Goal: Task Accomplishment & Management: Use online tool/utility

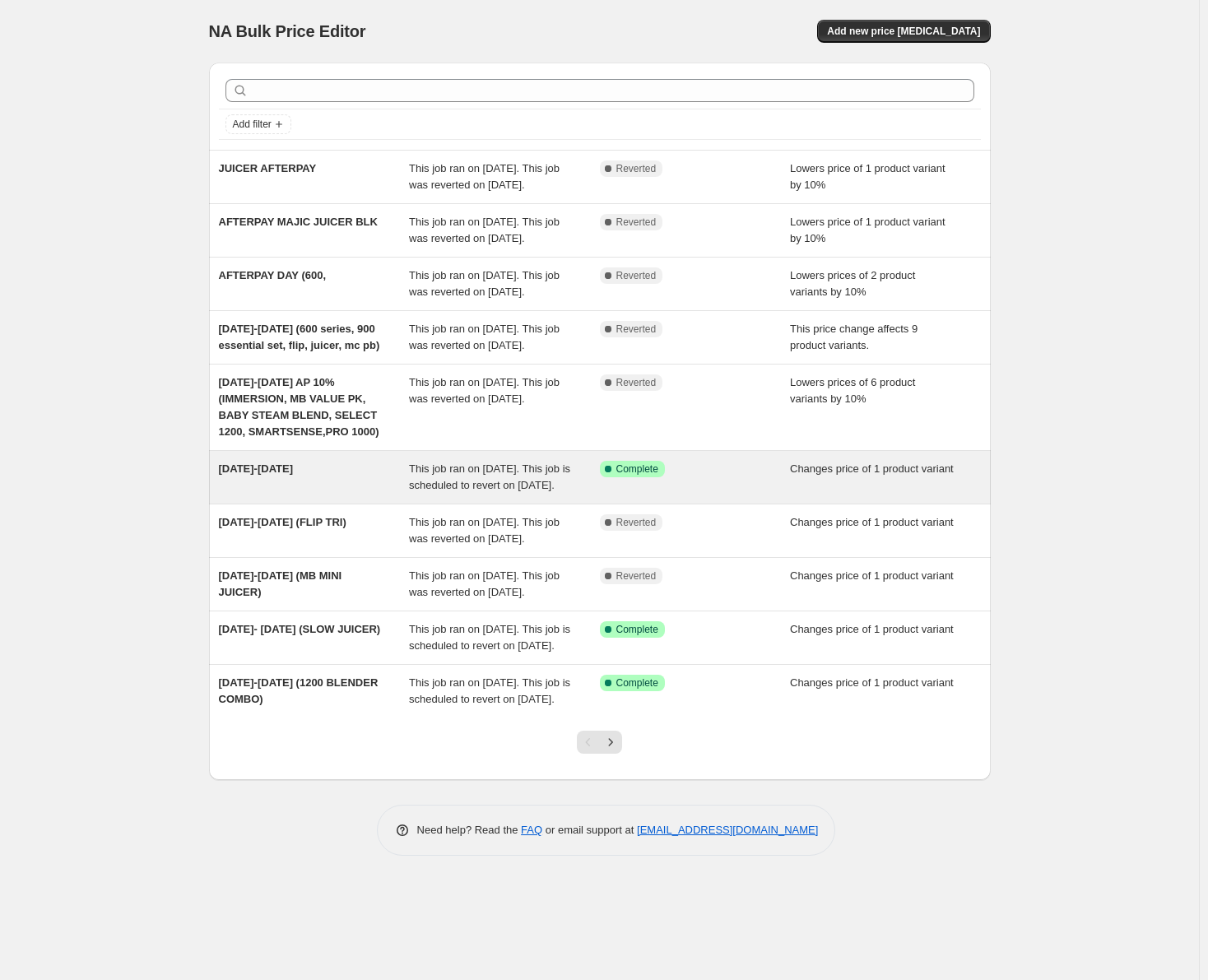
click at [473, 491] on span "This job ran on [DATE]. This job is scheduled to revert on [DATE]." at bounding box center [489, 477] width 161 height 29
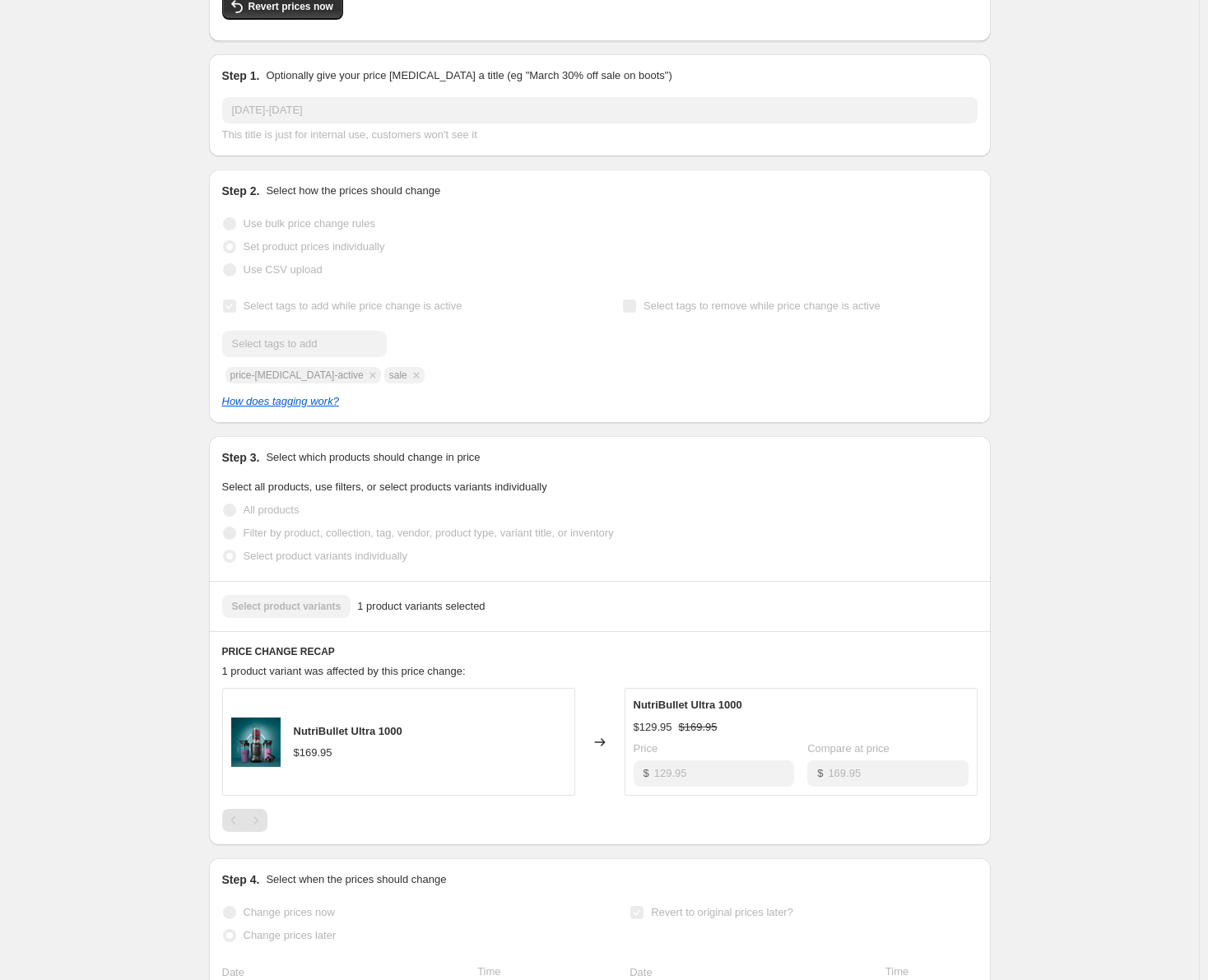
scroll to position [247, 0]
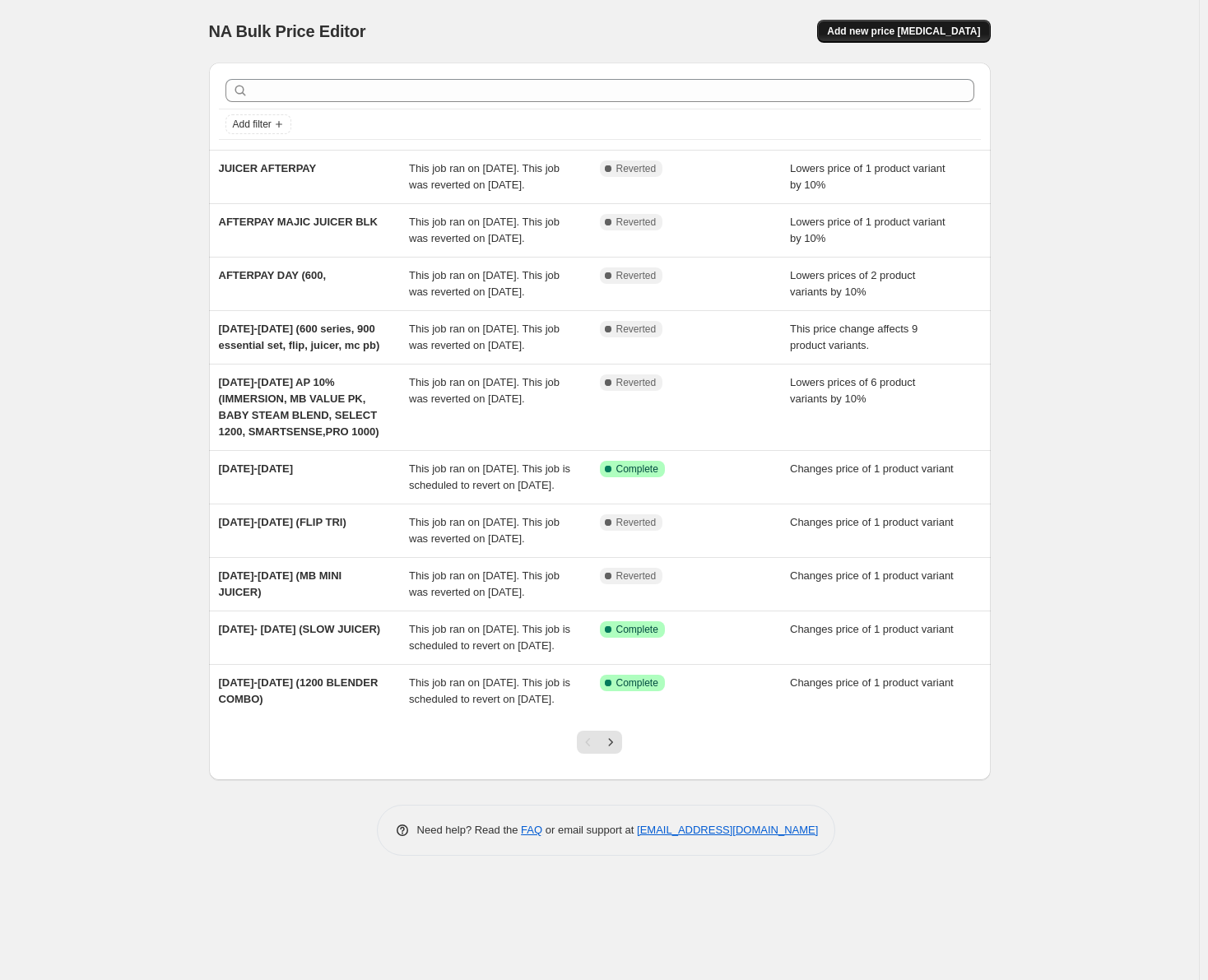
click at [934, 33] on span "Add new price [MEDICAL_DATA]" at bounding box center [903, 31] width 153 height 14
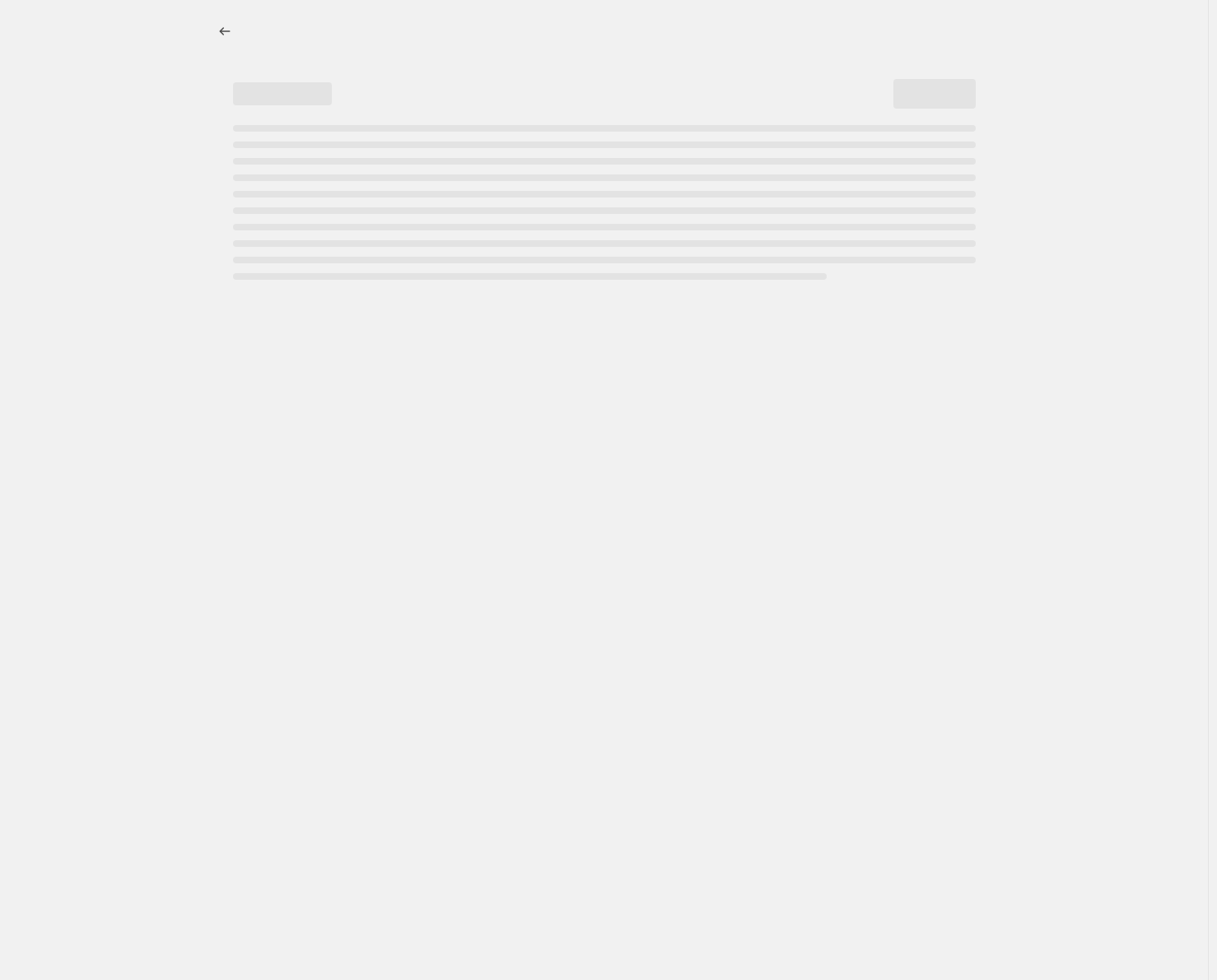
select select "percentage"
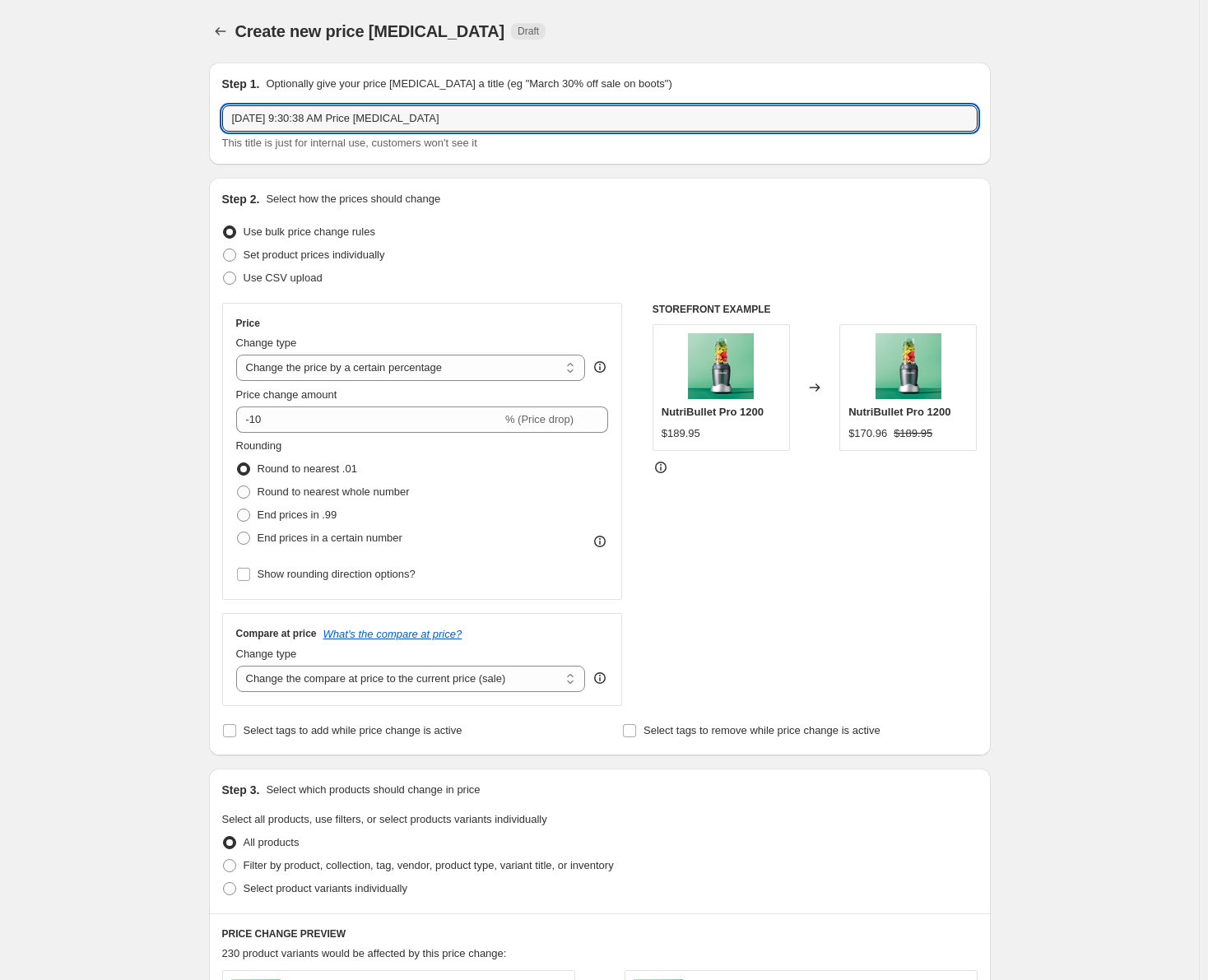
drag, startPoint x: 515, startPoint y: 116, endPoint x: 138, endPoint y: 102, distance: 377.3
click at [138, 102] on div "Create new price [MEDICAL_DATA]. This page is ready Create new price [MEDICAL_D…" at bounding box center [600, 823] width 1199 height 1646
click at [347, 114] on input "[DATE]- [DATE] (" at bounding box center [600, 118] width 756 height 26
click at [630, 121] on input "[DATE]- [DATE] (MB value pk, Baby steam blend, Immersion, select 1200, smartsen…" at bounding box center [600, 118] width 756 height 26
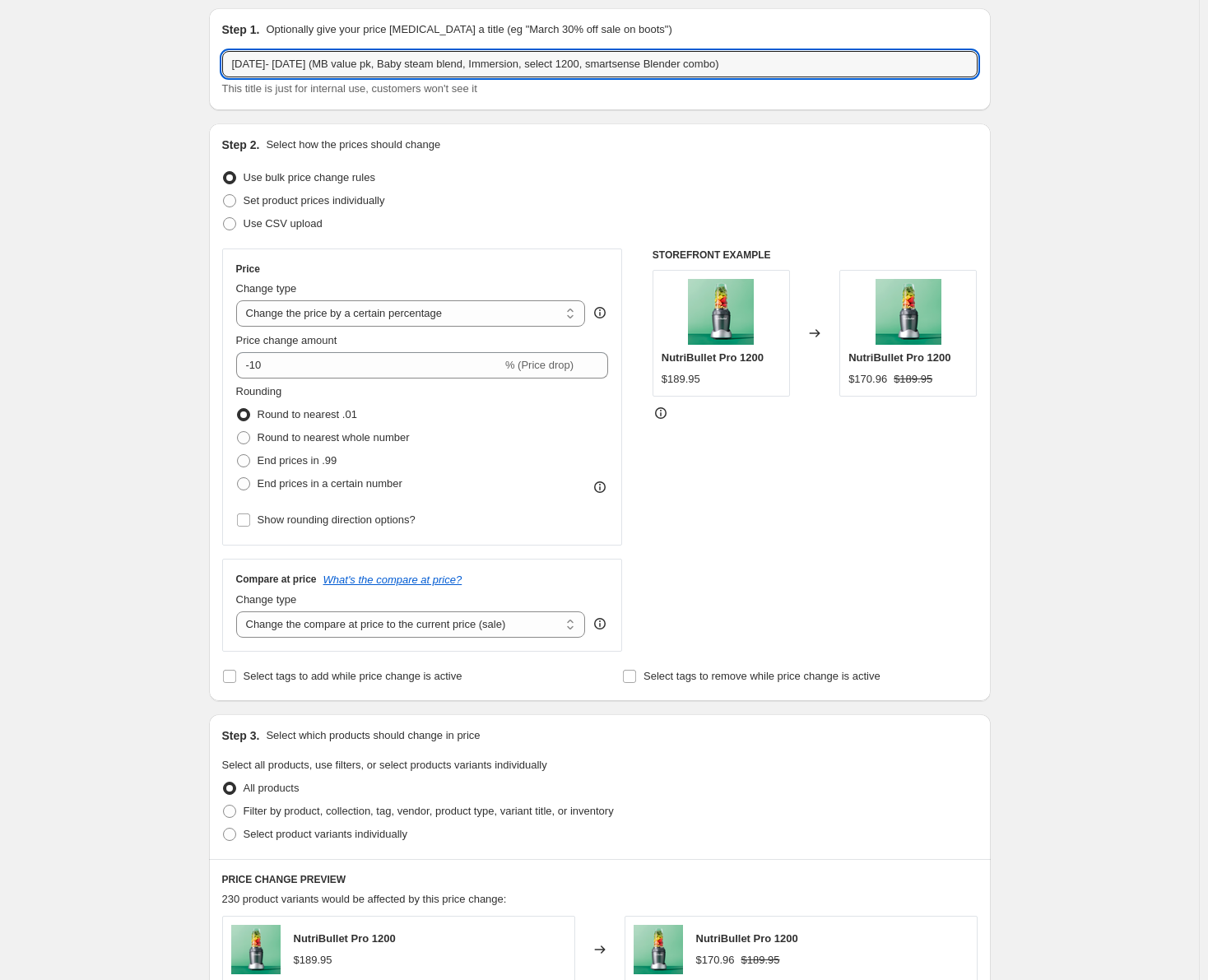
scroll to position [82, 0]
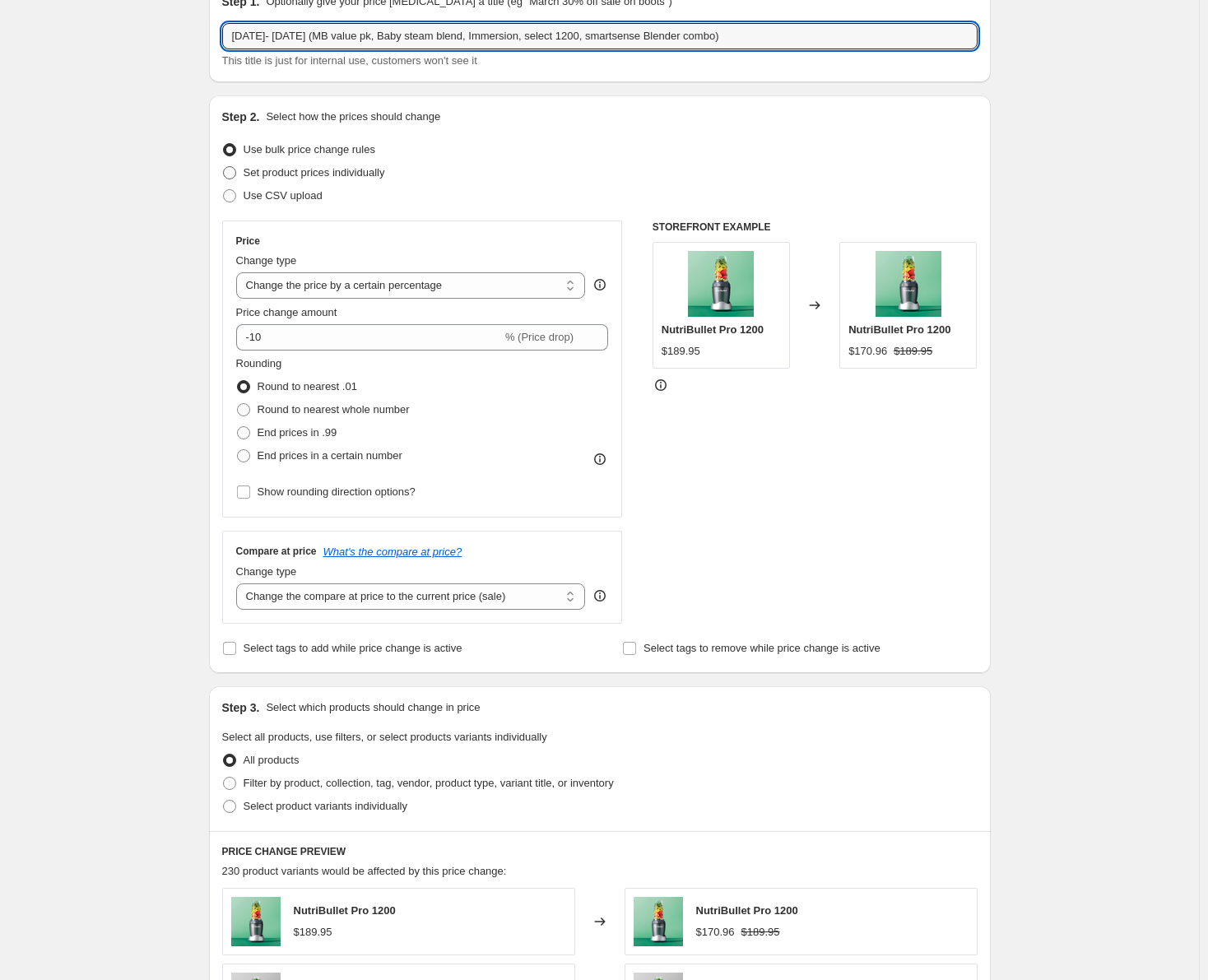
type input "[DATE]- [DATE] (MB value pk, Baby steam blend, Immersion, select 1200, smartsen…"
click at [236, 172] on span at bounding box center [230, 174] width 14 height 14
click at [224, 167] on input "Set product prices individually" at bounding box center [223, 167] width 1 height 1
radio input "true"
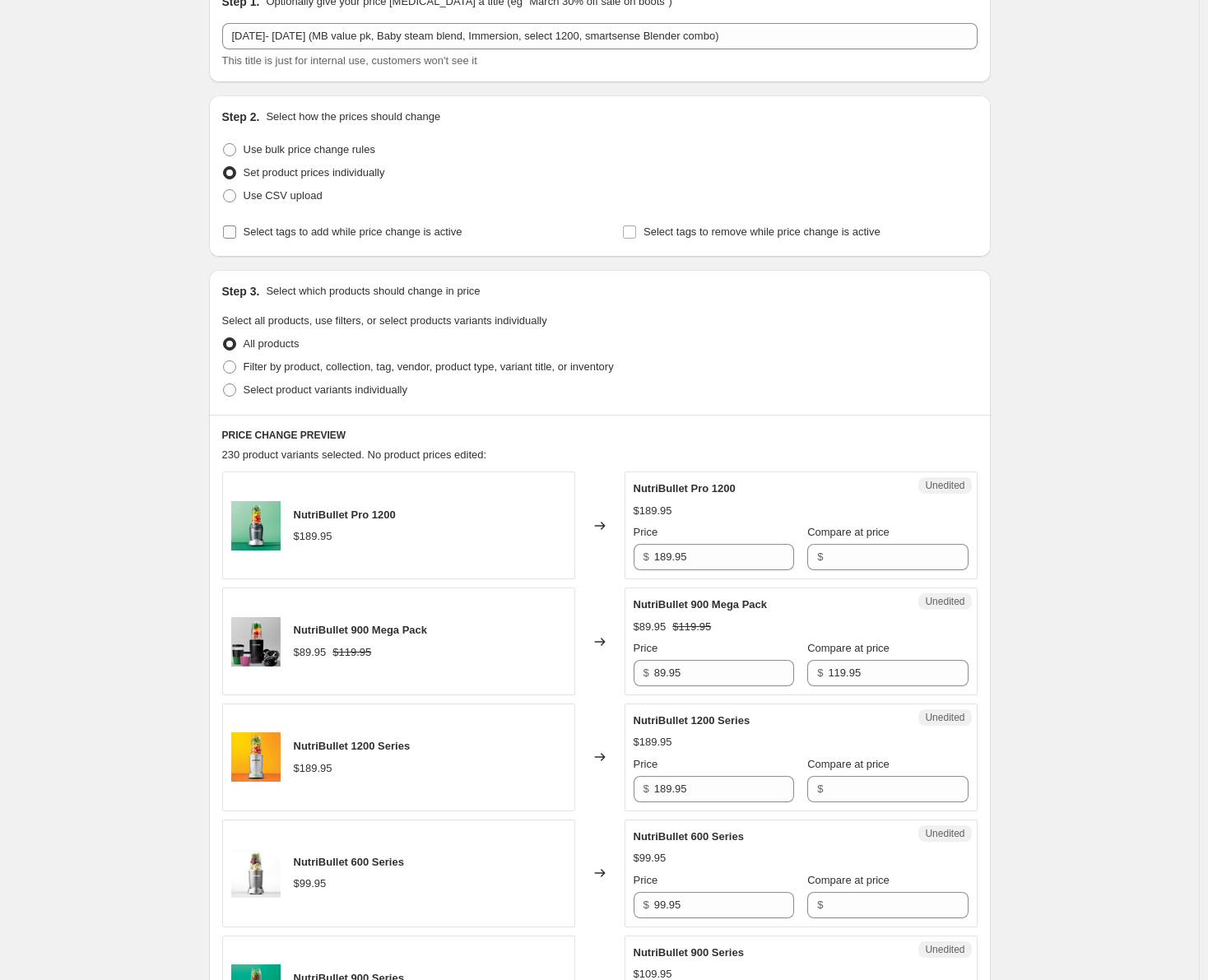
click at [236, 228] on input "Select tags to add while price change is active" at bounding box center [230, 232] width 14 height 14
checkbox input "true"
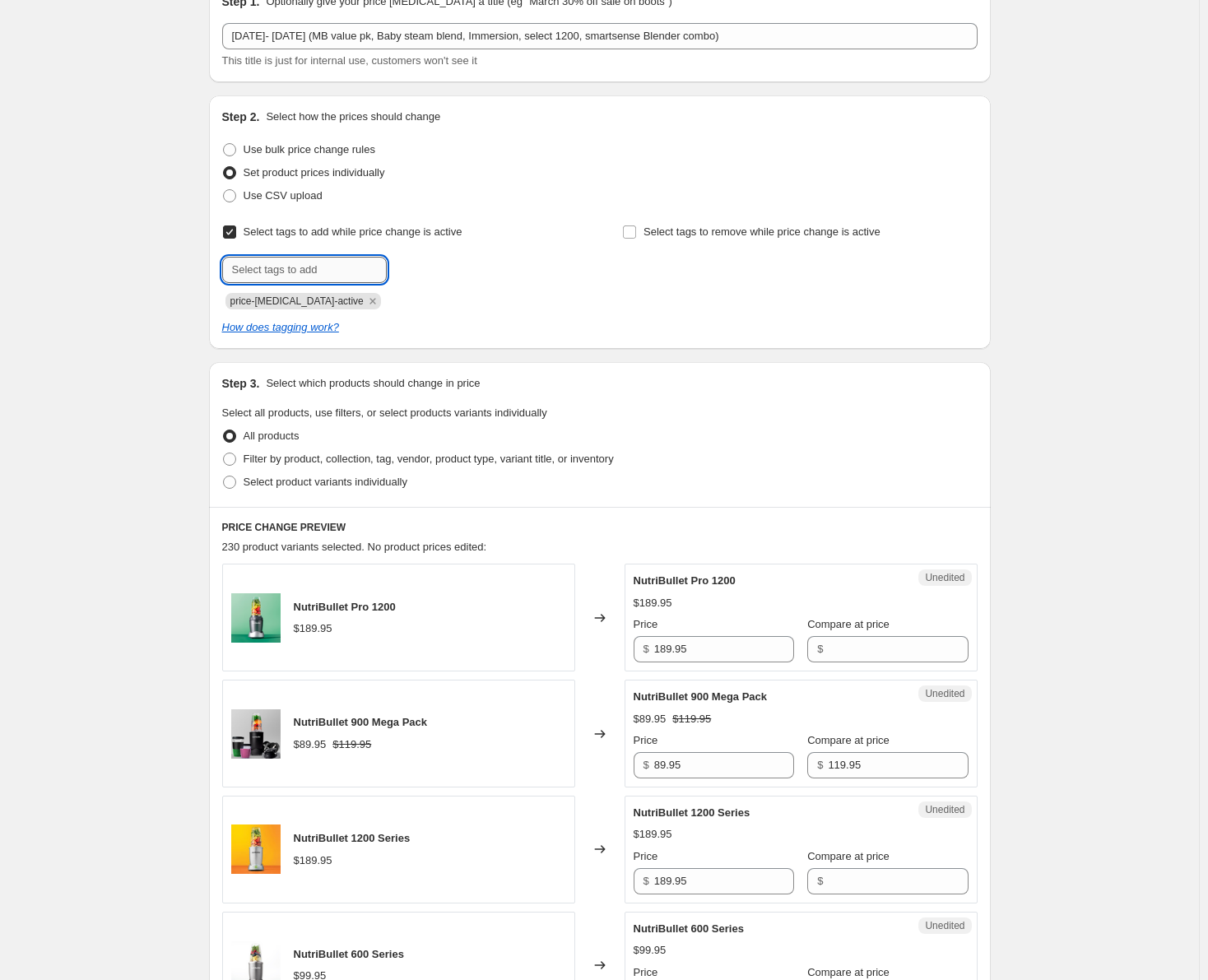
click at [246, 256] on input "text" at bounding box center [304, 269] width 165 height 26
type input "sale"
click at [222, 96] on button "Submit" at bounding box center [246, 104] width 47 height 18
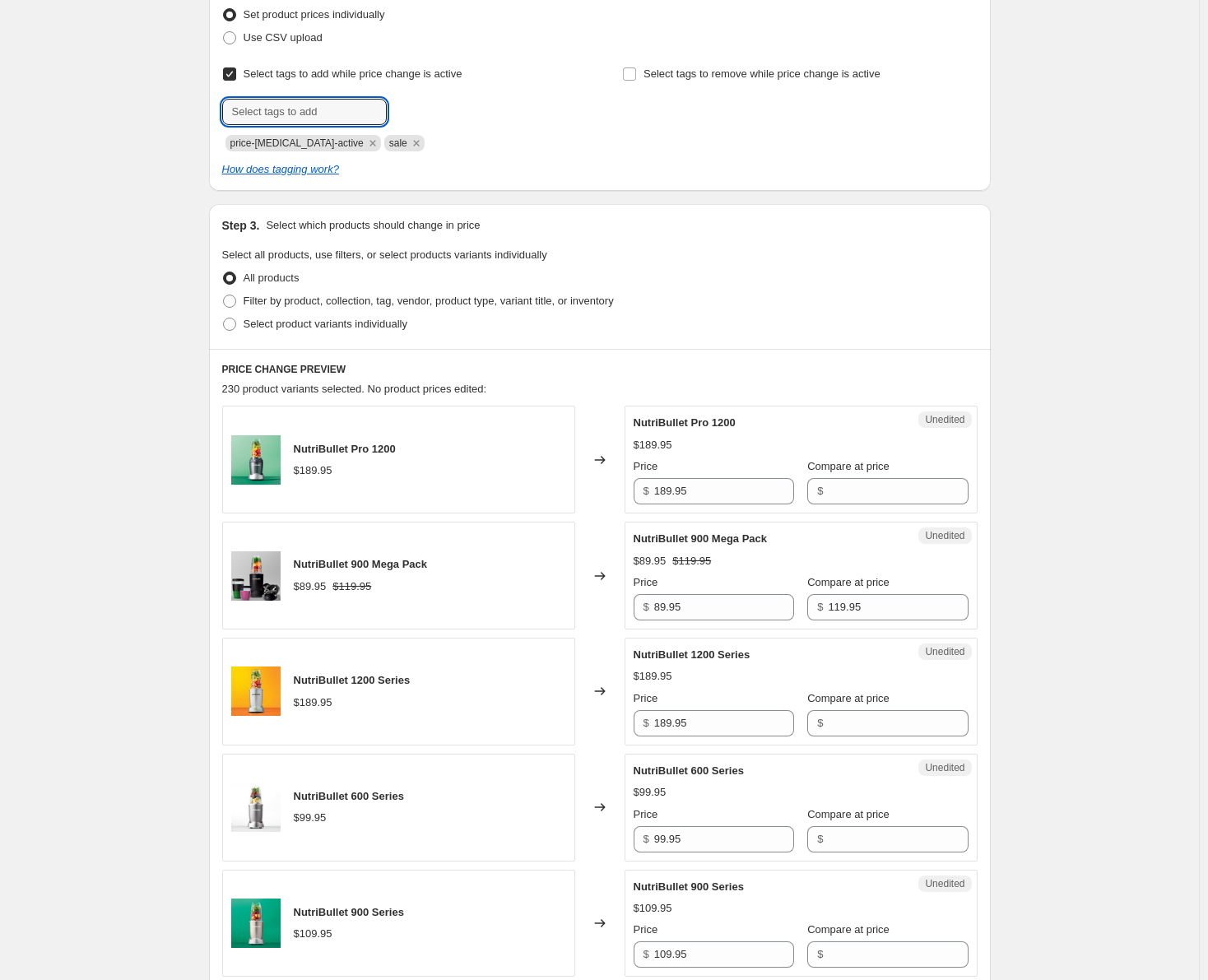
scroll to position [247, 0]
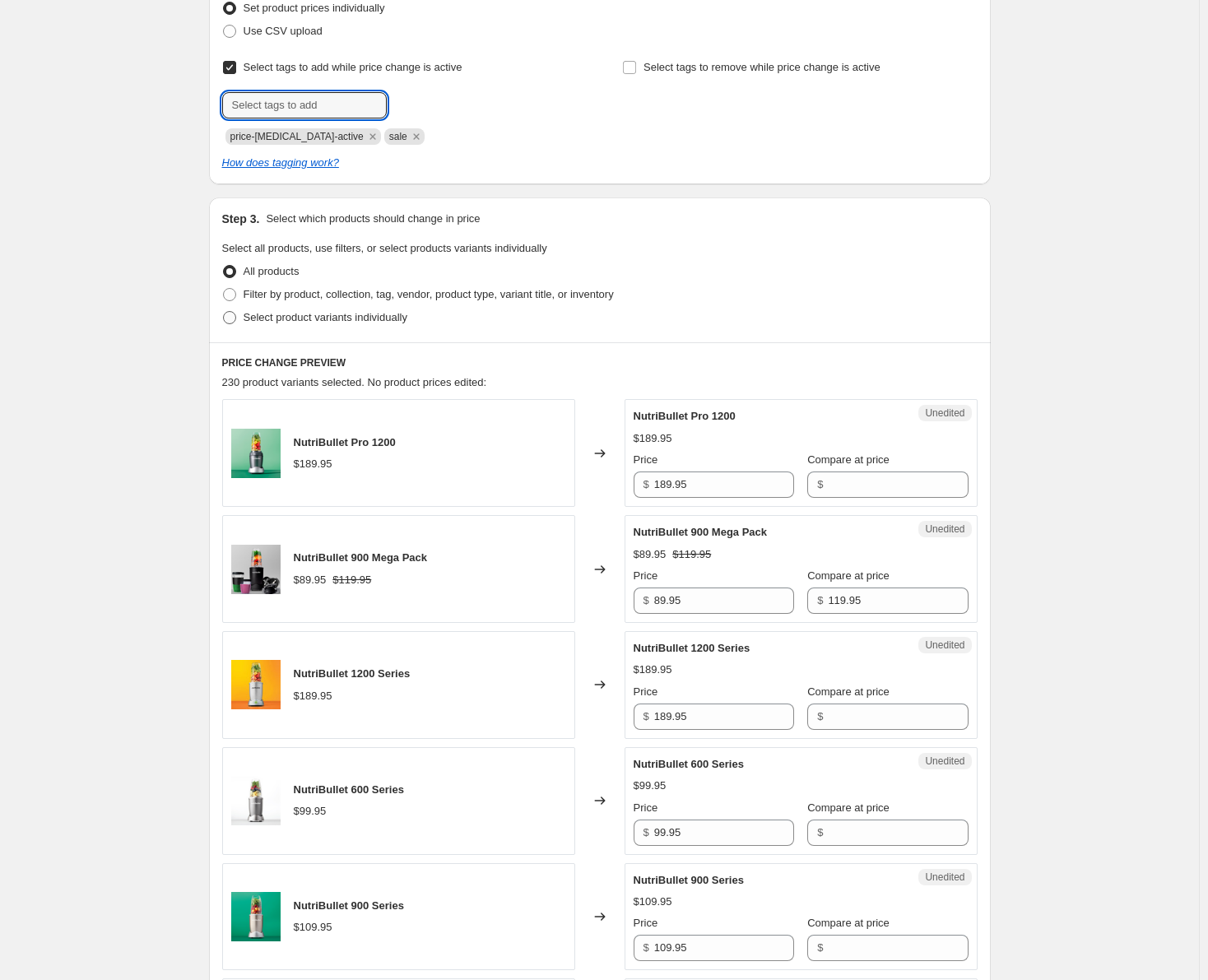
click at [233, 314] on span at bounding box center [230, 318] width 14 height 14
click at [224, 312] on input "Select product variants individually" at bounding box center [223, 311] width 1 height 1
radio input "true"
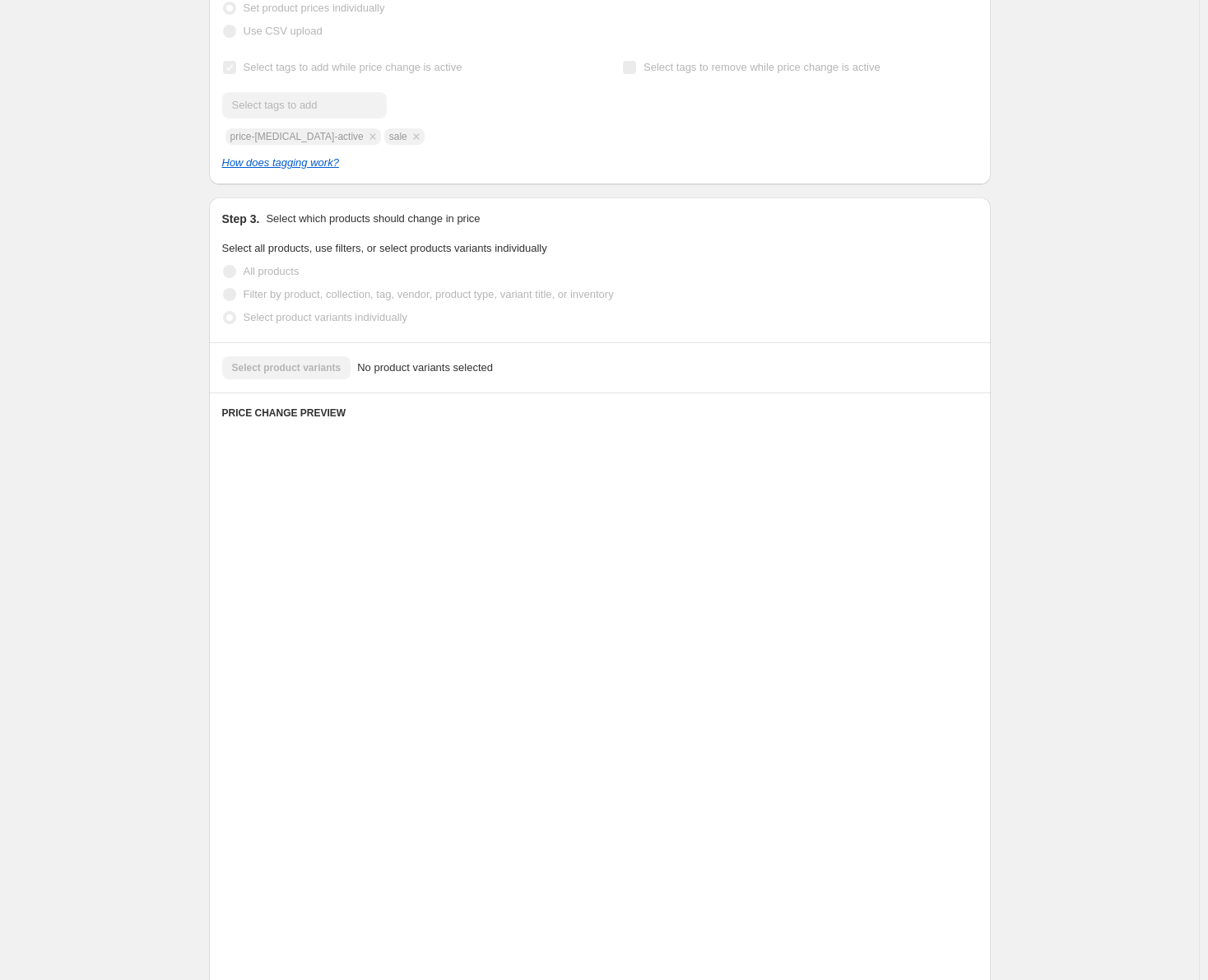
scroll to position [0, 0]
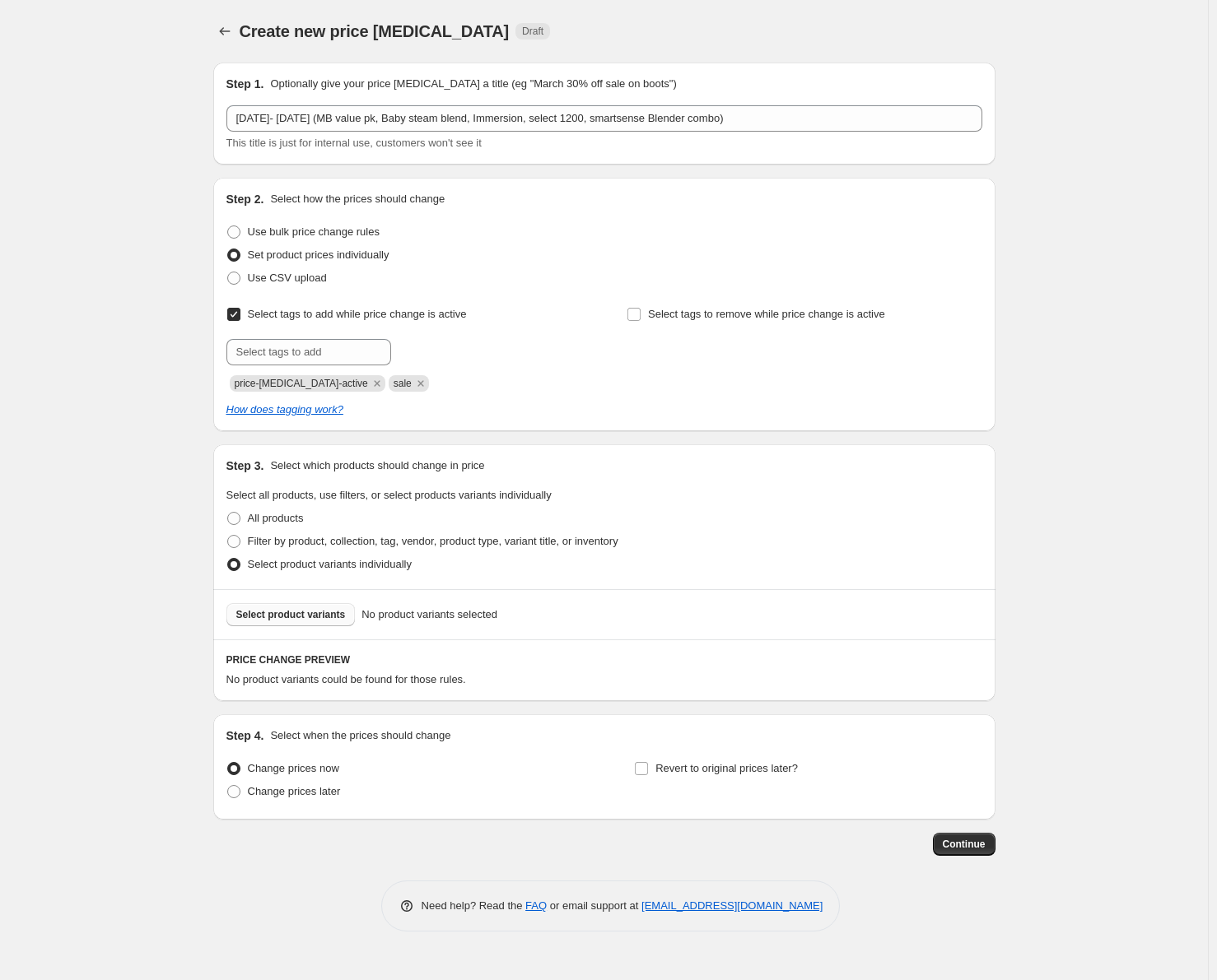
click at [325, 619] on span "Select product variants" at bounding box center [291, 615] width 109 height 14
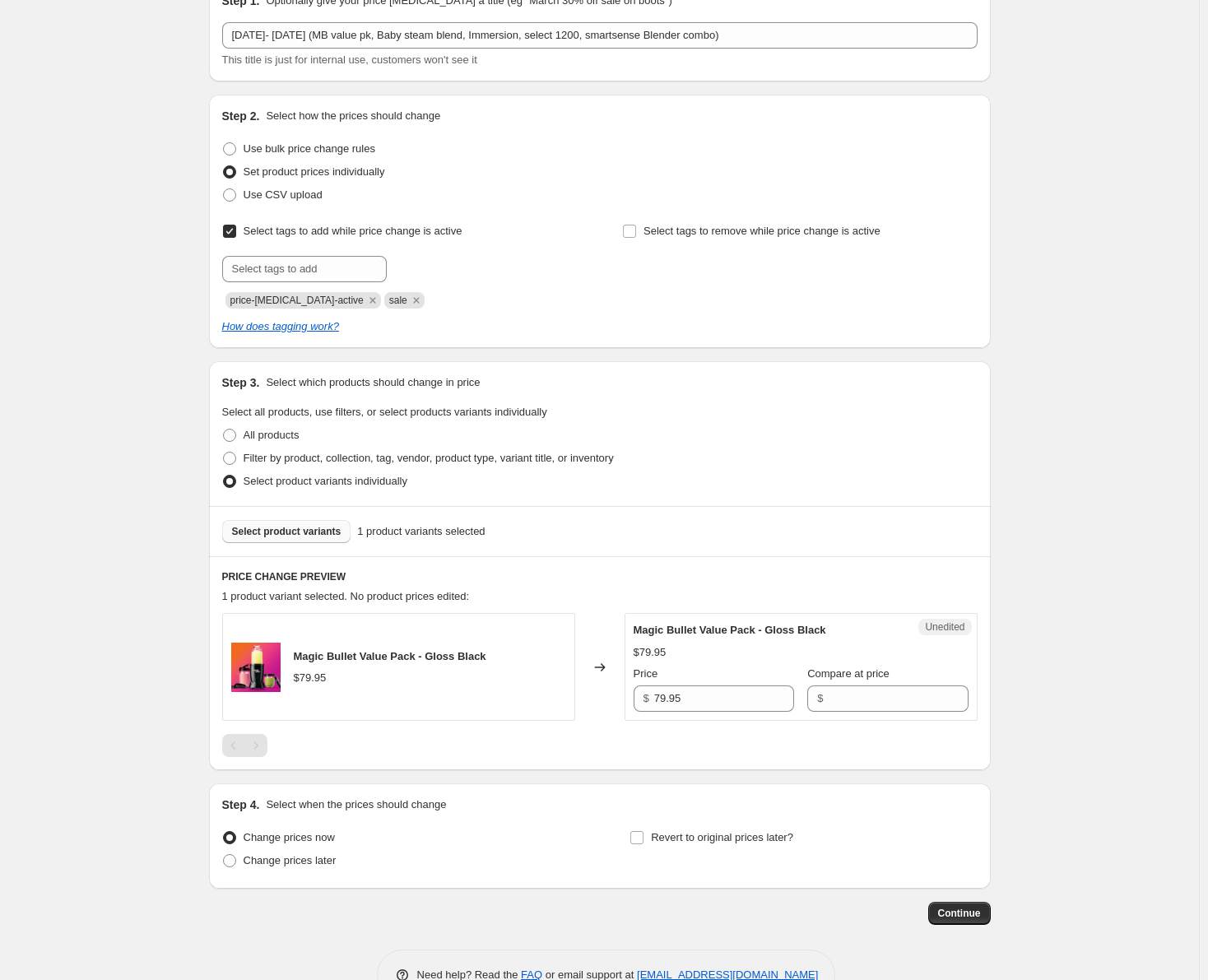
scroll to position [129, 0]
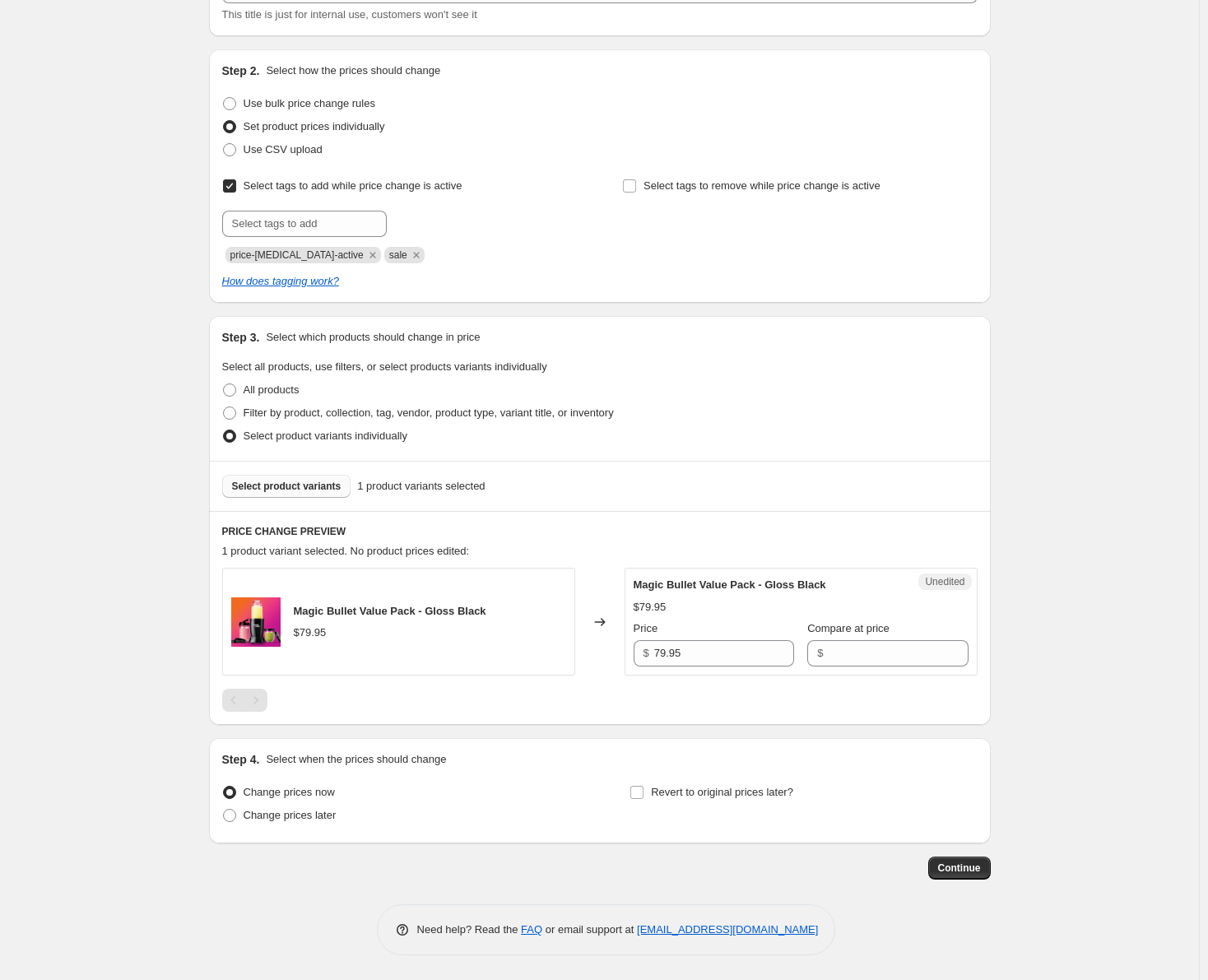
click at [301, 490] on span "Select product variants" at bounding box center [287, 487] width 109 height 14
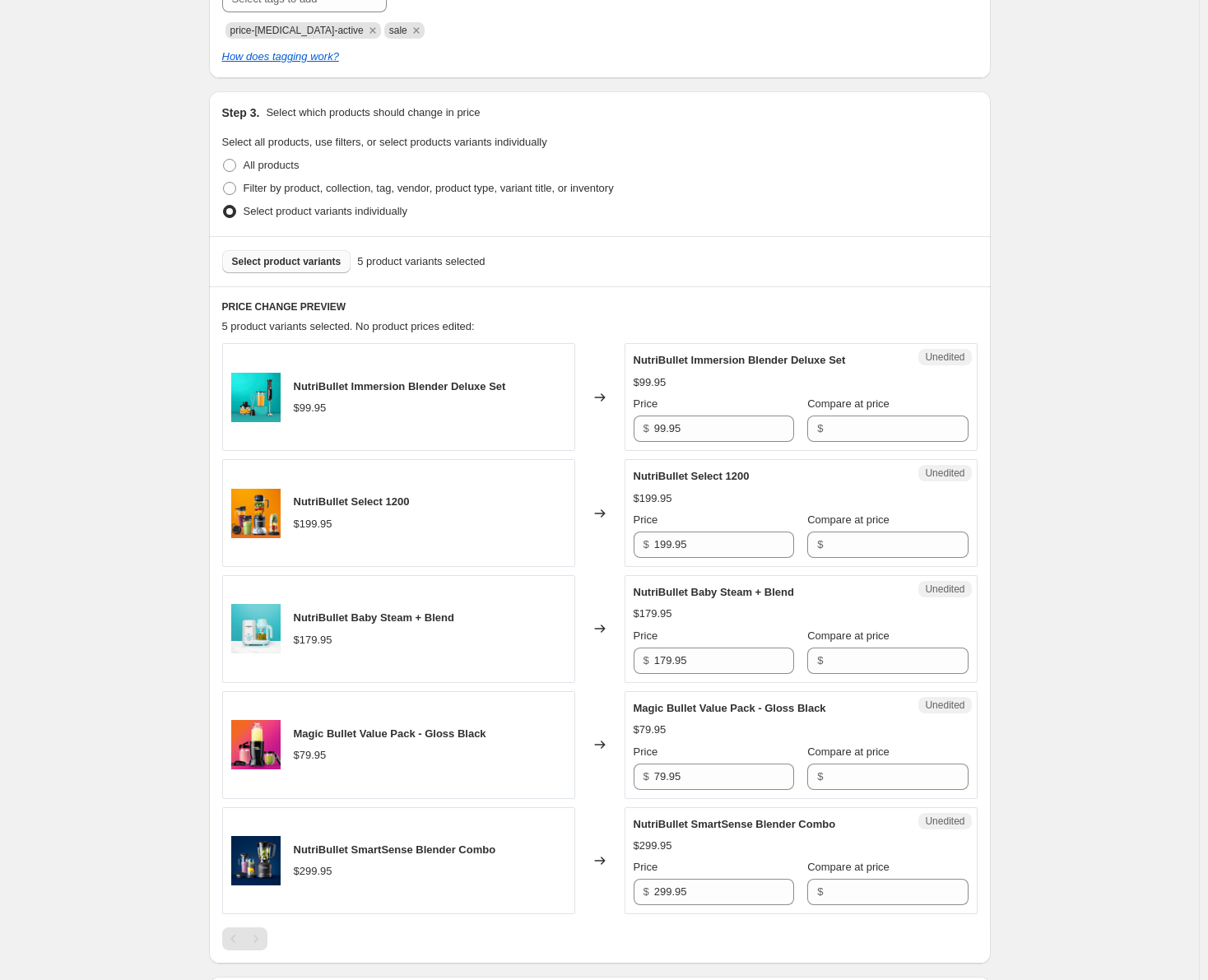
scroll to position [375, 0]
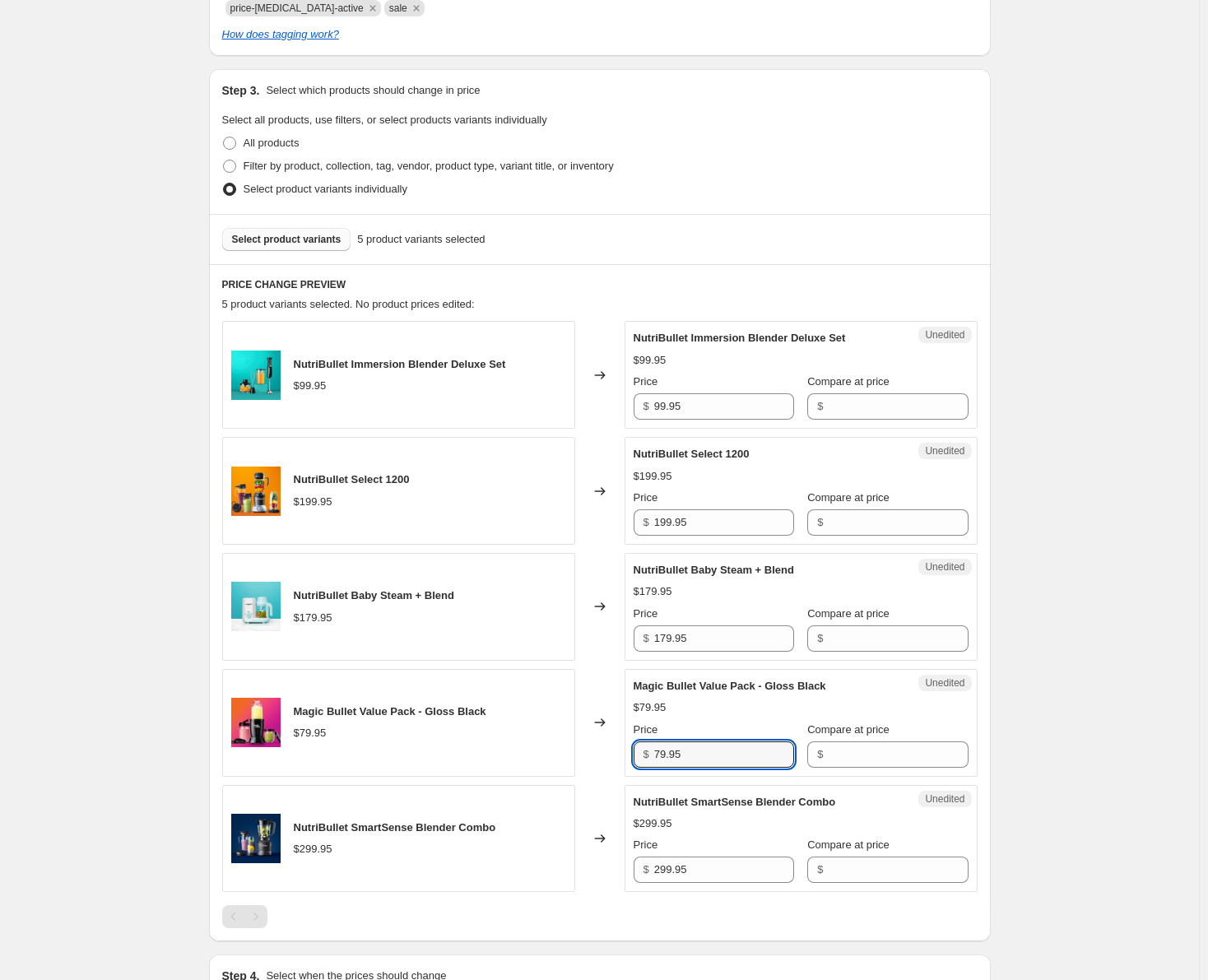
drag, startPoint x: 701, startPoint y: 753, endPoint x: 626, endPoint y: 757, distance: 75.1
click at [626, 757] on div "Magic Bullet Value Pack - Gloss Black $79.95 Changed to Unedited Magic Bullet V…" at bounding box center [600, 723] width 756 height 108
click at [848, 764] on input "Compare at price" at bounding box center [898, 755] width 140 height 26
paste input "79.95"
type input "79.95"
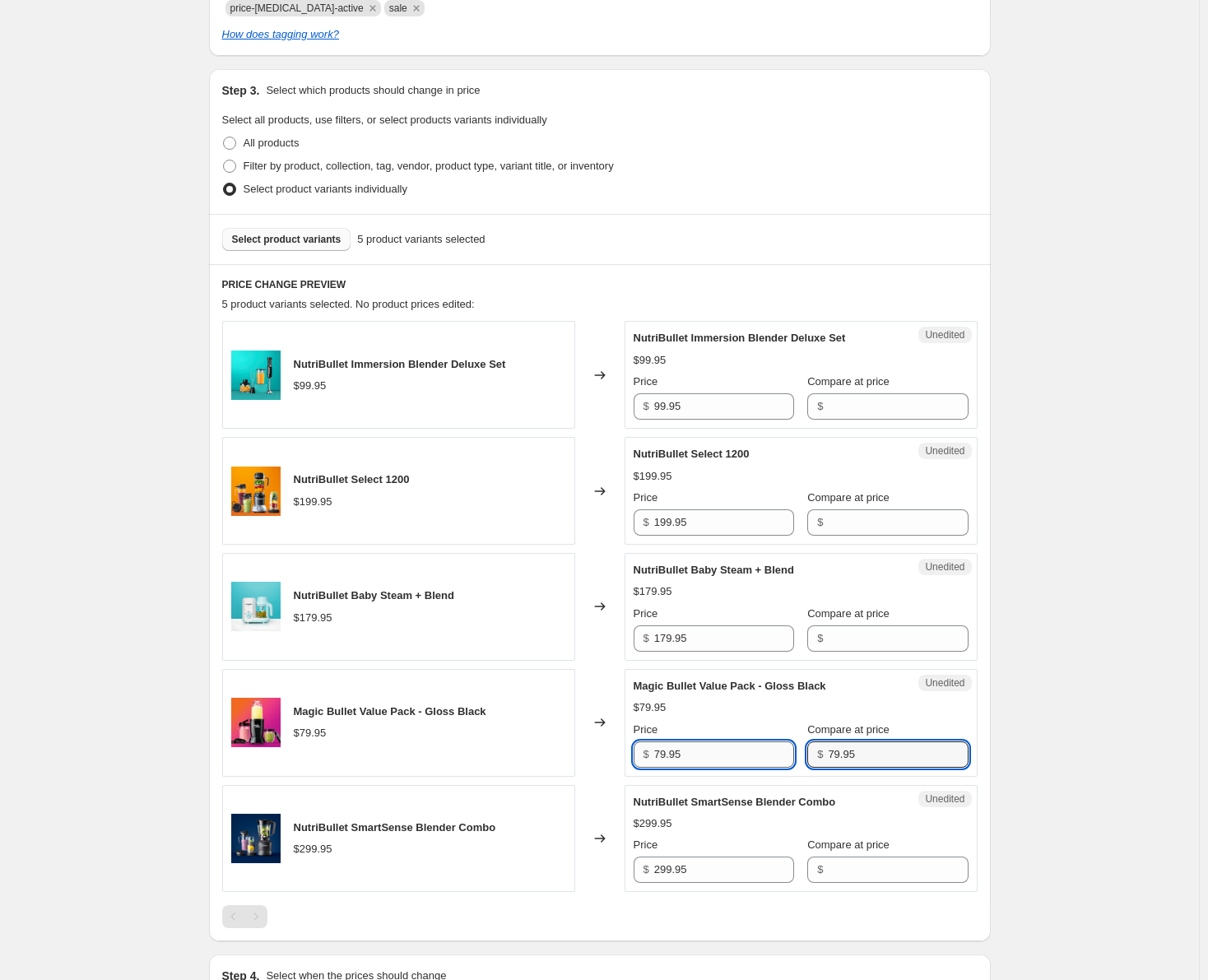
click at [661, 755] on input "79.95" at bounding box center [724, 755] width 140 height 26
type input "49.95"
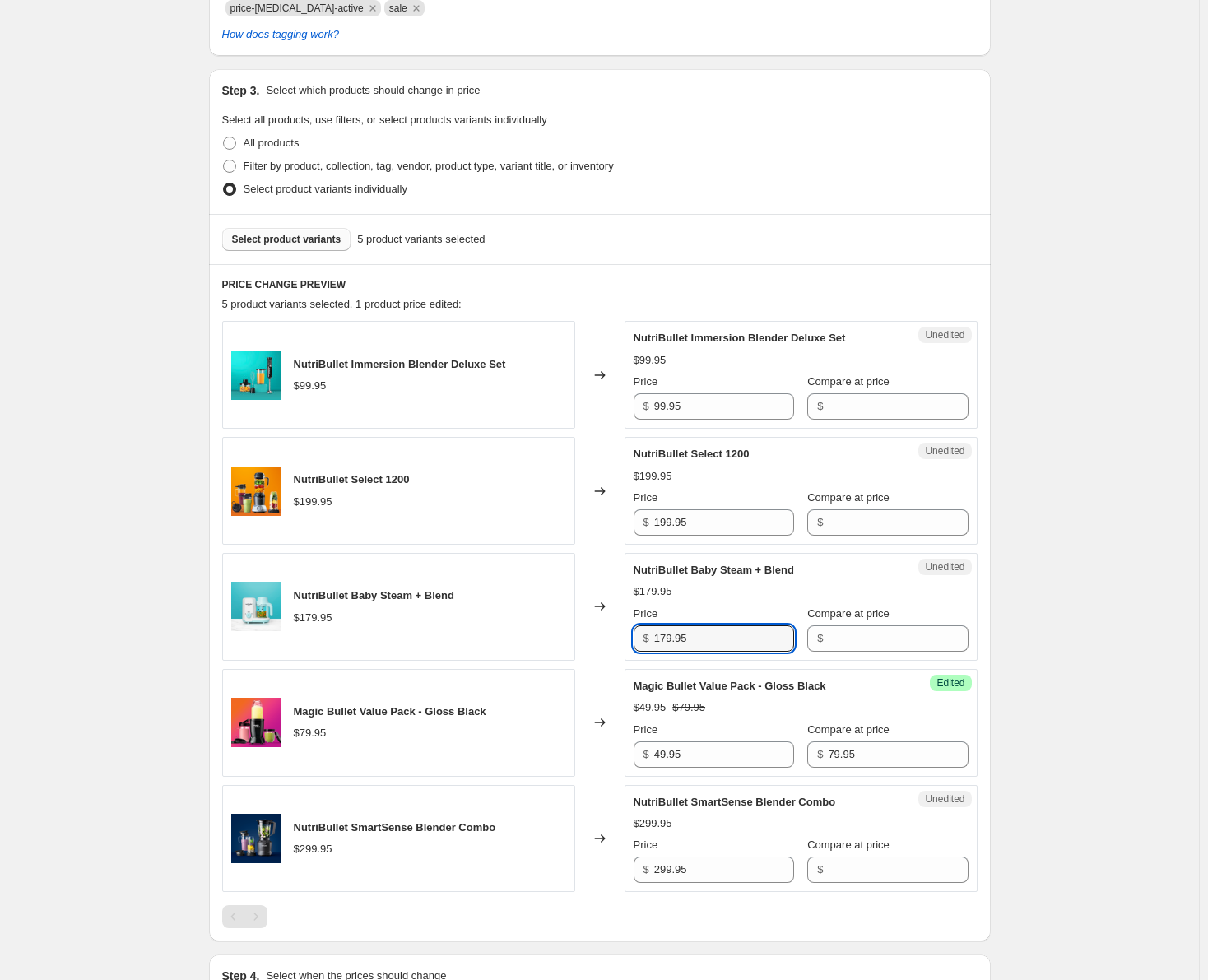
drag, startPoint x: 706, startPoint y: 638, endPoint x: 615, endPoint y: 638, distance: 91.0
click at [615, 638] on div "NutriBullet Baby Steam + Blend $179.95 Changed to Unedited NutriBullet Baby Ste…" at bounding box center [600, 607] width 756 height 108
click at [828, 642] on input "Compare at price" at bounding box center [898, 639] width 140 height 26
paste input "179.95"
type input "179.95"
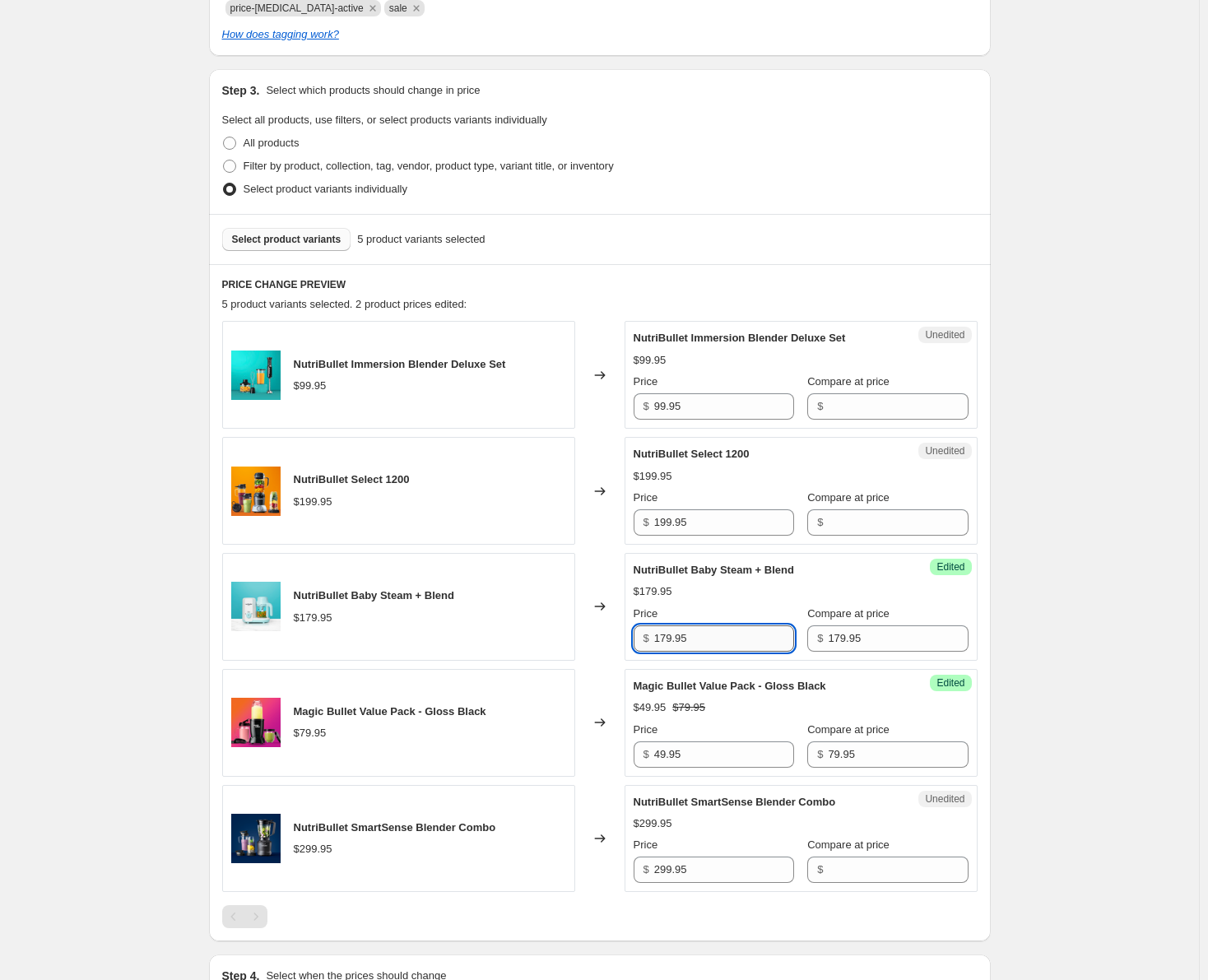
click at [669, 640] on input "179.95" at bounding box center [724, 639] width 140 height 26
type input "149.95"
drag, startPoint x: 696, startPoint y: 407, endPoint x: 620, endPoint y: 408, distance: 76.0
click at [620, 408] on div "NutriBullet Immersion Blender Deluxe Set $99.95 Changed to Unedited NutriBullet…" at bounding box center [600, 374] width 756 height 108
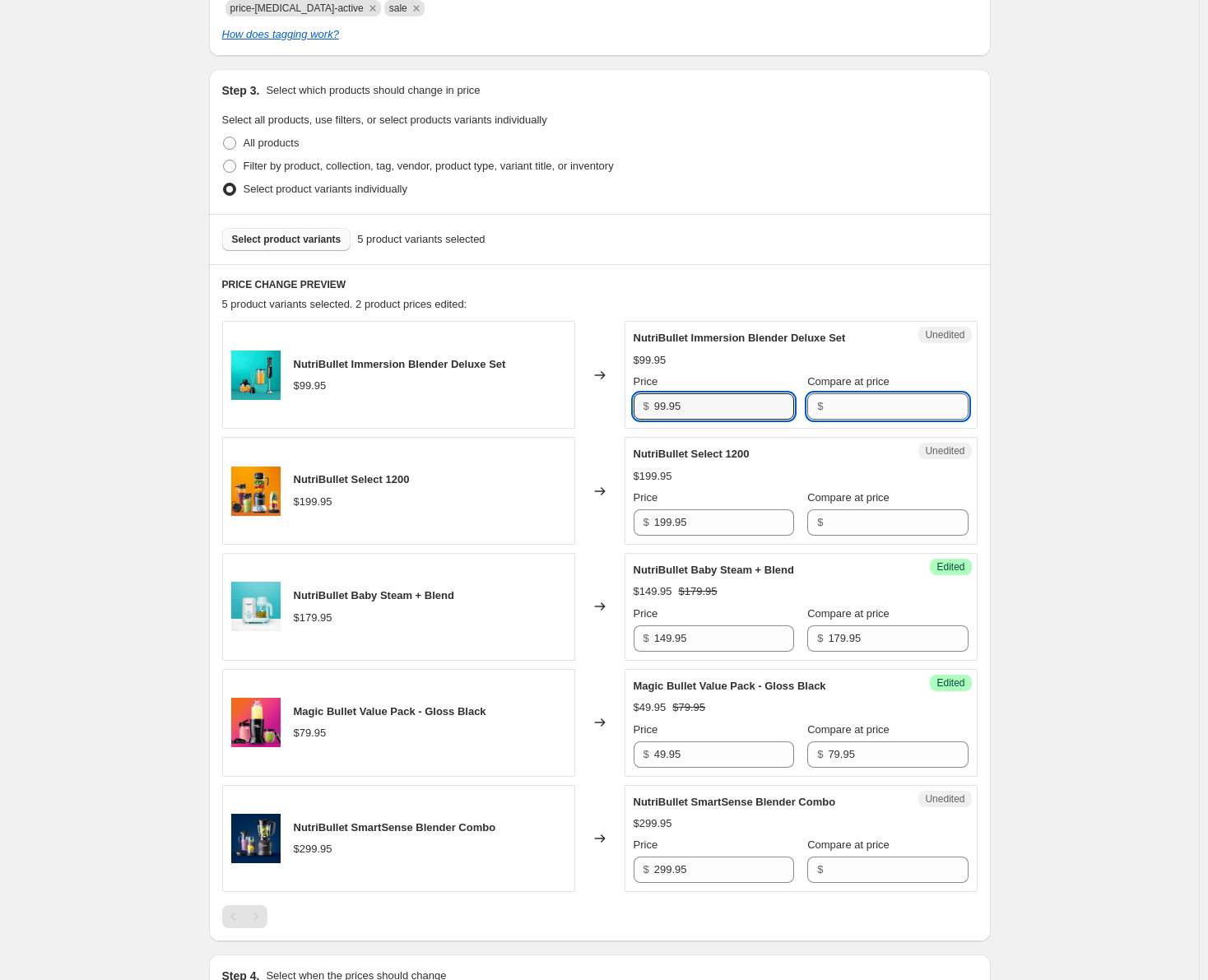
click at [874, 405] on input "Compare at price" at bounding box center [898, 407] width 140 height 26
paste input "99.95"
type input "99.95"
click at [661, 408] on input "99.95" at bounding box center [724, 407] width 140 height 26
type input "79.95"
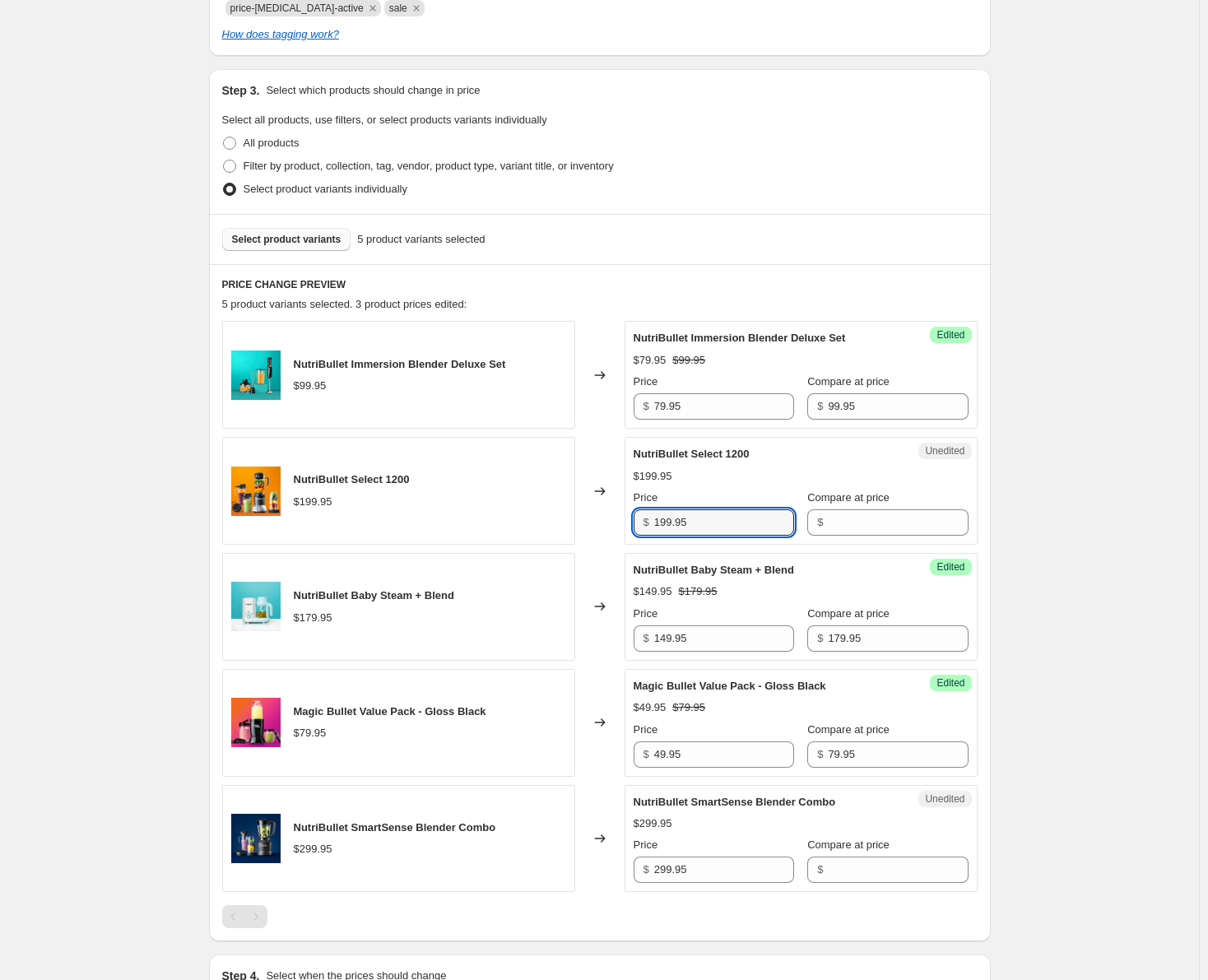
drag, startPoint x: 739, startPoint y: 523, endPoint x: 582, endPoint y: 519, distance: 157.1
click at [582, 519] on div "NutriBullet Select 1200 $199.95 Changed to Unedited NutriBullet Select 1200 $19…" at bounding box center [600, 490] width 756 height 108
click at [831, 523] on input "Compare at price" at bounding box center [898, 523] width 140 height 26
paste input "199.95"
type input "199.95"
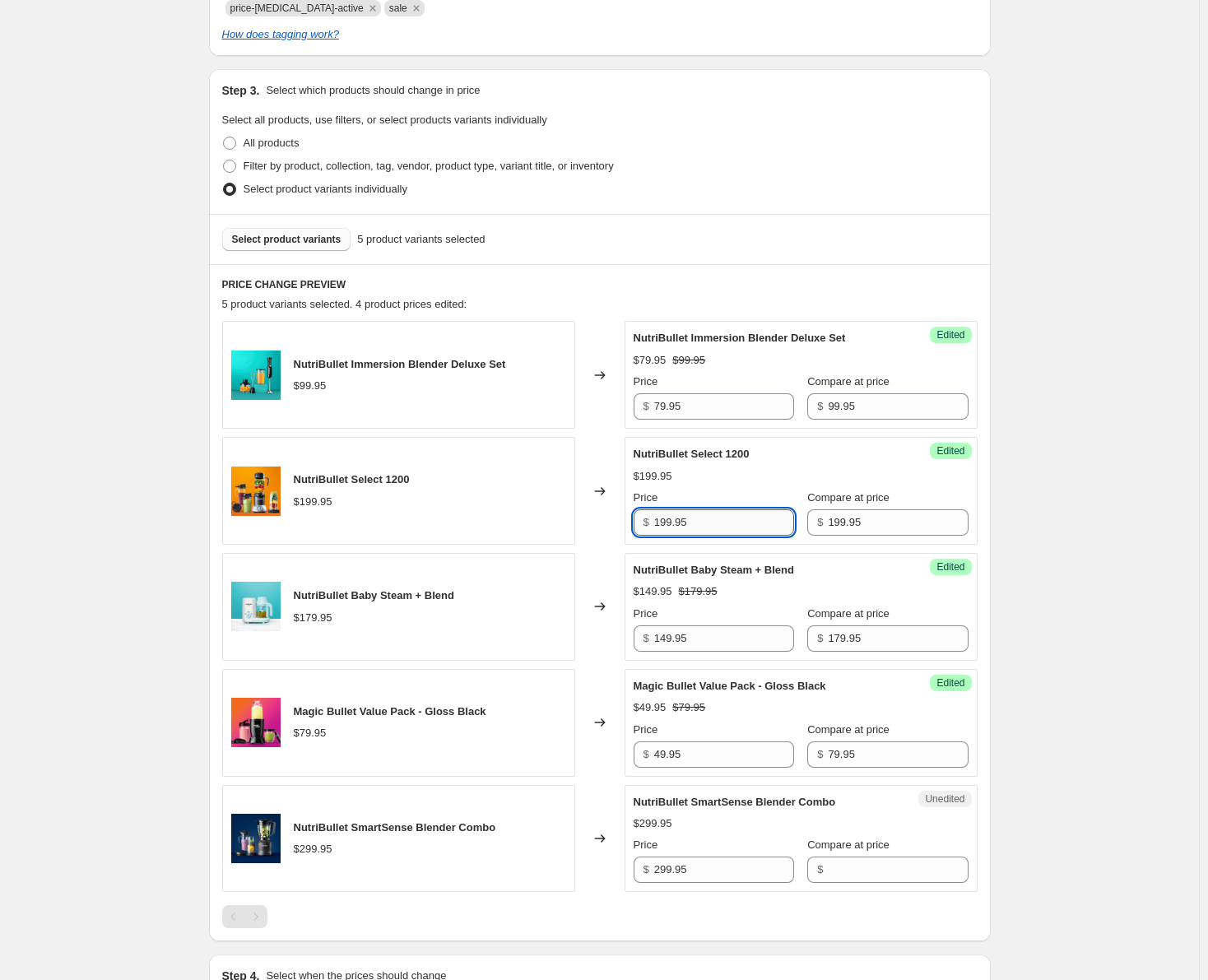
click at [669, 523] on input "199.95" at bounding box center [724, 523] width 140 height 26
type input "169.95"
drag, startPoint x: 700, startPoint y: 874, endPoint x: 619, endPoint y: 873, distance: 81.0
click at [619, 873] on div "NutriBullet SmartSense Blender Combo $299.95 Changed to Unedited NutriBullet Sm…" at bounding box center [600, 839] width 756 height 108
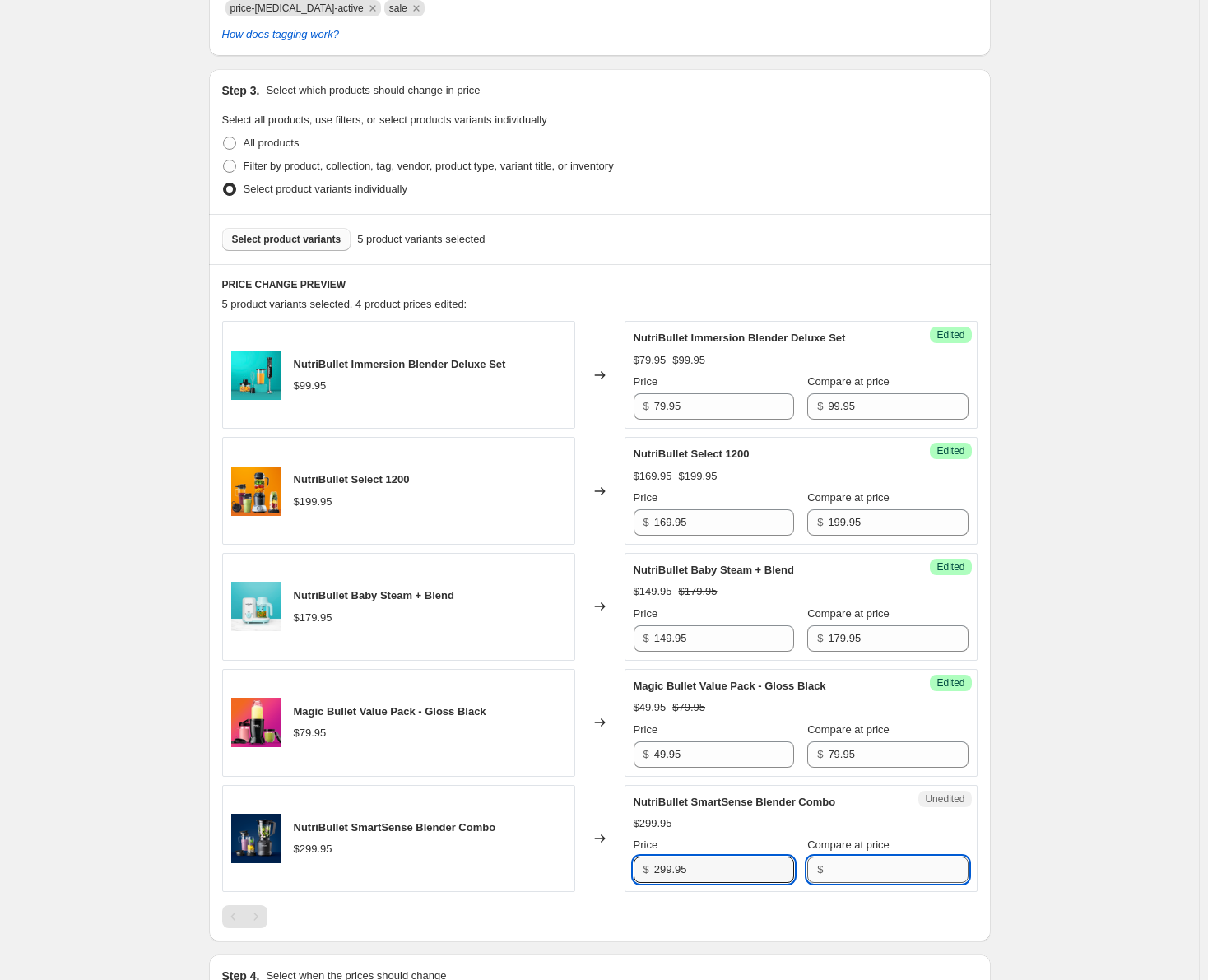
click at [829, 875] on input "Compare at price" at bounding box center [898, 870] width 140 height 26
paste input "299.95"
type input "299.95"
click at [669, 870] on input "299.95" at bounding box center [724, 870] width 140 height 26
type input "199.95"
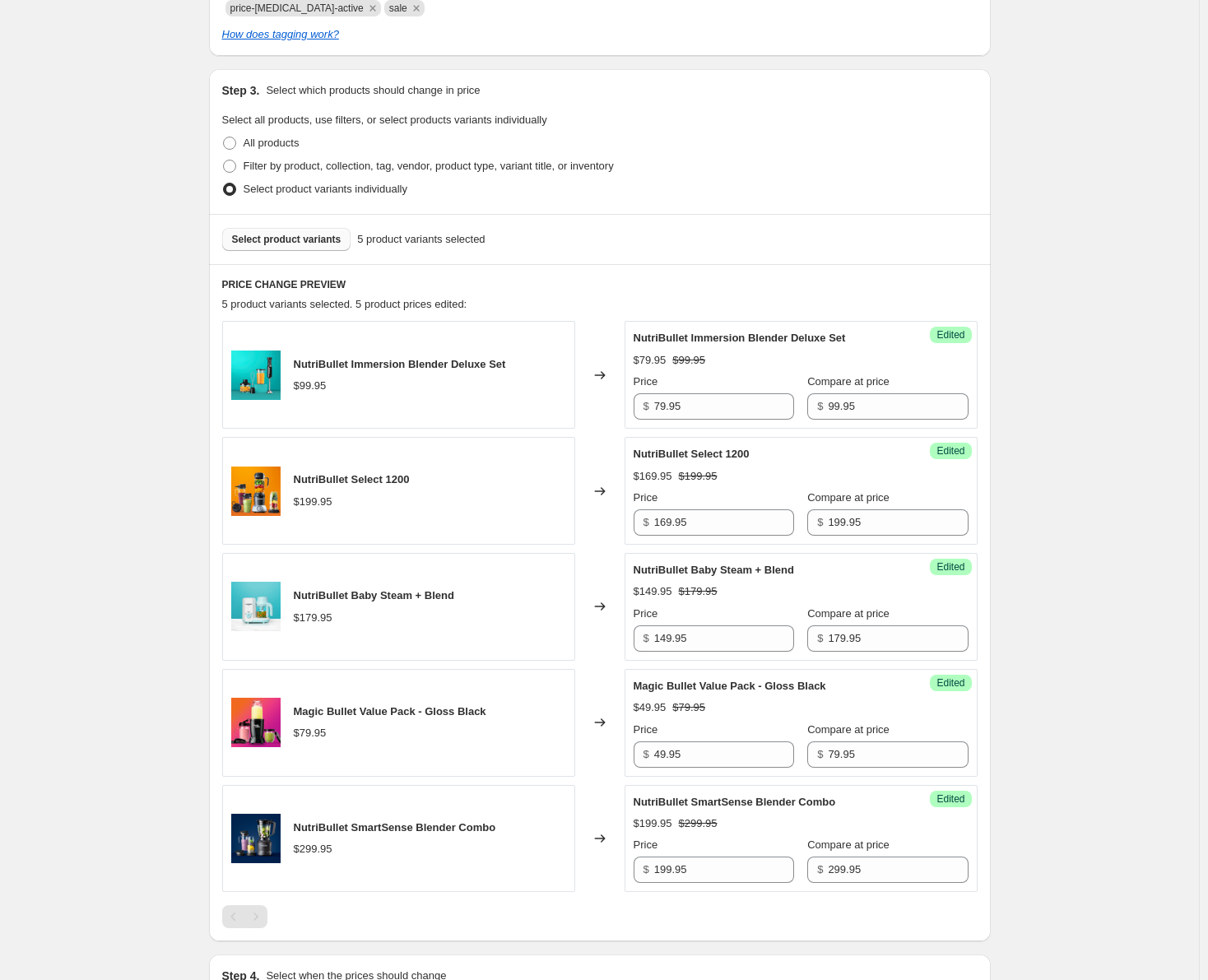
click at [721, 919] on div at bounding box center [600, 918] width 756 height 23
click at [1065, 474] on div "Create new price [MEDICAL_DATA]. This page is ready Create new price [MEDICAL_D…" at bounding box center [600, 411] width 1199 height 1572
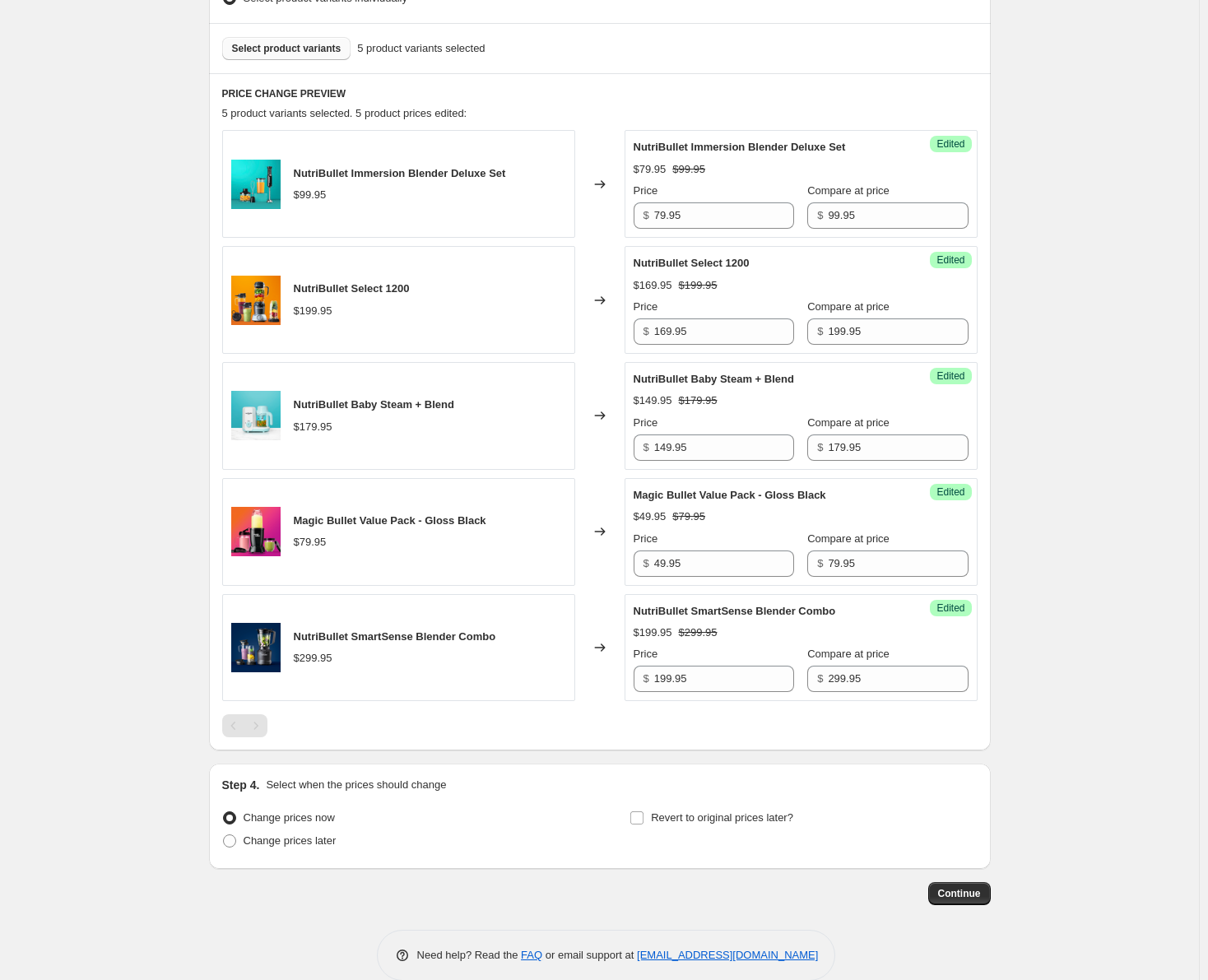
scroll to position [592, 0]
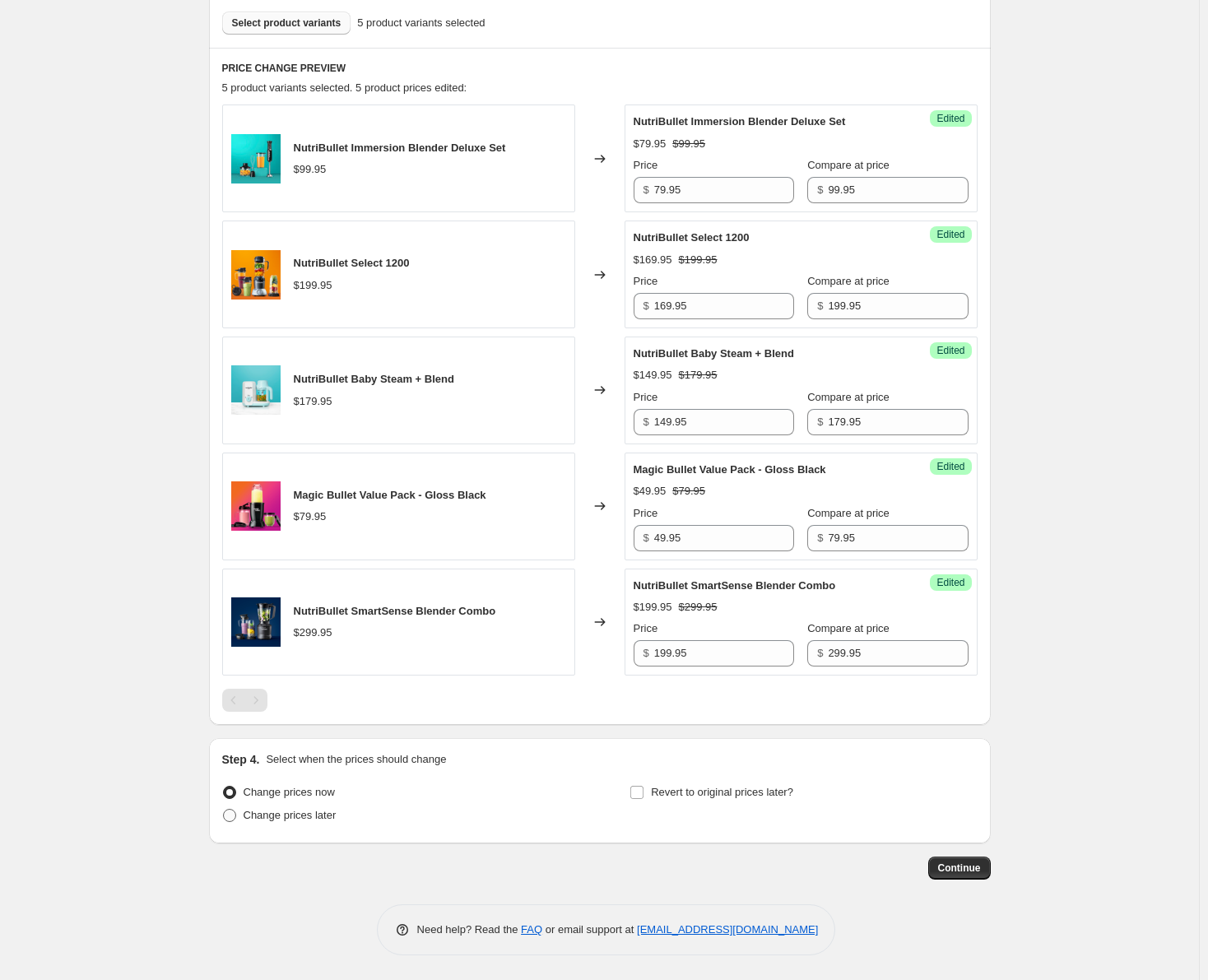
click at [228, 814] on span at bounding box center [230, 816] width 14 height 14
click at [224, 810] on input "Change prices later" at bounding box center [223, 809] width 1 height 1
radio input "true"
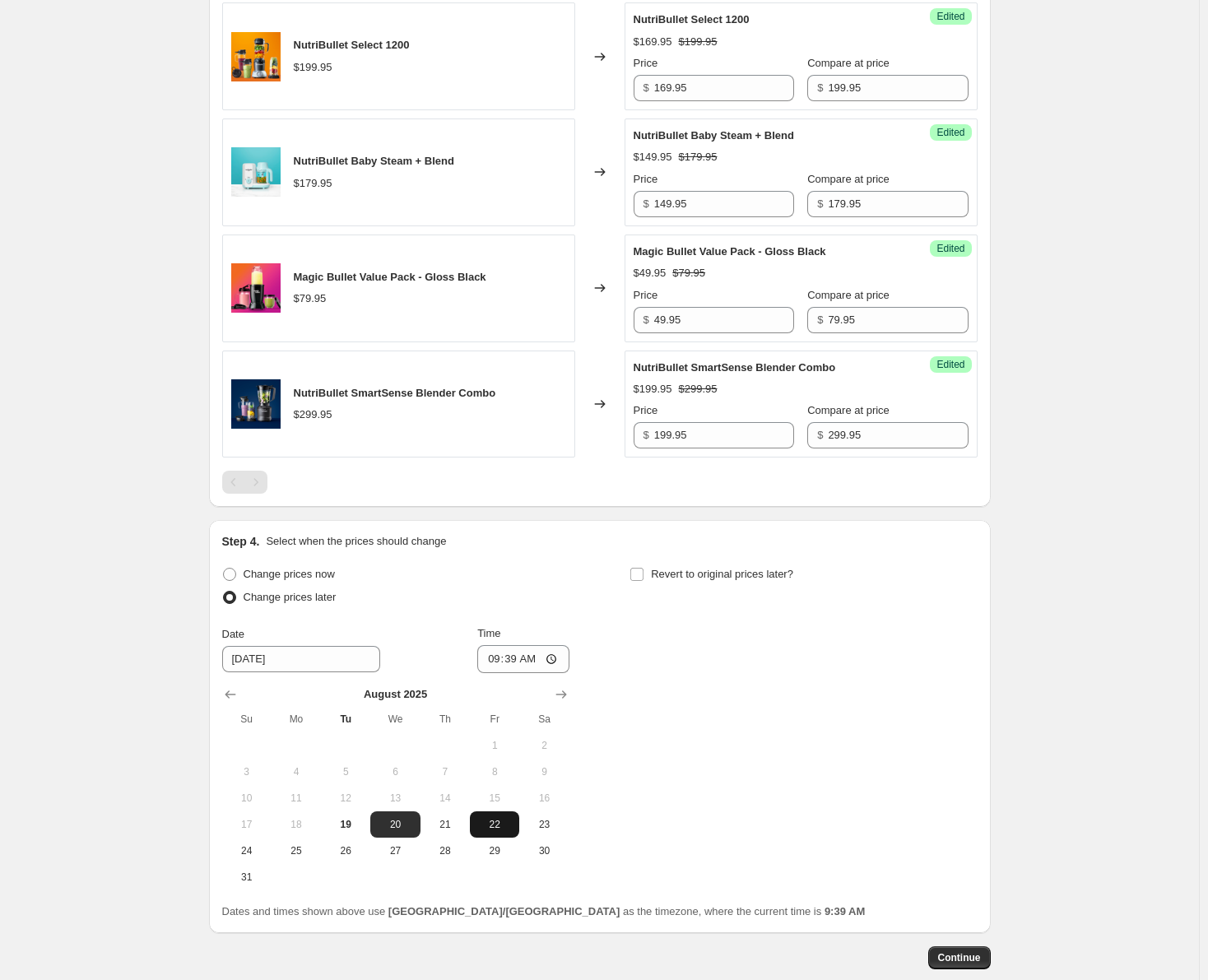
scroll to position [839, 0]
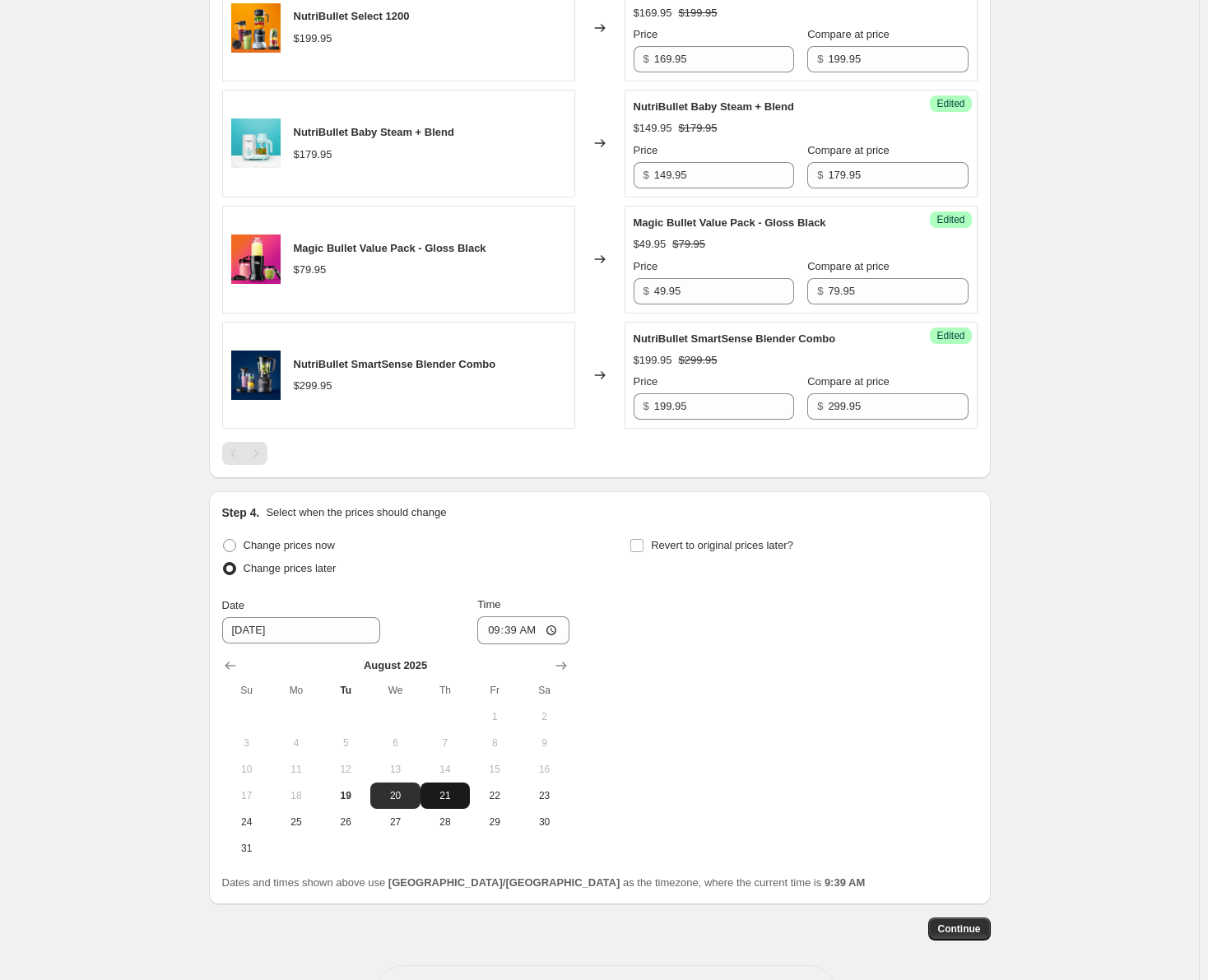
click at [454, 794] on span "21" at bounding box center [445, 797] width 36 height 14
type input "[DATE]"
click at [505, 626] on input "09:39" at bounding box center [524, 630] width 93 height 28
type input "00:00"
click at [637, 540] on input "Revert to original prices later?" at bounding box center [638, 546] width 14 height 14
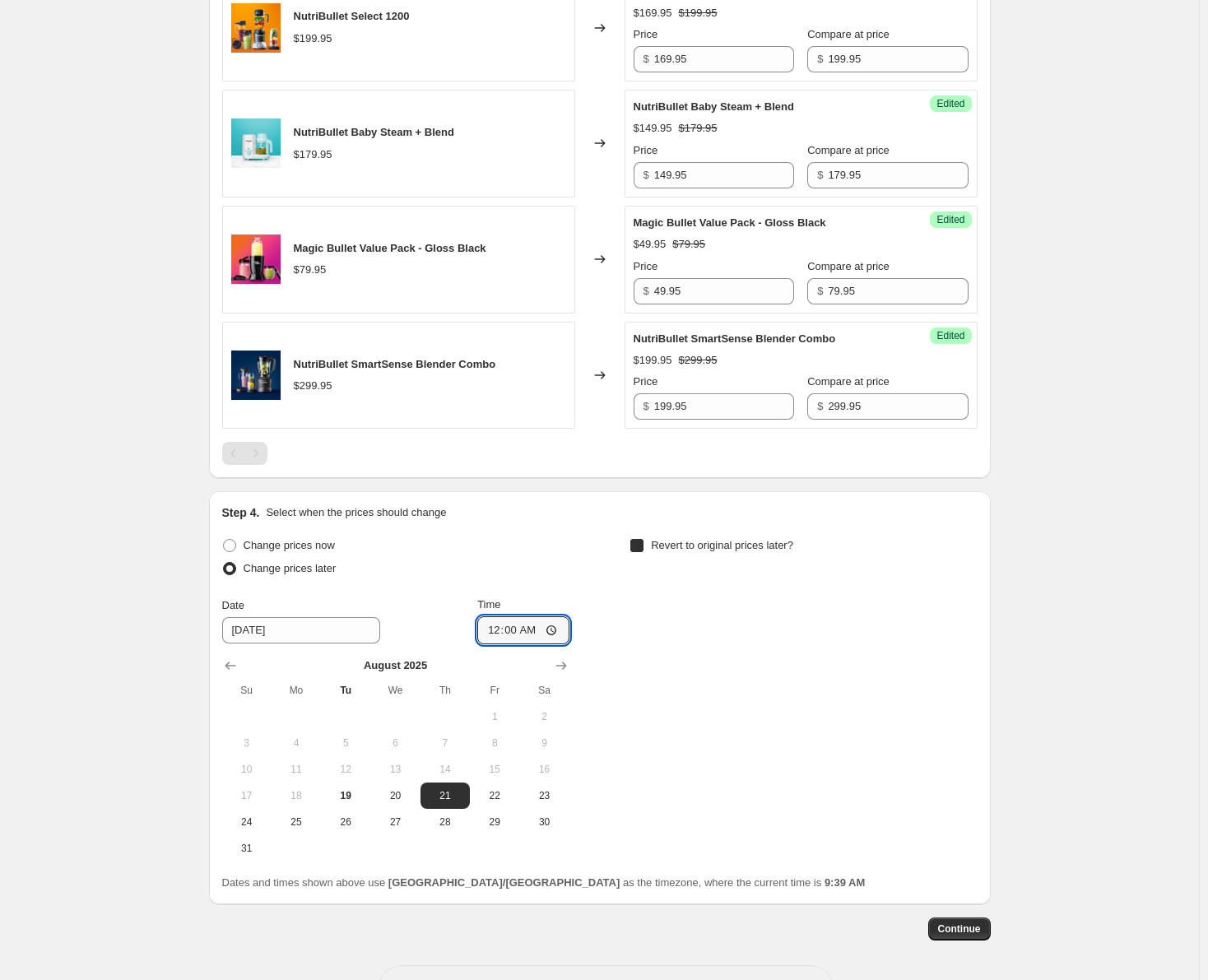
checkbox input "true"
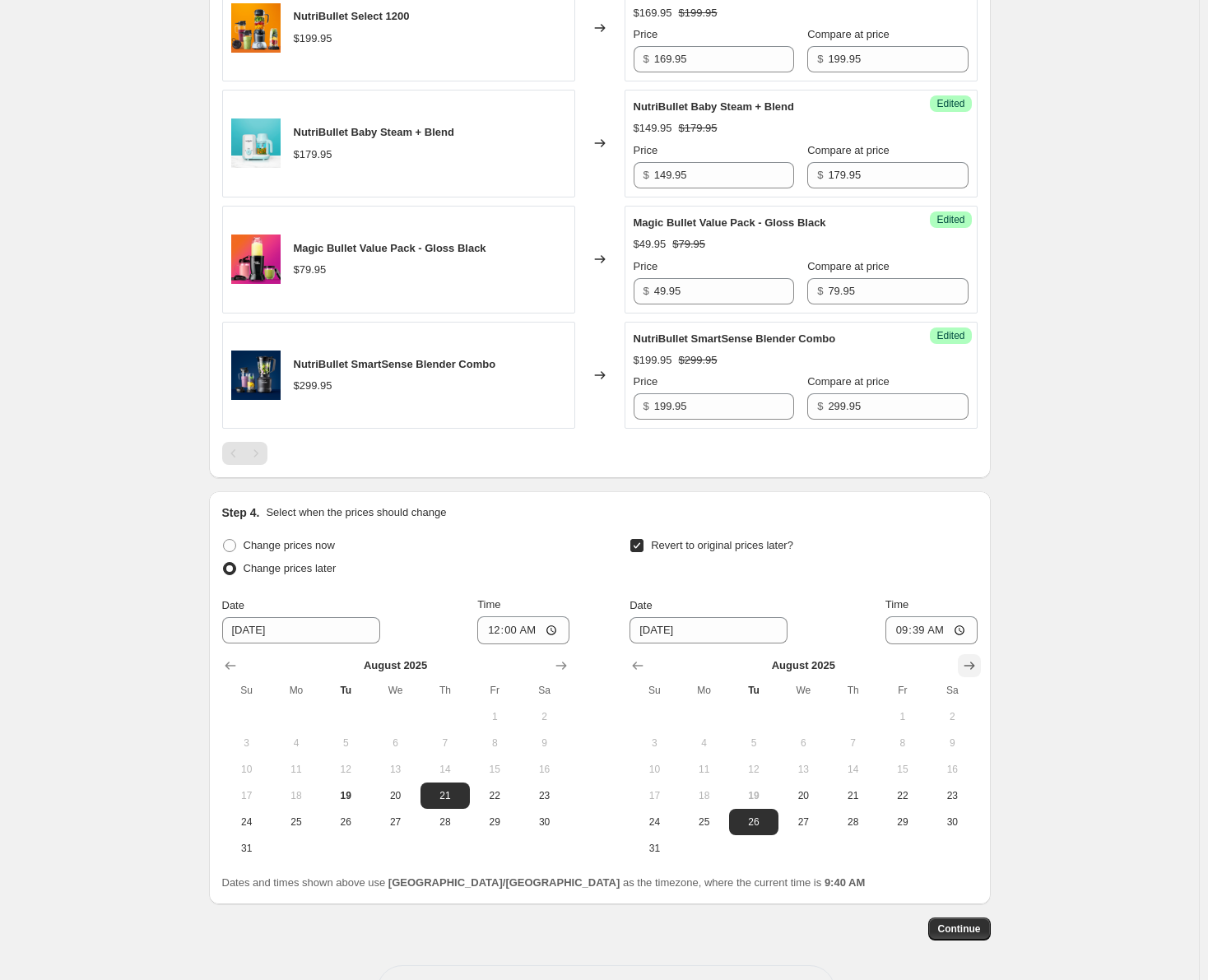
click at [964, 663] on icon "Show next month, September 2025" at bounding box center [969, 666] width 17 height 17
click at [806, 710] on button "3" at bounding box center [803, 717] width 50 height 26
type input "[DATE]"
click at [905, 629] on input "09:39" at bounding box center [931, 630] width 93 height 28
type input "23:59"
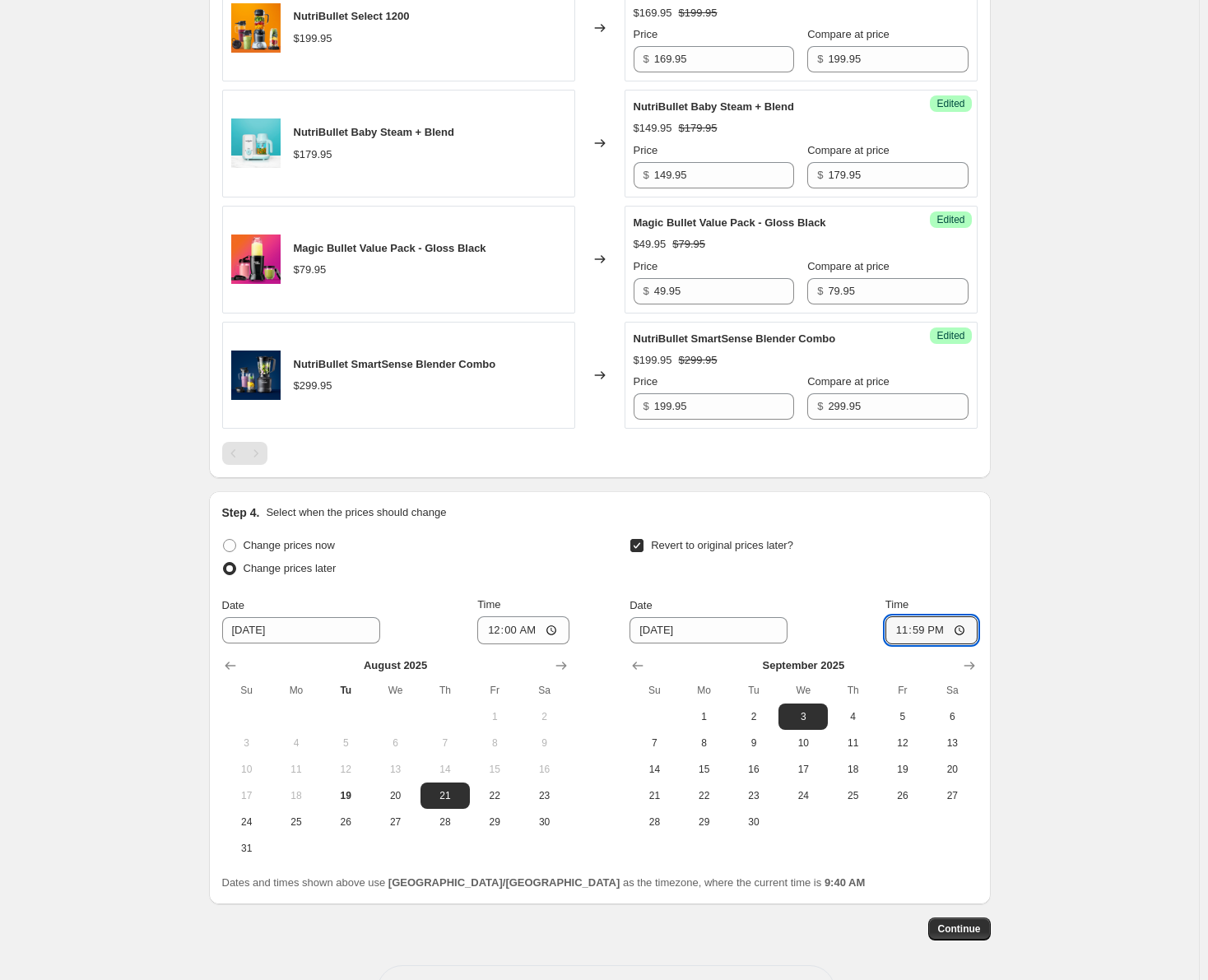
click at [834, 583] on div "Revert to original prices later?" at bounding box center [803, 559] width 347 height 50
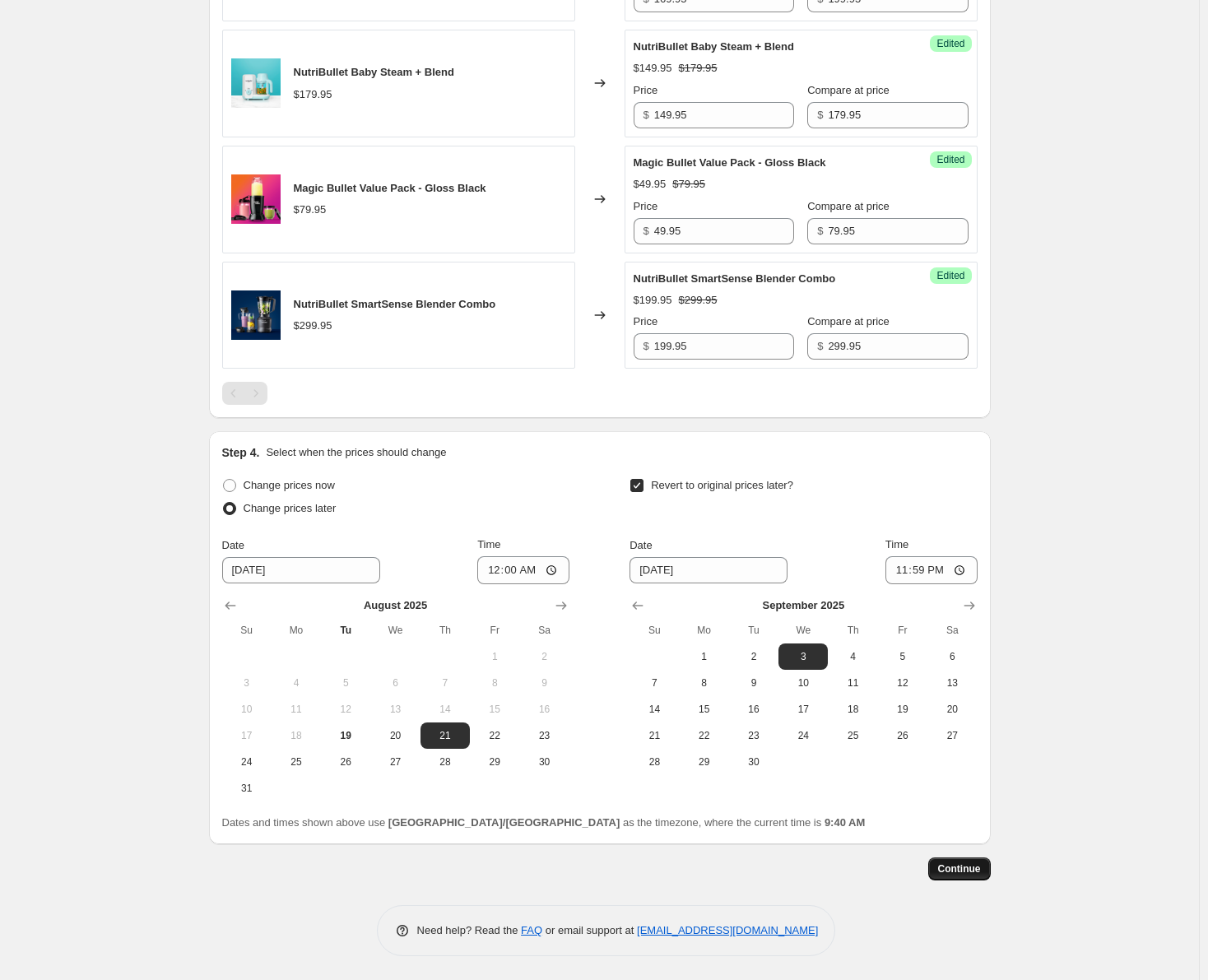
scroll to position [900, 0]
click at [969, 869] on span "Continue" at bounding box center [959, 869] width 43 height 14
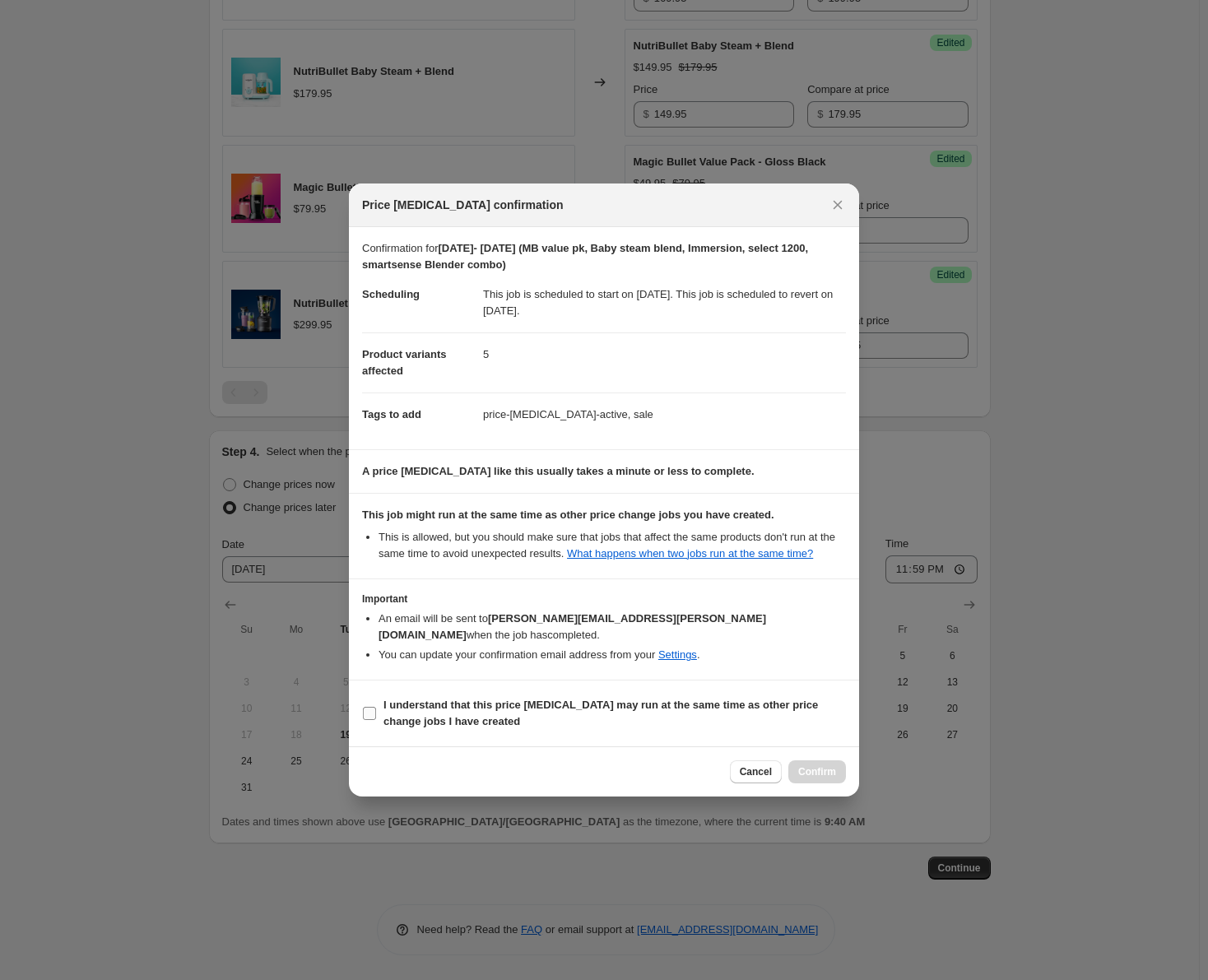
click at [375, 707] on input "I understand that this price [MEDICAL_DATA] may run at the same time as other p…" at bounding box center [370, 714] width 14 height 14
checkbox input "true"
click at [833, 765] on span "Confirm" at bounding box center [817, 772] width 38 height 14
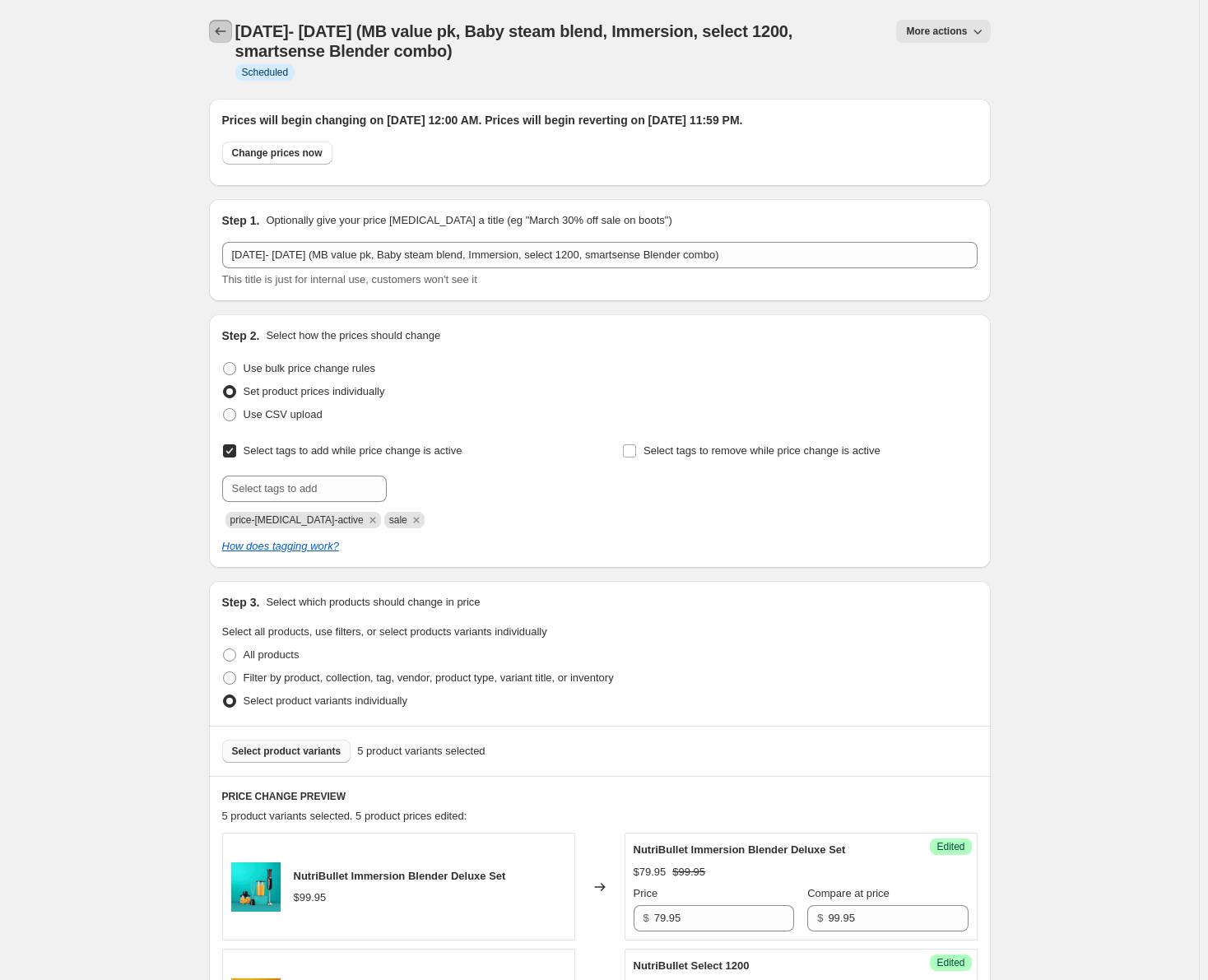
click at [218, 24] on icon "Price change jobs" at bounding box center [220, 31] width 17 height 17
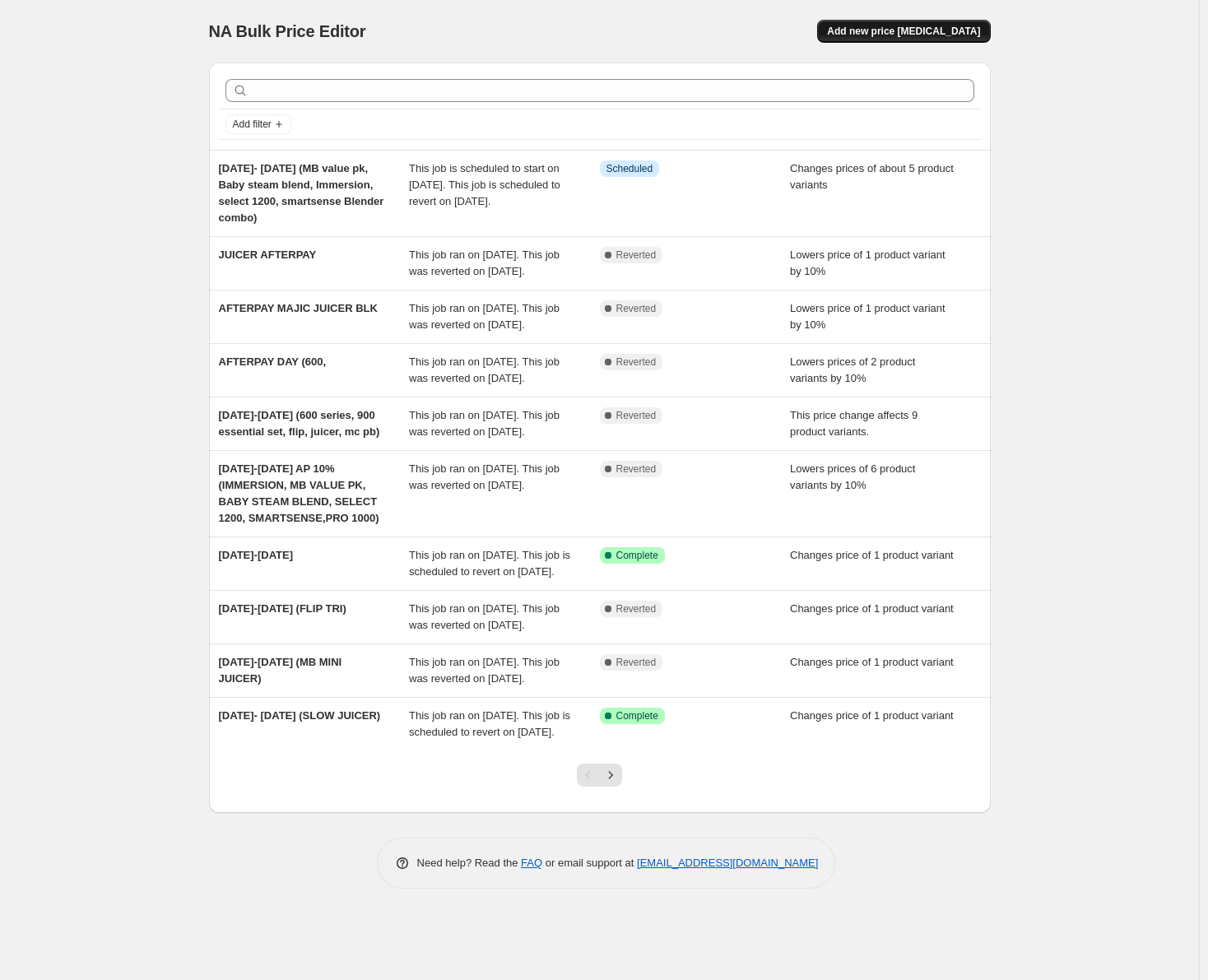
click at [902, 31] on span "Add new price [MEDICAL_DATA]" at bounding box center [903, 31] width 153 height 14
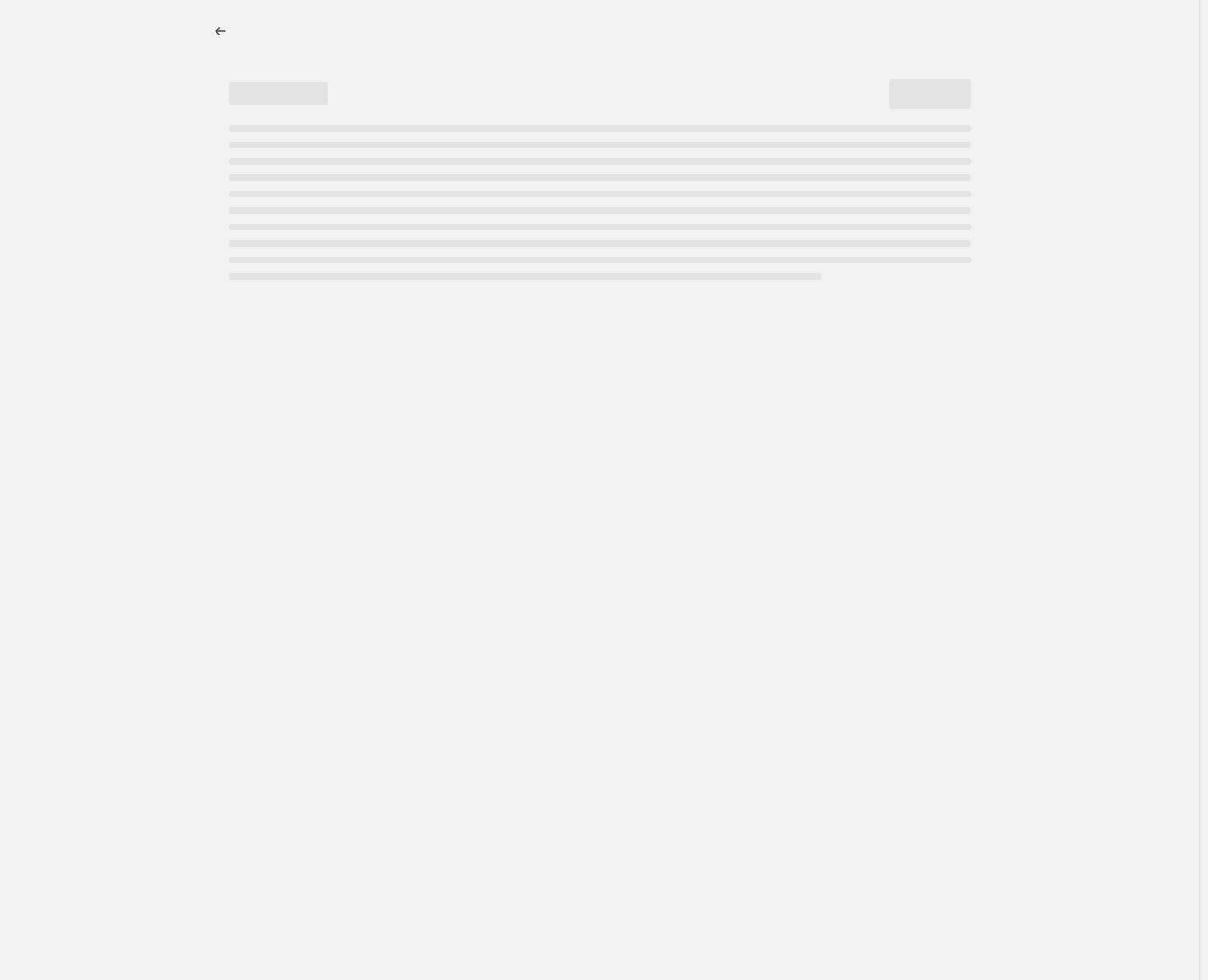
select select "percentage"
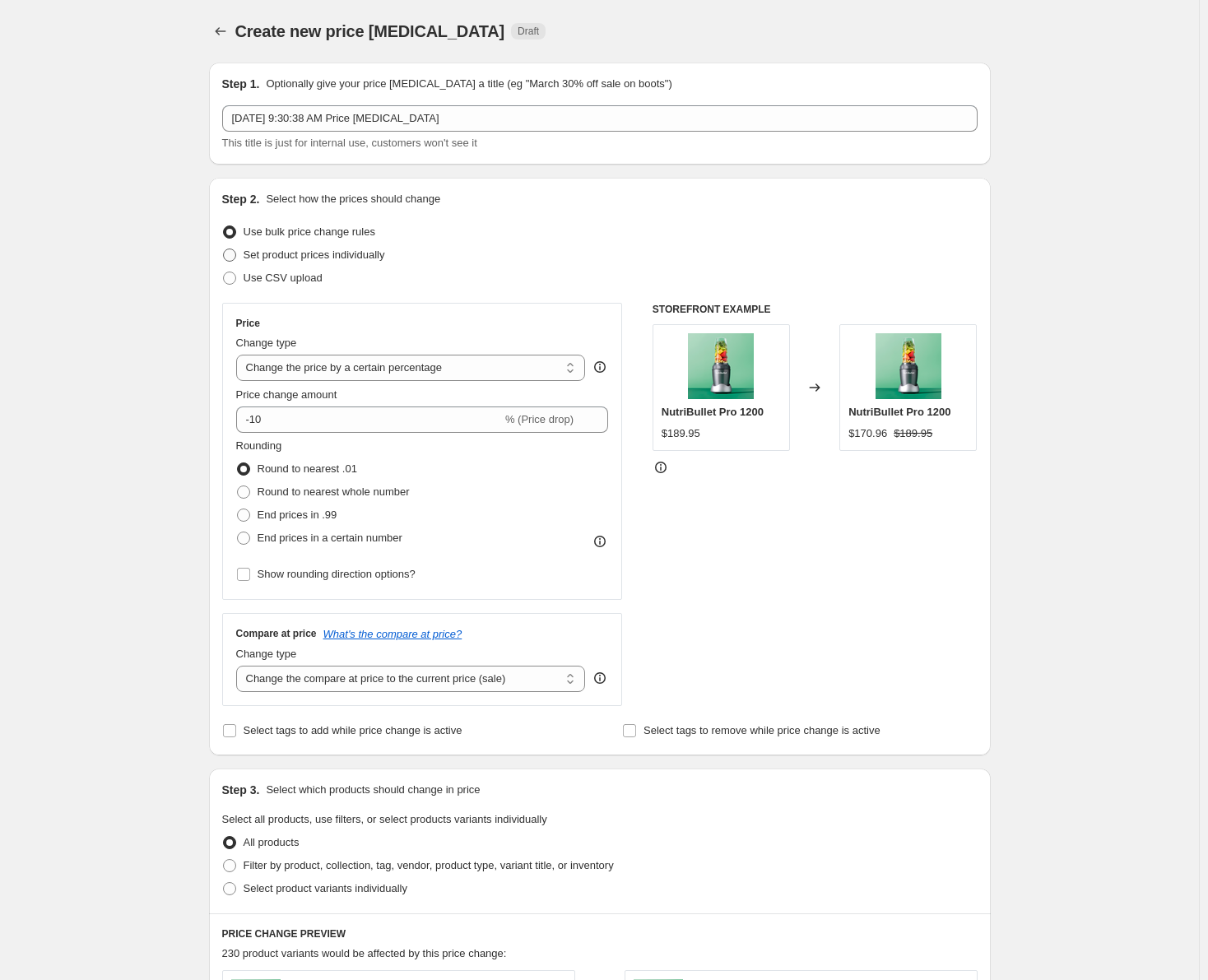
click at [232, 254] on span at bounding box center [230, 255] width 14 height 14
click at [224, 250] on input "Set product prices individually" at bounding box center [223, 249] width 1 height 1
radio input "true"
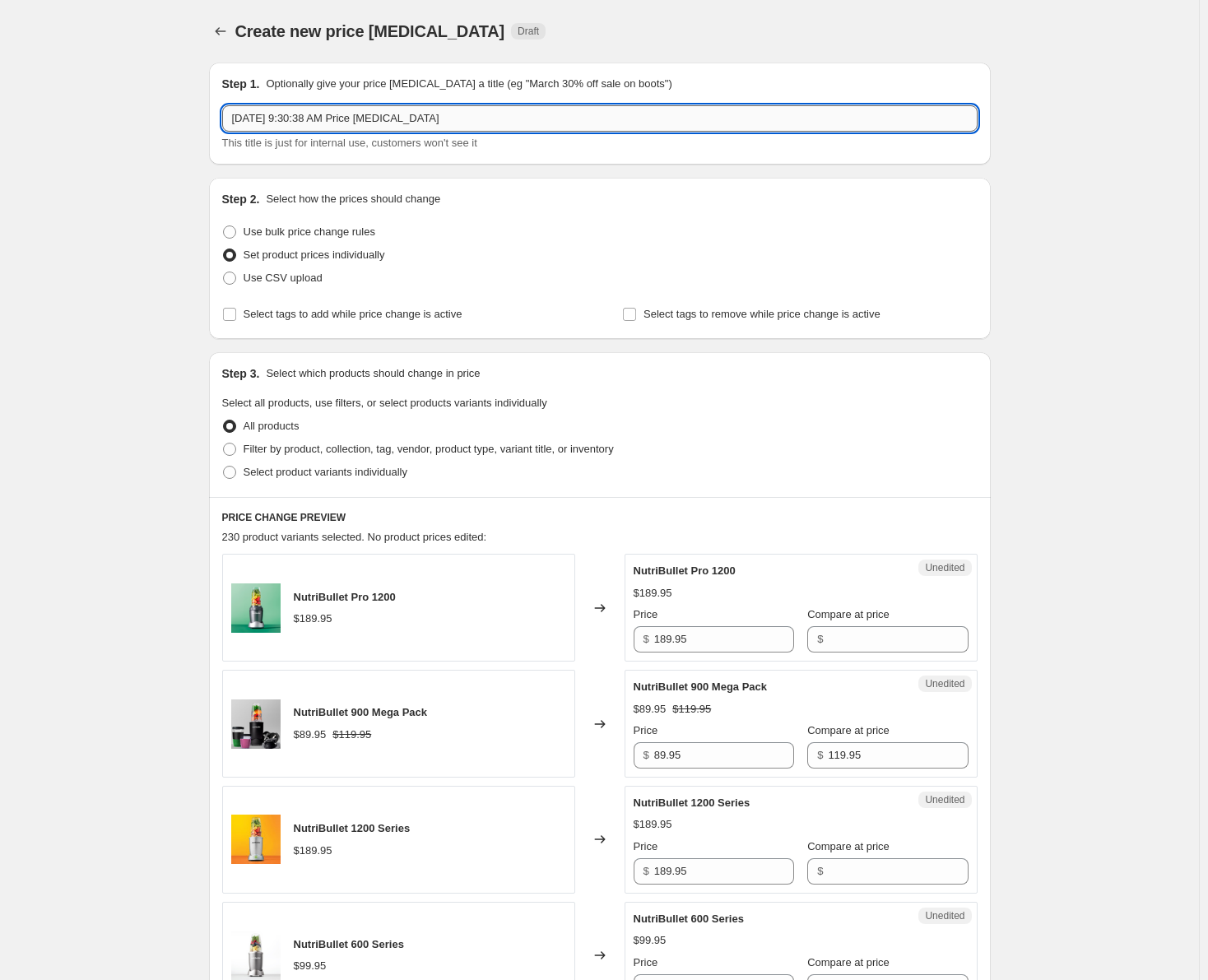
click at [295, 117] on input "[DATE] 9:30:38 AM Price [MEDICAL_DATA]" at bounding box center [600, 118] width 756 height 26
drag, startPoint x: 461, startPoint y: 115, endPoint x: 188, endPoint y: 114, distance: 273.0
type input "[DATE]- [DATE] (Flip)"
click at [236, 316] on input "Select tags to add while price change is active" at bounding box center [230, 315] width 14 height 14
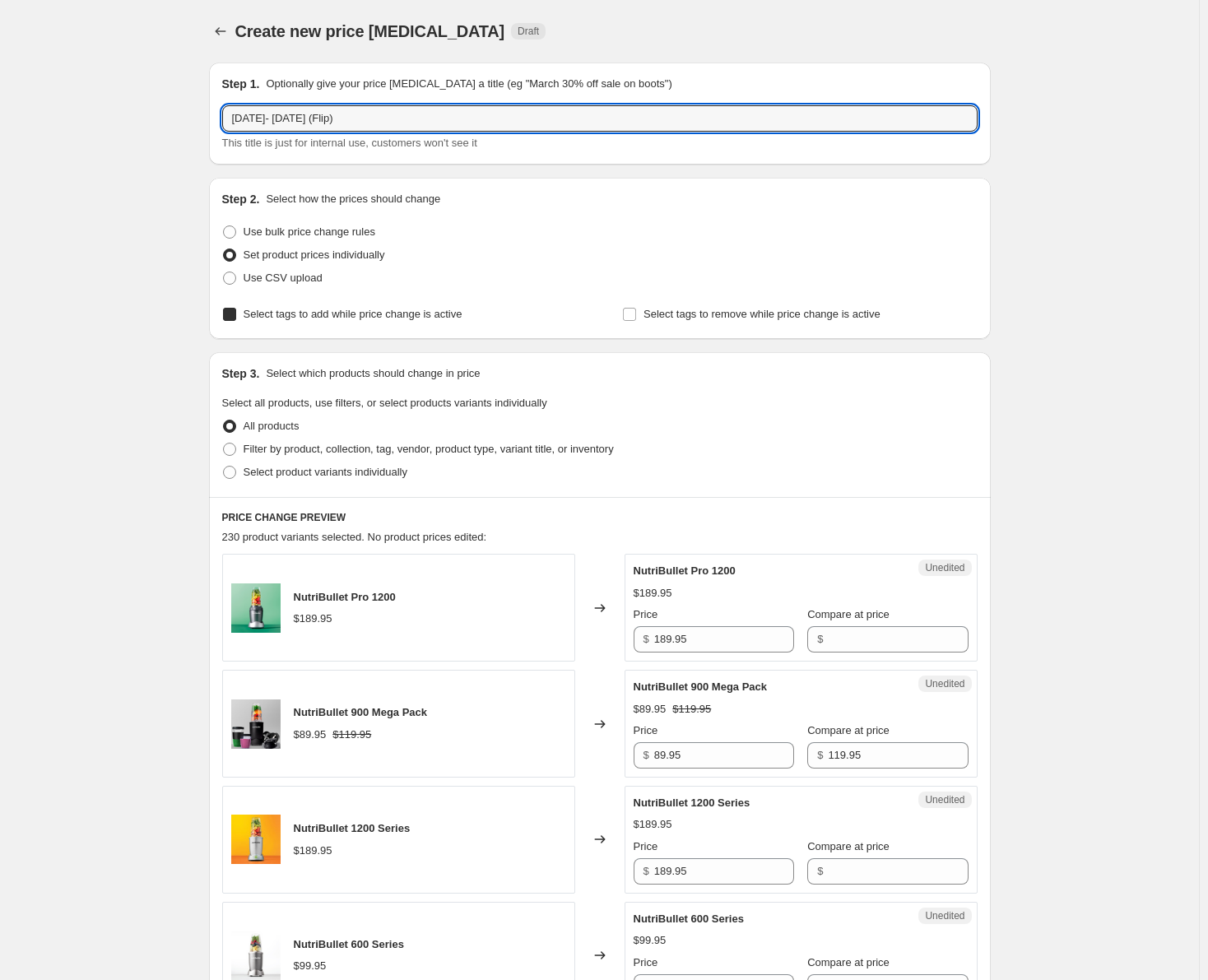
checkbox input "true"
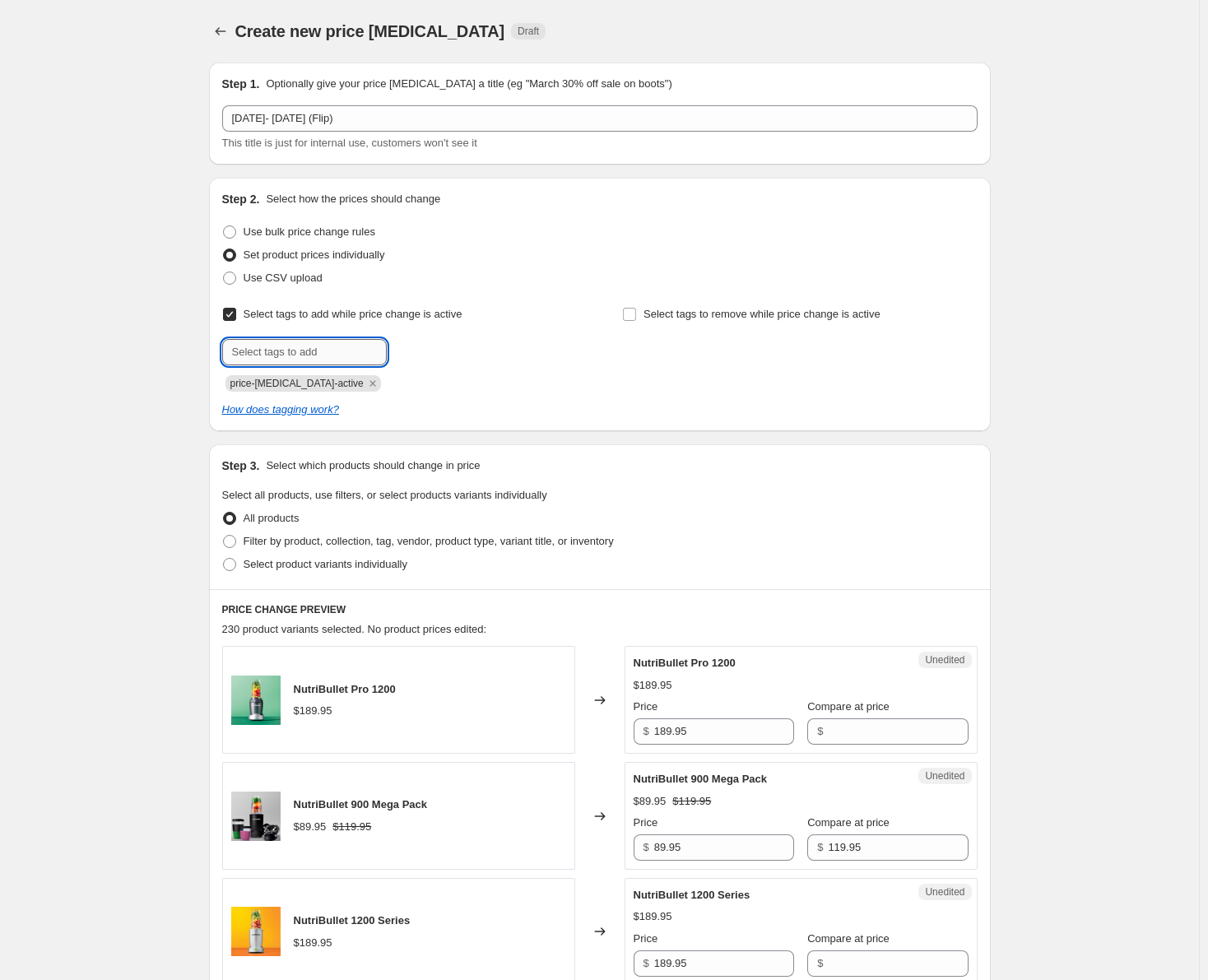
click at [267, 346] on input "text" at bounding box center [304, 352] width 165 height 26
type input "sale"
click at [222, 177] on button "Submit" at bounding box center [246, 186] width 47 height 18
click at [224, 564] on div "Step 3. Select which products should change in price Select all products, use f…" at bounding box center [600, 517] width 782 height 145
click at [232, 564] on span at bounding box center [230, 565] width 14 height 14
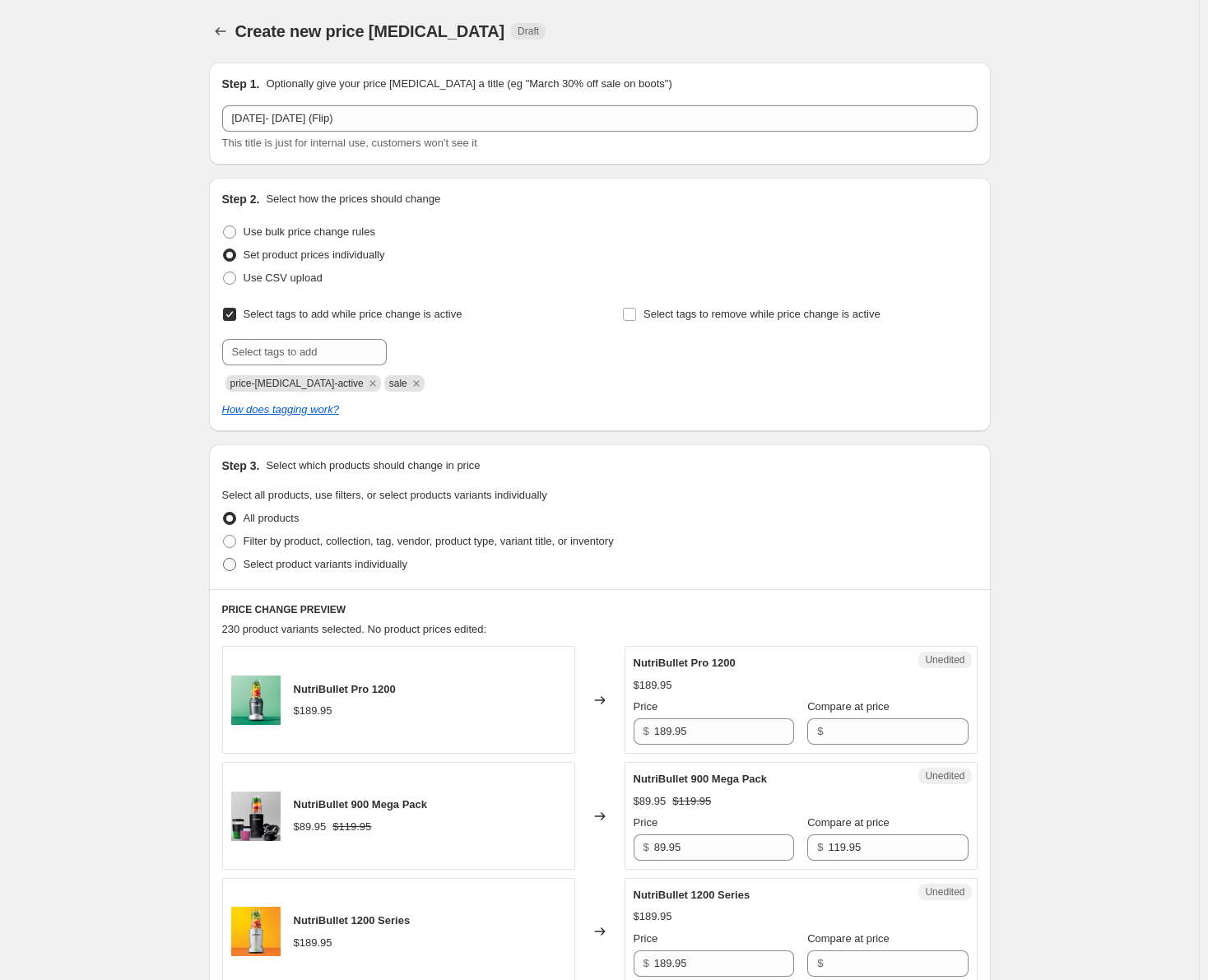
click at [224, 559] on input "Select product variants individually" at bounding box center [223, 558] width 1 height 1
radio input "true"
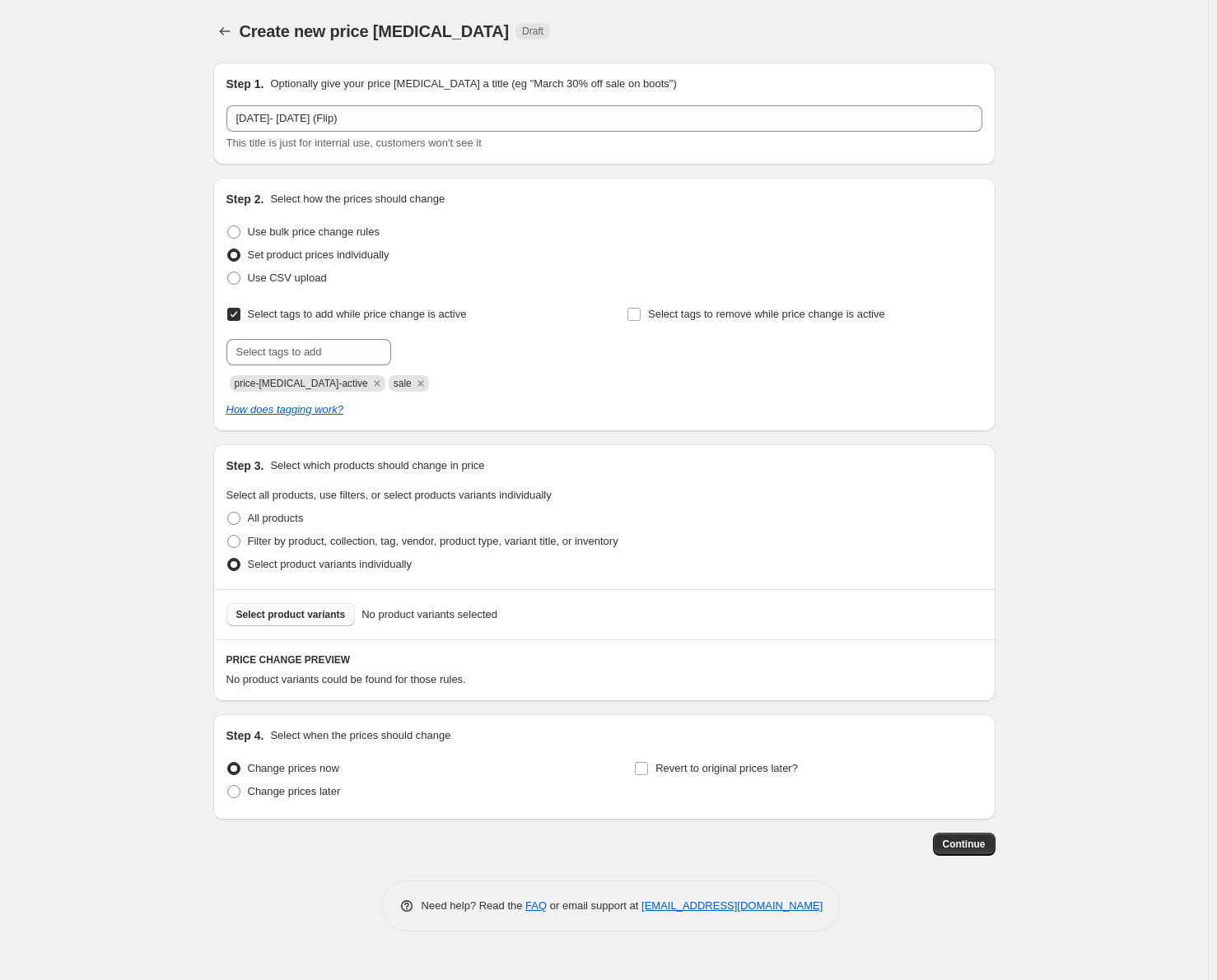
click at [268, 613] on span "Select product variants" at bounding box center [291, 615] width 109 height 14
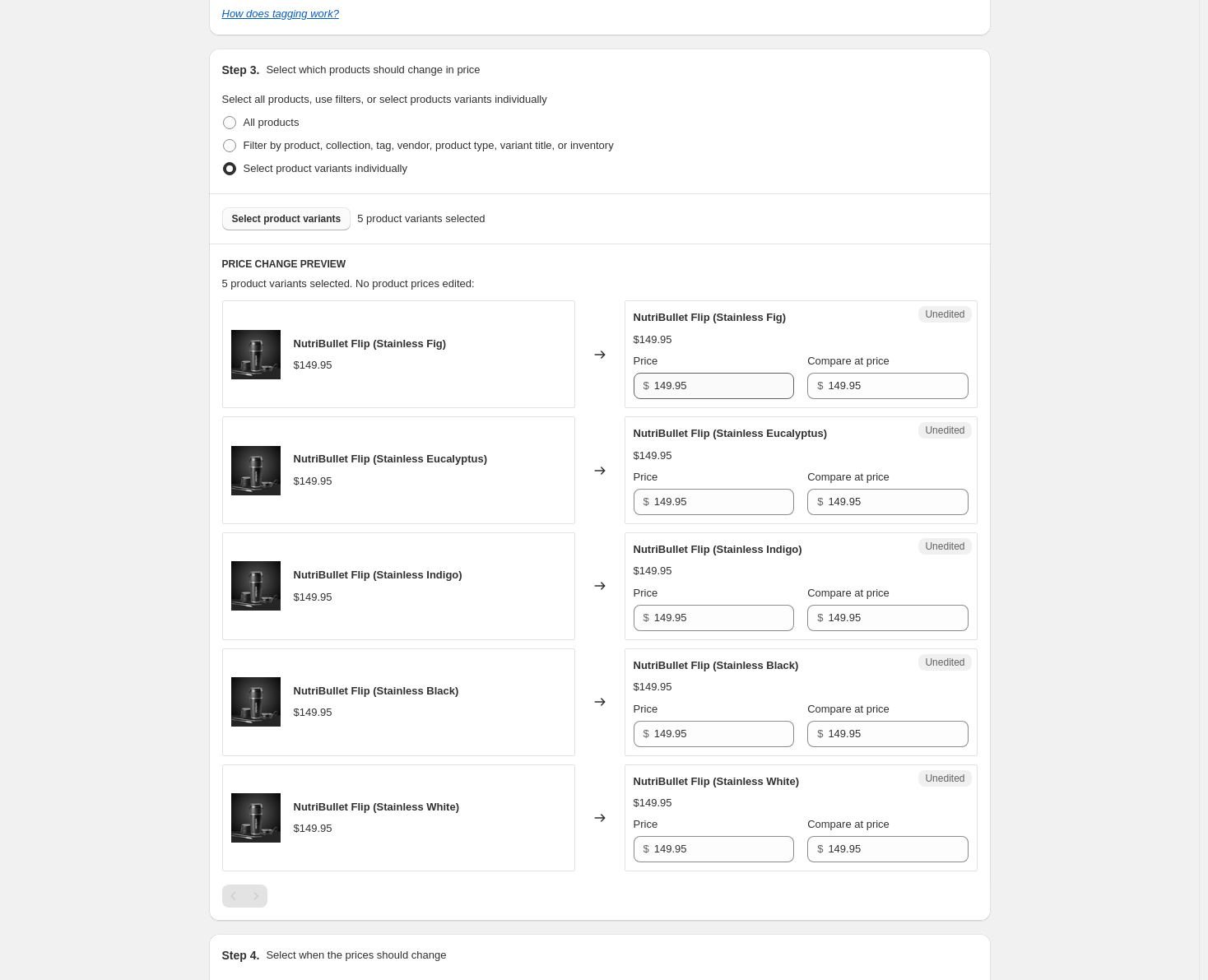
scroll to position [412, 0]
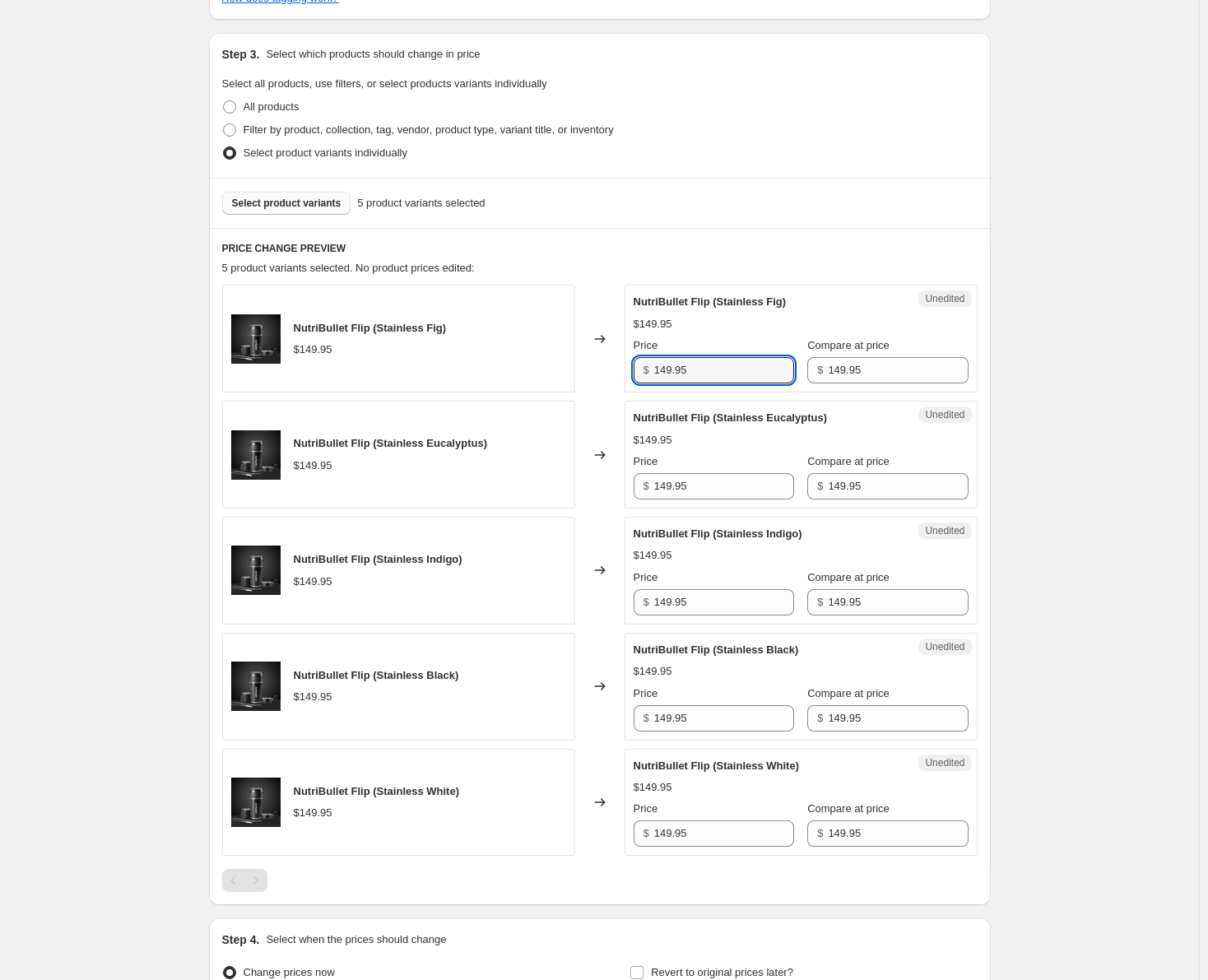
drag, startPoint x: 672, startPoint y: 370, endPoint x: 686, endPoint y: 392, distance: 26.1
click at [672, 370] on input "149.95" at bounding box center [724, 370] width 140 height 26
type input "99.95"
click at [669, 487] on input "149.95" at bounding box center [724, 486] width 140 height 26
type input "99.95"
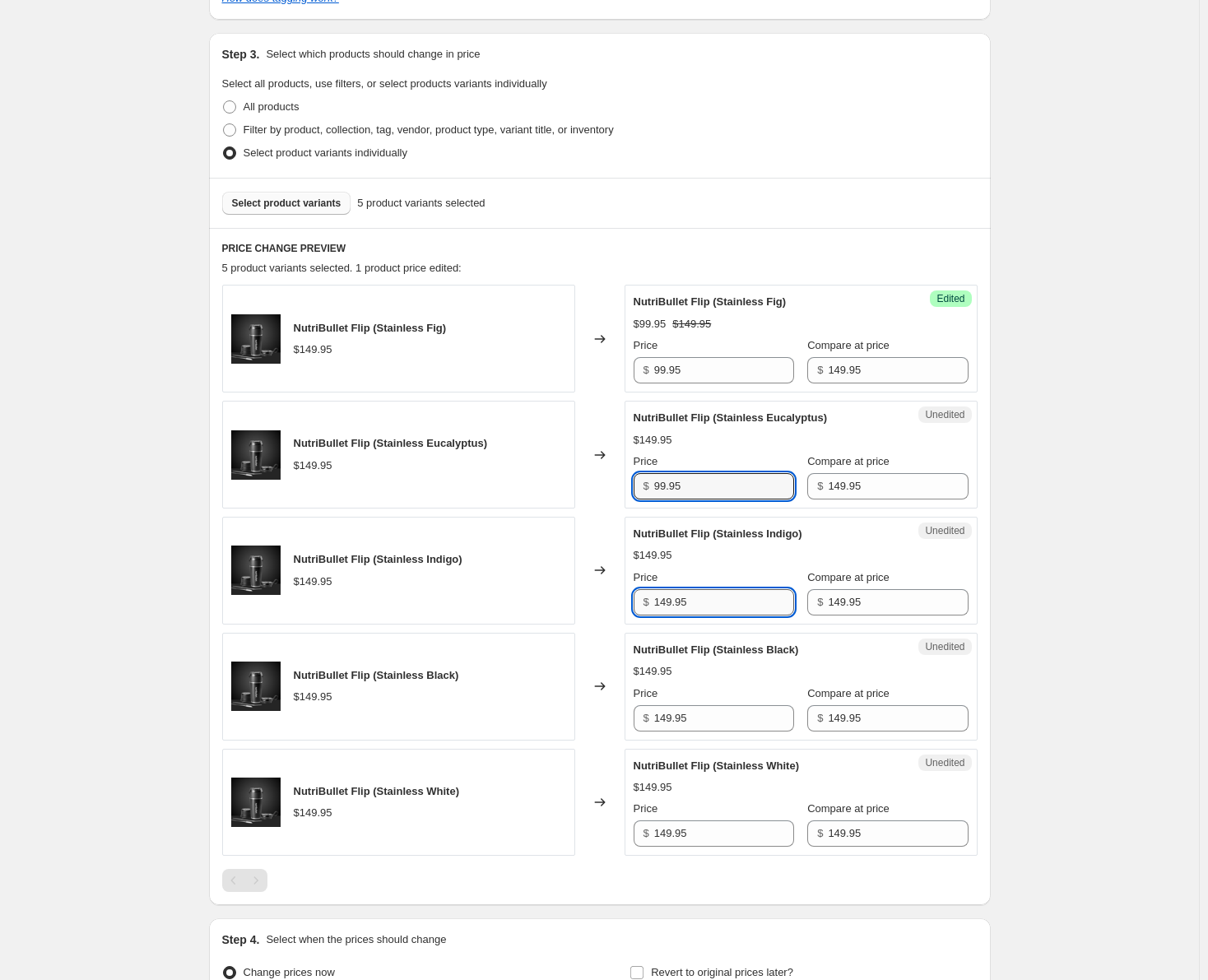
click at [672, 606] on input "149.95" at bounding box center [724, 602] width 140 height 26
type input "99.95"
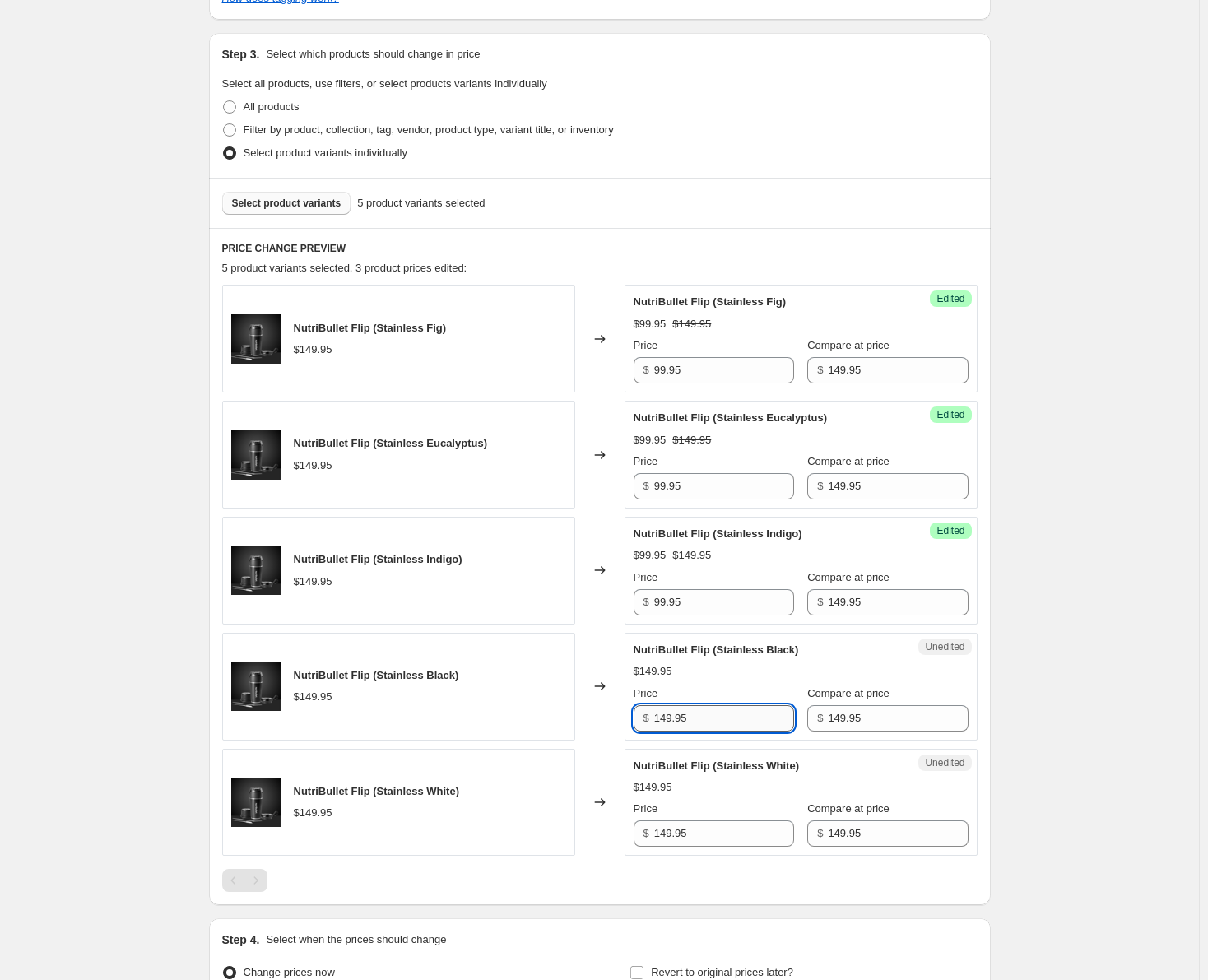
click at [669, 716] on input "149.95" at bounding box center [724, 719] width 140 height 26
type input "99.95"
click at [669, 835] on input "149.95" at bounding box center [724, 834] width 140 height 26
type input "99.95"
click at [684, 865] on div "NutriBullet Flip (Stainless Fig) $149.95 Changed to Success Edited NutriBullet …" at bounding box center [600, 588] width 756 height 608
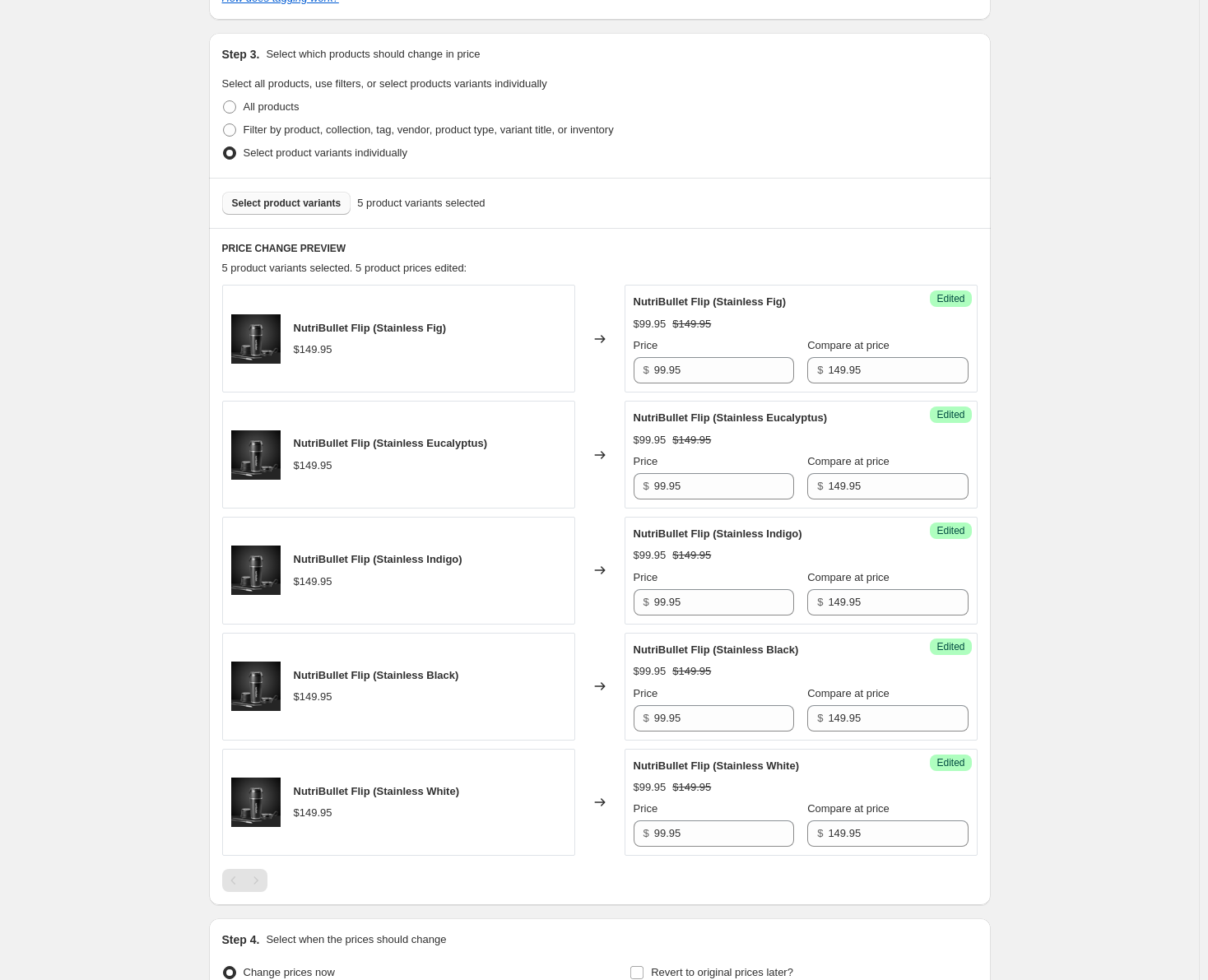
click at [1080, 777] on div "Create new price [MEDICAL_DATA]. This page is ready Create new price [MEDICAL_D…" at bounding box center [600, 374] width 1199 height 1572
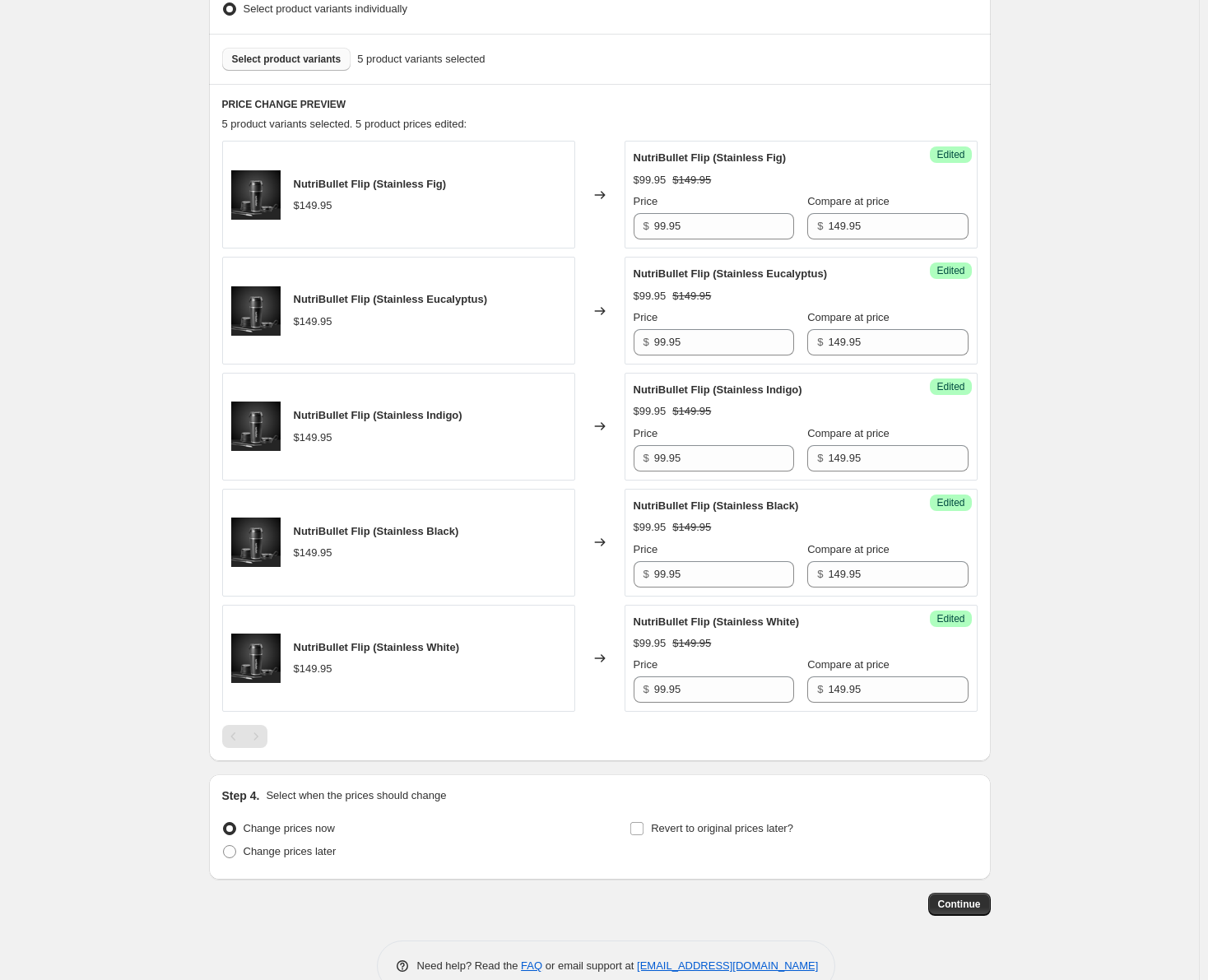
scroll to position [592, 0]
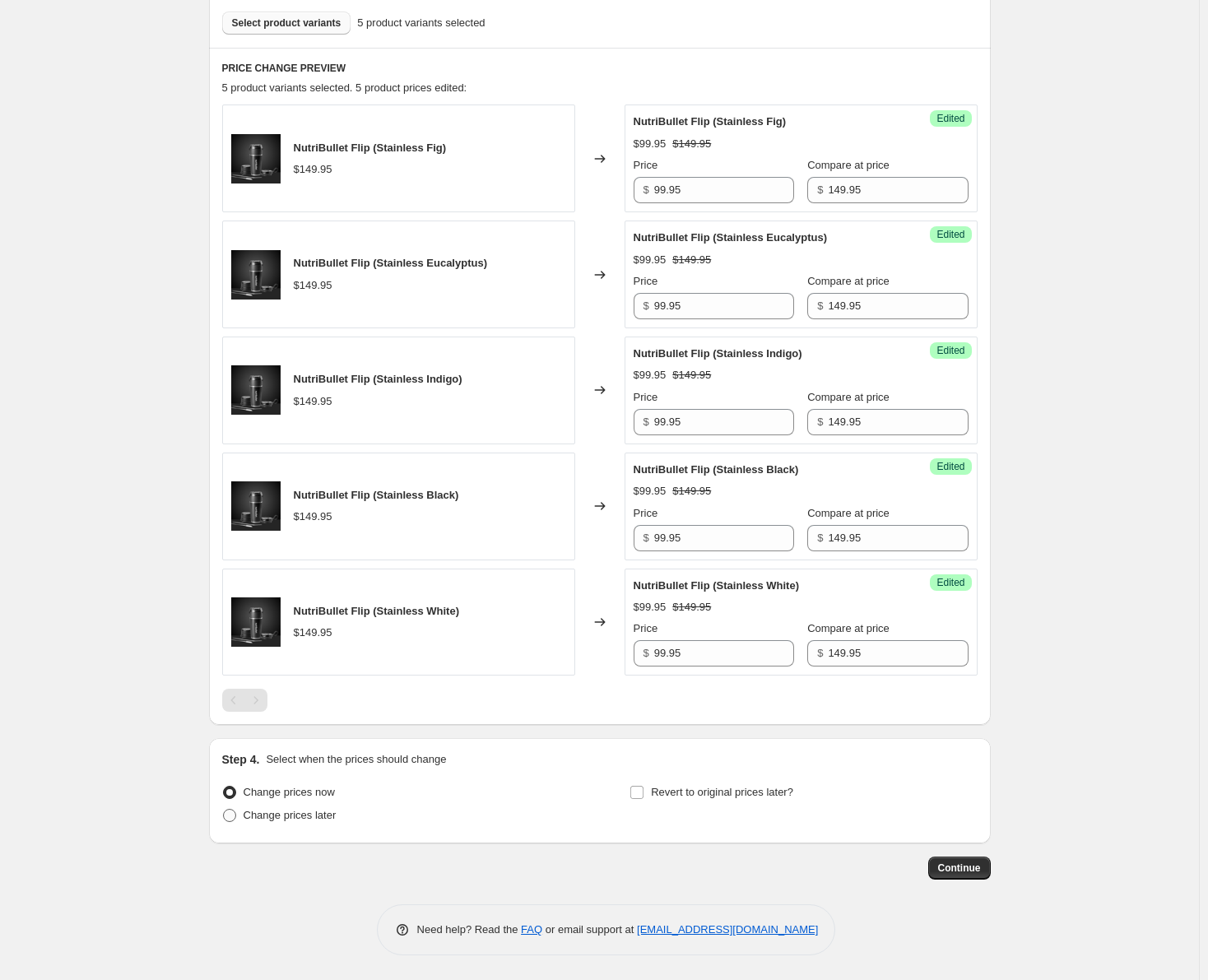
click at [229, 814] on span at bounding box center [230, 816] width 14 height 14
click at [224, 810] on input "Change prices later" at bounding box center [223, 809] width 1 height 1
radio input "true"
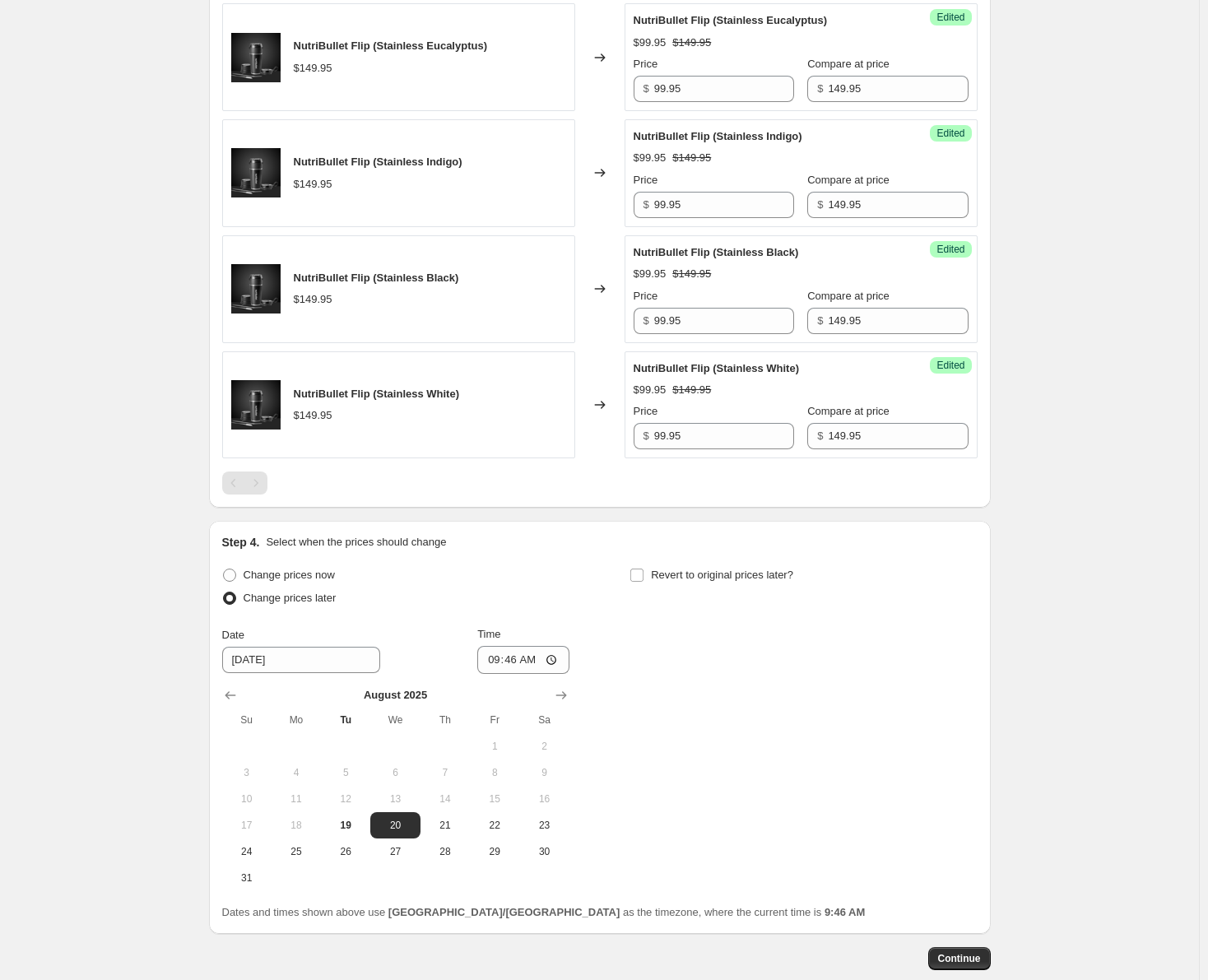
scroll to position [839, 0]
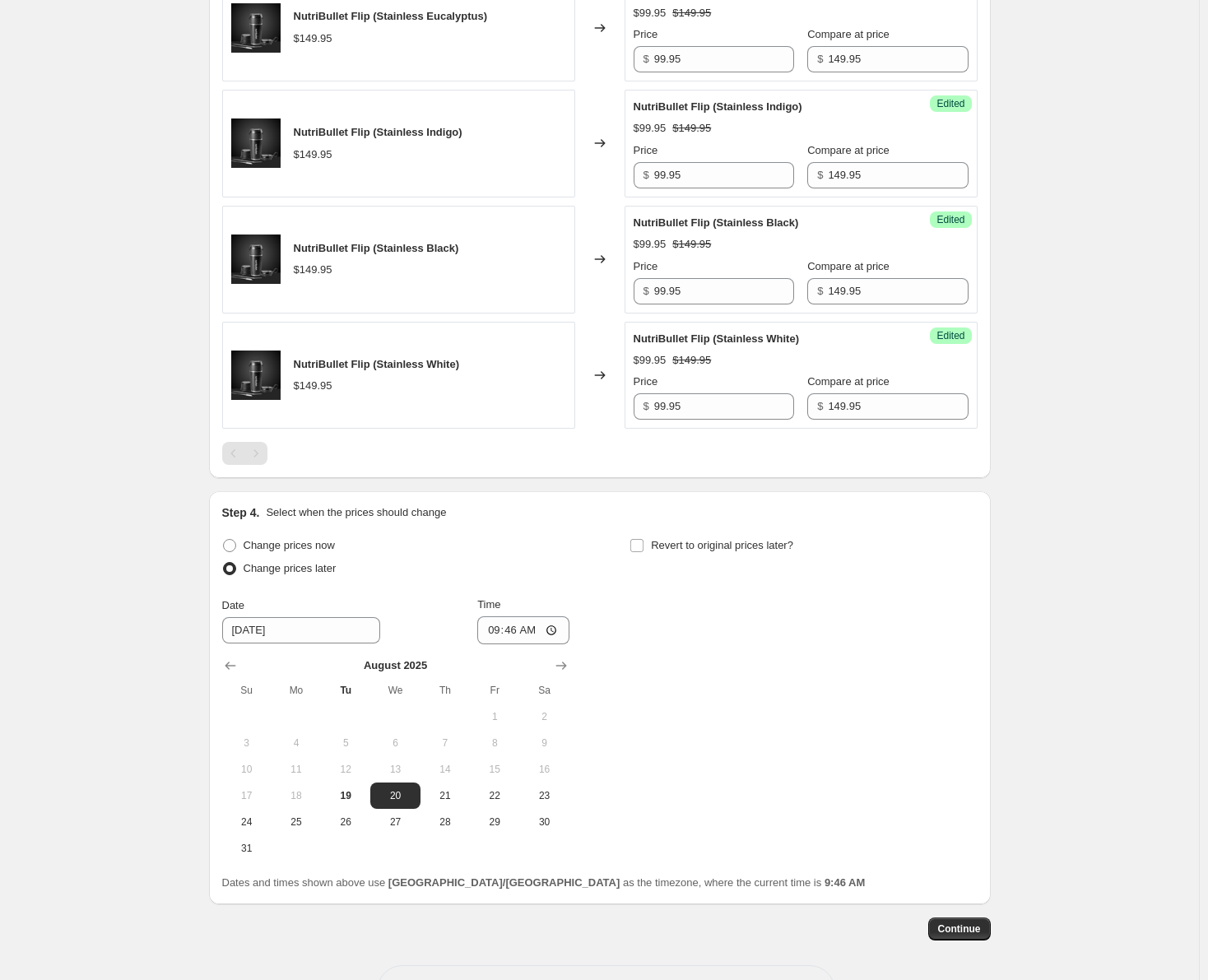
drag, startPoint x: 457, startPoint y: 795, endPoint x: 473, endPoint y: 762, distance: 36.7
click at [457, 795] on span "21" at bounding box center [445, 797] width 36 height 14
type input "[DATE]"
click at [508, 629] on input "09:46" at bounding box center [524, 630] width 93 height 28
click at [495, 630] on input "09:46" at bounding box center [524, 630] width 93 height 28
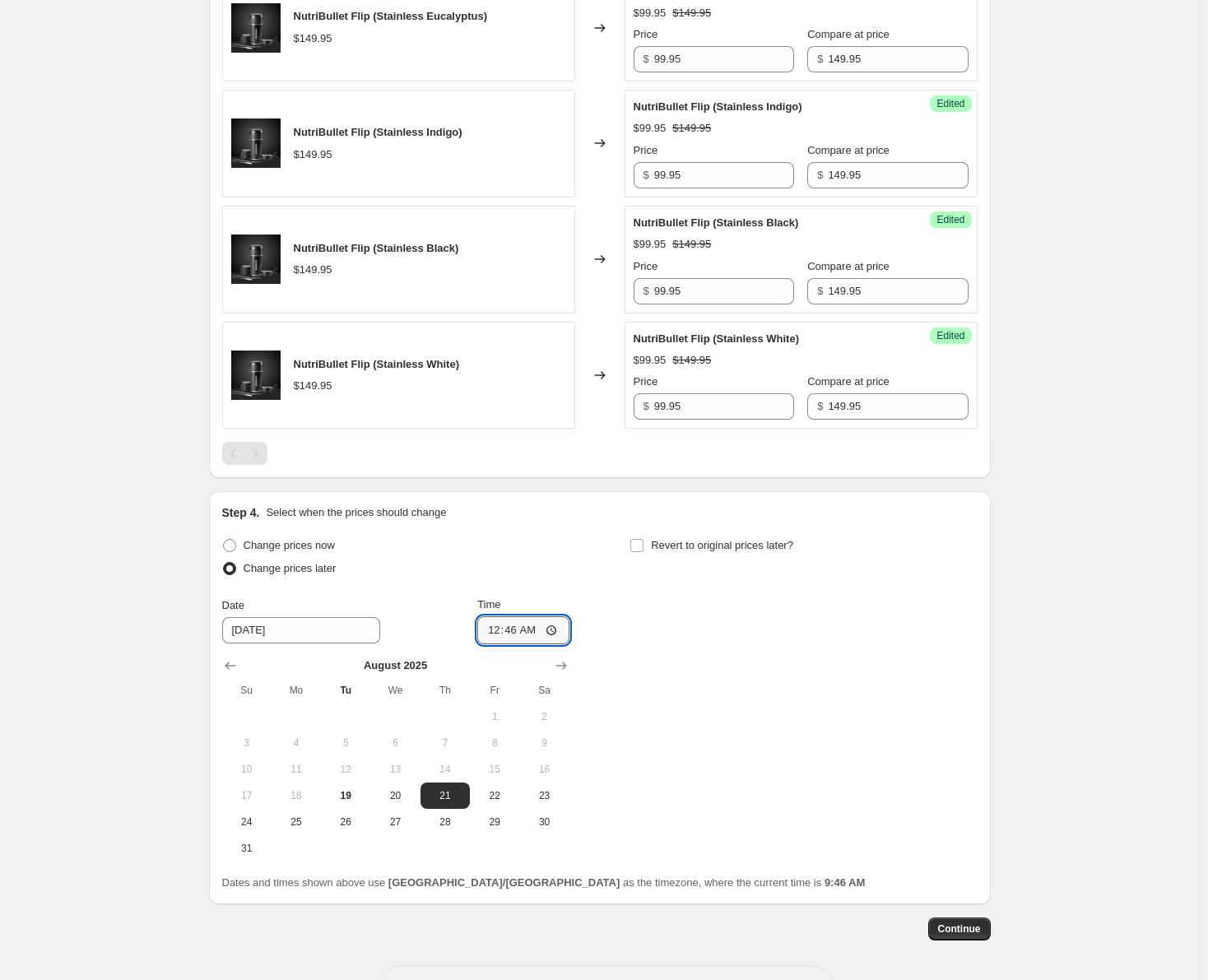
type input "00:00"
drag, startPoint x: 617, startPoint y: 584, endPoint x: 590, endPoint y: 589, distance: 27.5
click at [616, 582] on div "Change prices now Change prices later Date [DATE] Time 00:00 [DATE] Su Mo Tu We…" at bounding box center [600, 698] width 756 height 328
click at [639, 544] on input "Revert to original prices later?" at bounding box center [638, 546] width 14 height 14
checkbox input "true"
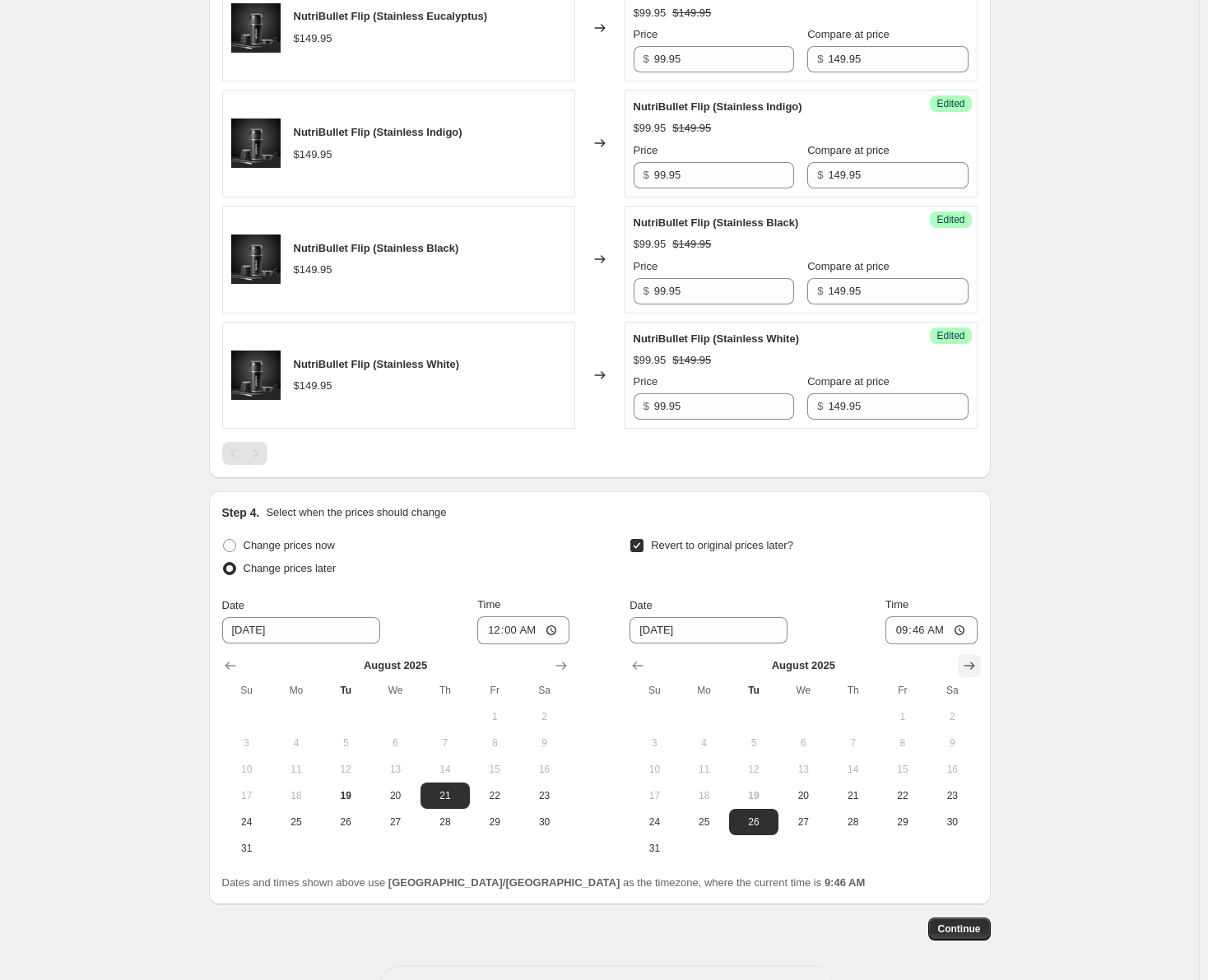
click at [968, 661] on icon "Show next month, September 2025" at bounding box center [969, 666] width 17 height 17
click at [952, 715] on span "6" at bounding box center [952, 718] width 36 height 14
type input "[DATE]"
click at [926, 627] on input "09:46" at bounding box center [931, 630] width 93 height 28
click at [907, 629] on input "09:46" at bounding box center [931, 630] width 93 height 28
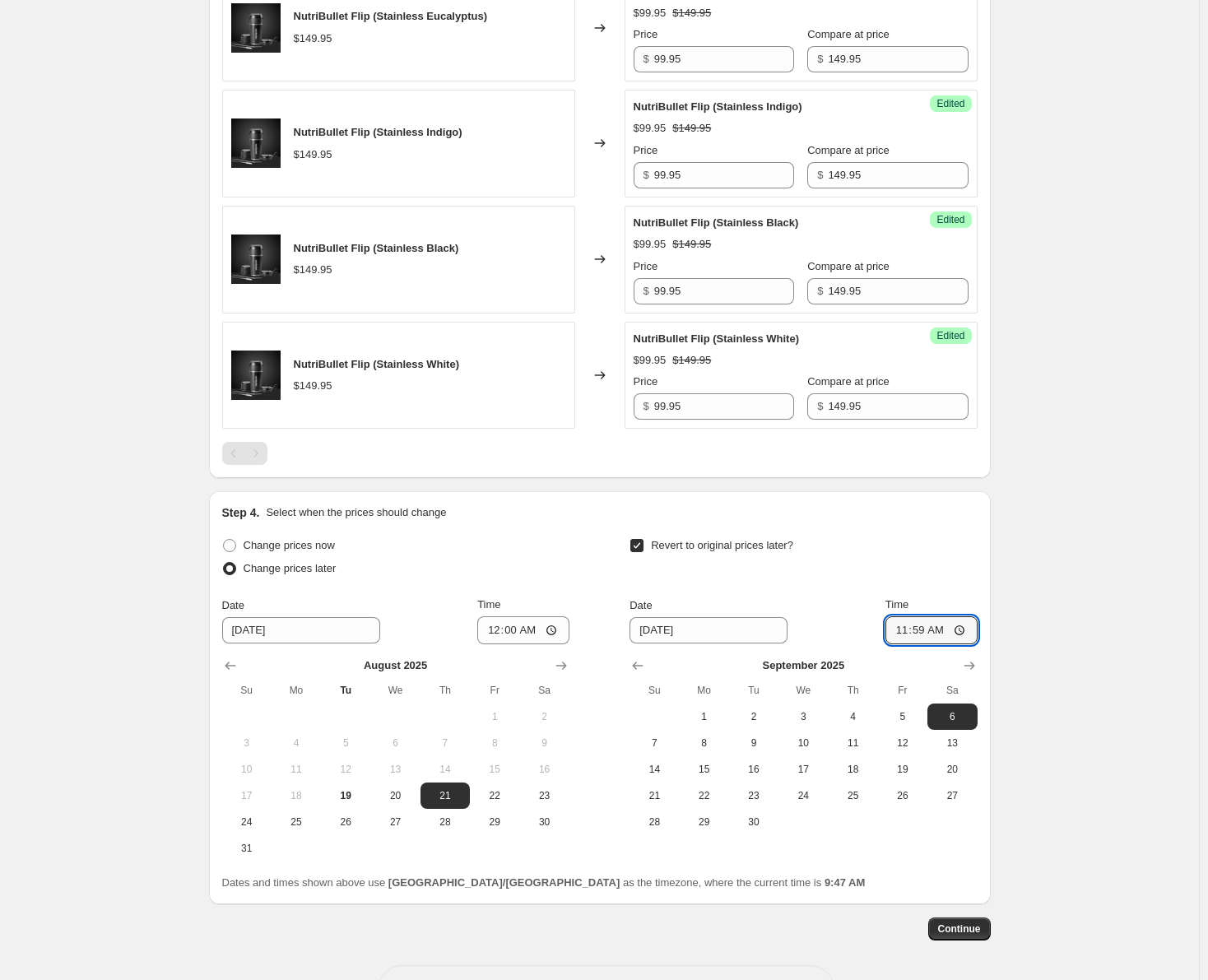
click at [884, 584] on div "Revert to original prices later? Date [DATE] Time 11:59 [DATE] Su Mo Tu We Th F…" at bounding box center [803, 685] width 347 height 301
click at [937, 631] on input "11:59" at bounding box center [931, 630] width 93 height 28
type input "23:59"
click at [947, 568] on div "Revert to original prices later?" at bounding box center [803, 559] width 347 height 50
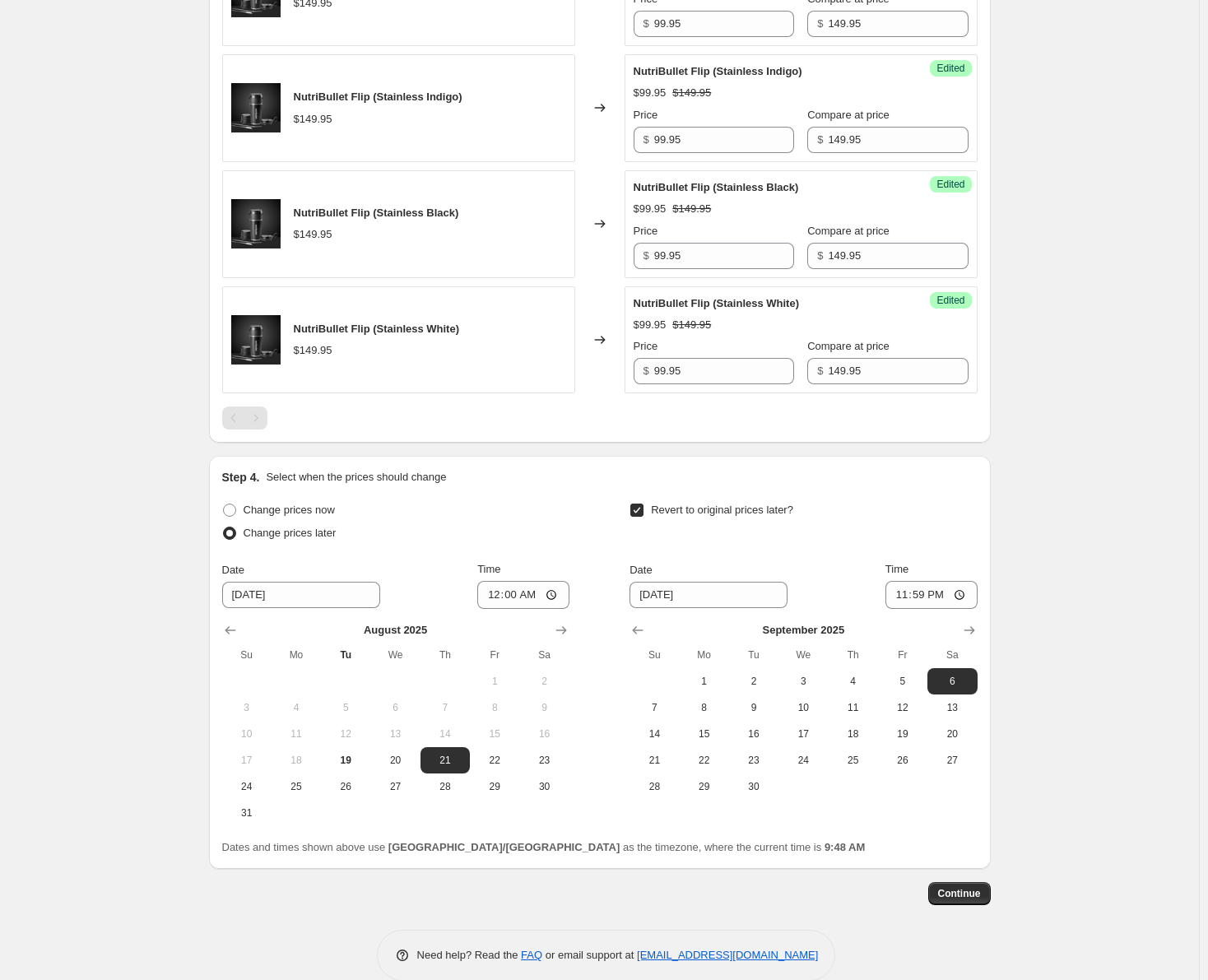
scroll to position [900, 0]
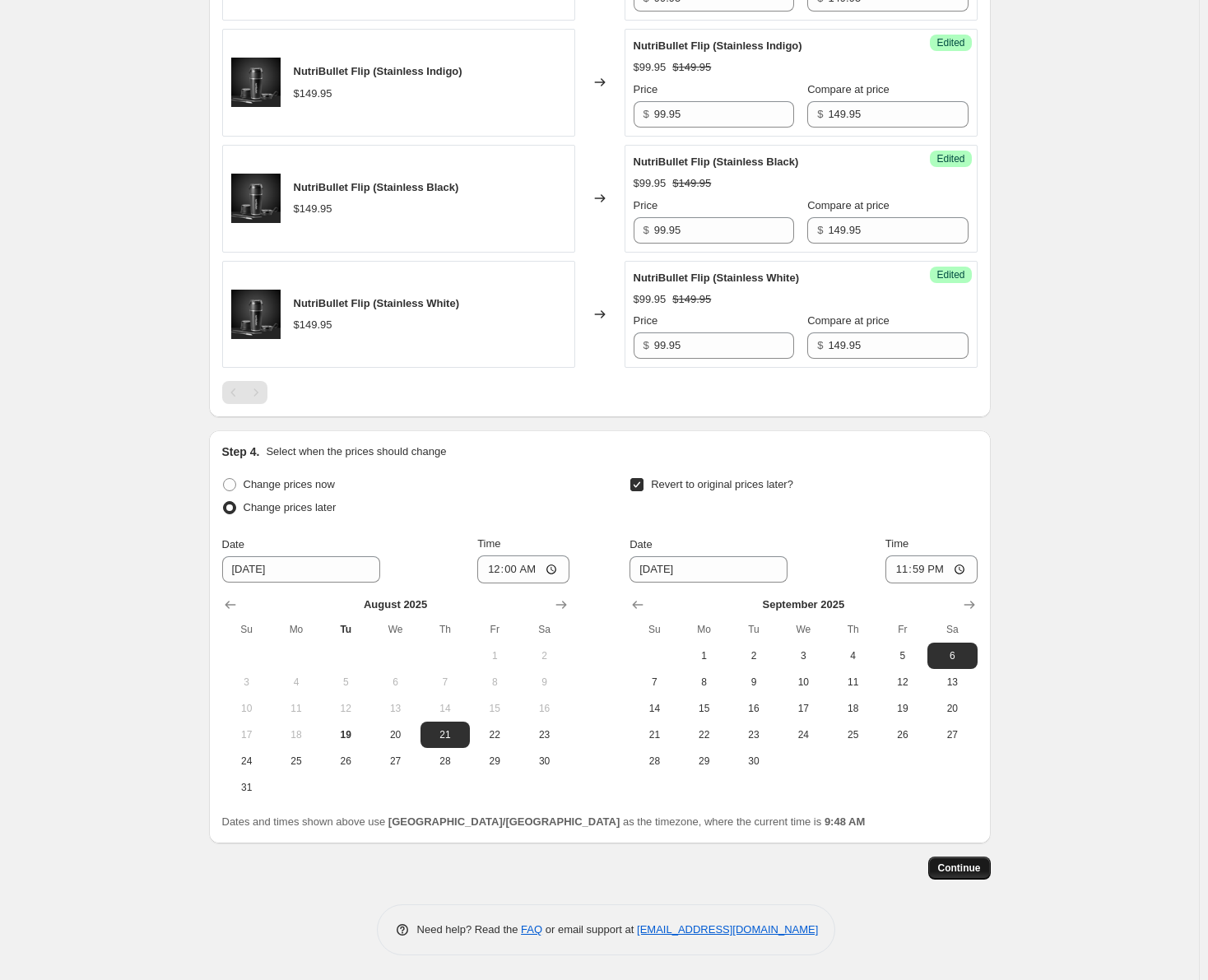
click at [968, 866] on span "Continue" at bounding box center [959, 869] width 43 height 14
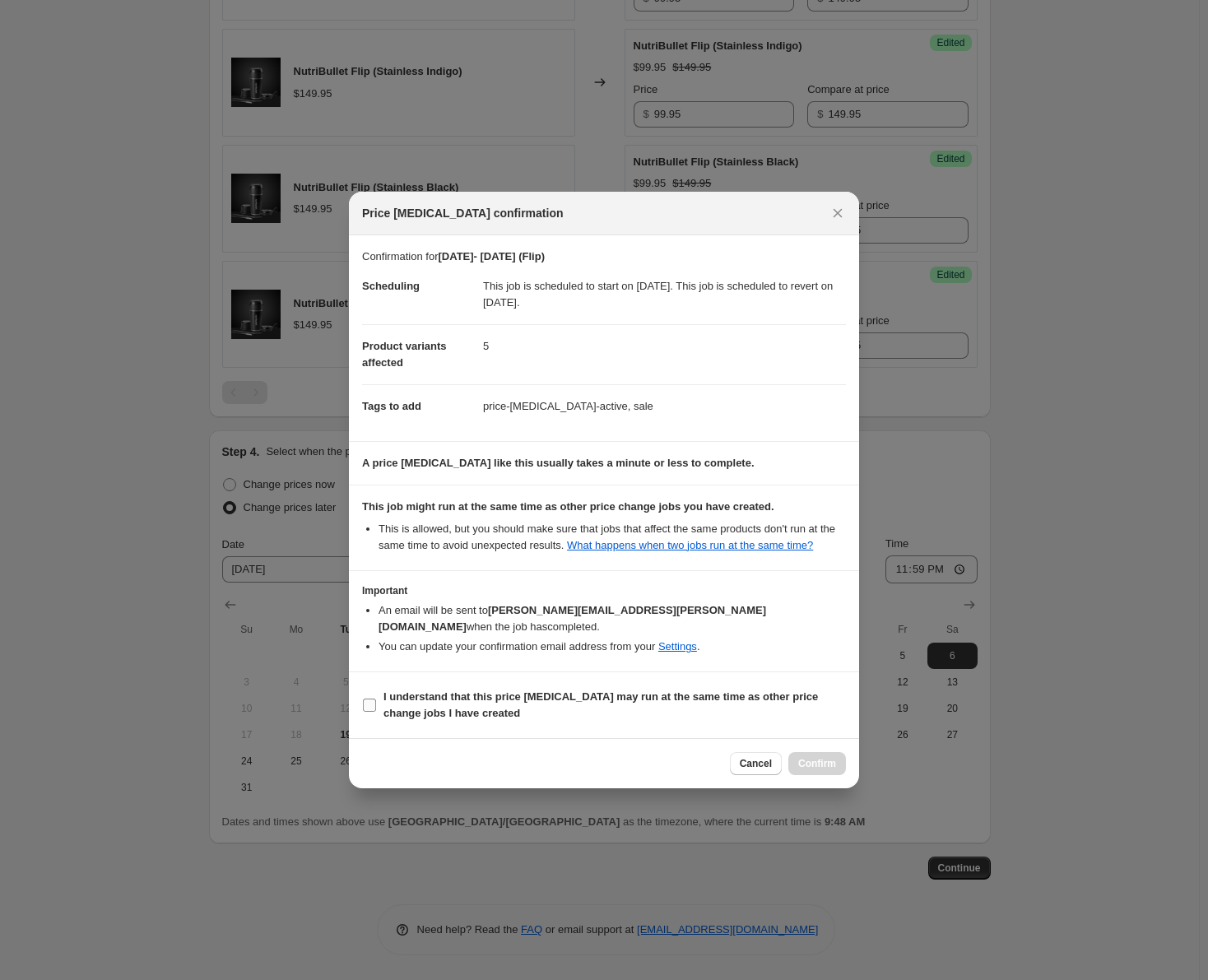
click at [381, 692] on label "I understand that this price [MEDICAL_DATA] may run at the same time as other p…" at bounding box center [604, 705] width 484 height 40
click at [376, 699] on input "I understand that this price [MEDICAL_DATA] may run at the same time as other p…" at bounding box center [370, 706] width 14 height 14
checkbox input "true"
click at [805, 758] on span "Confirm" at bounding box center [817, 764] width 38 height 14
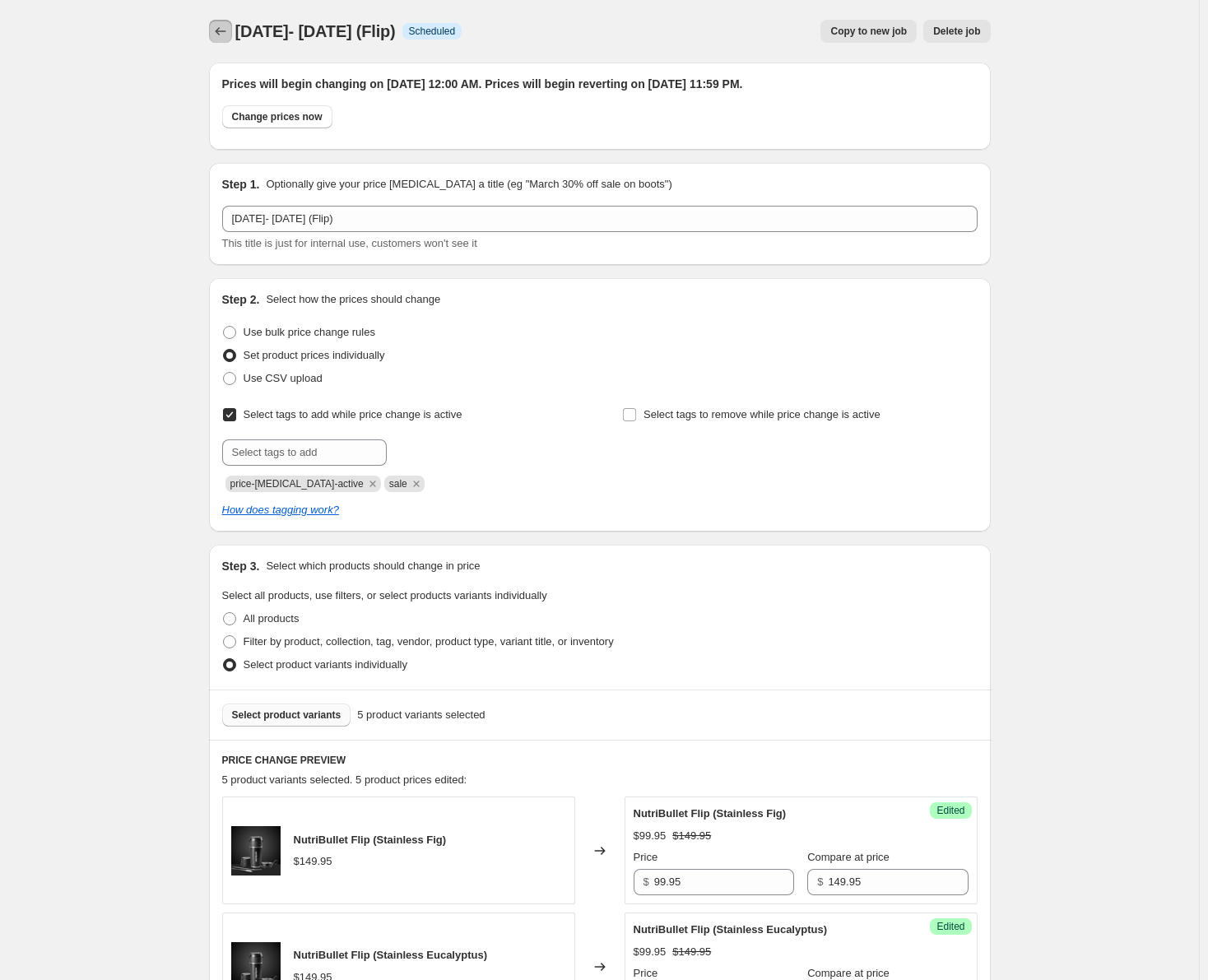
click at [217, 39] on icon "Price change jobs" at bounding box center [220, 31] width 17 height 17
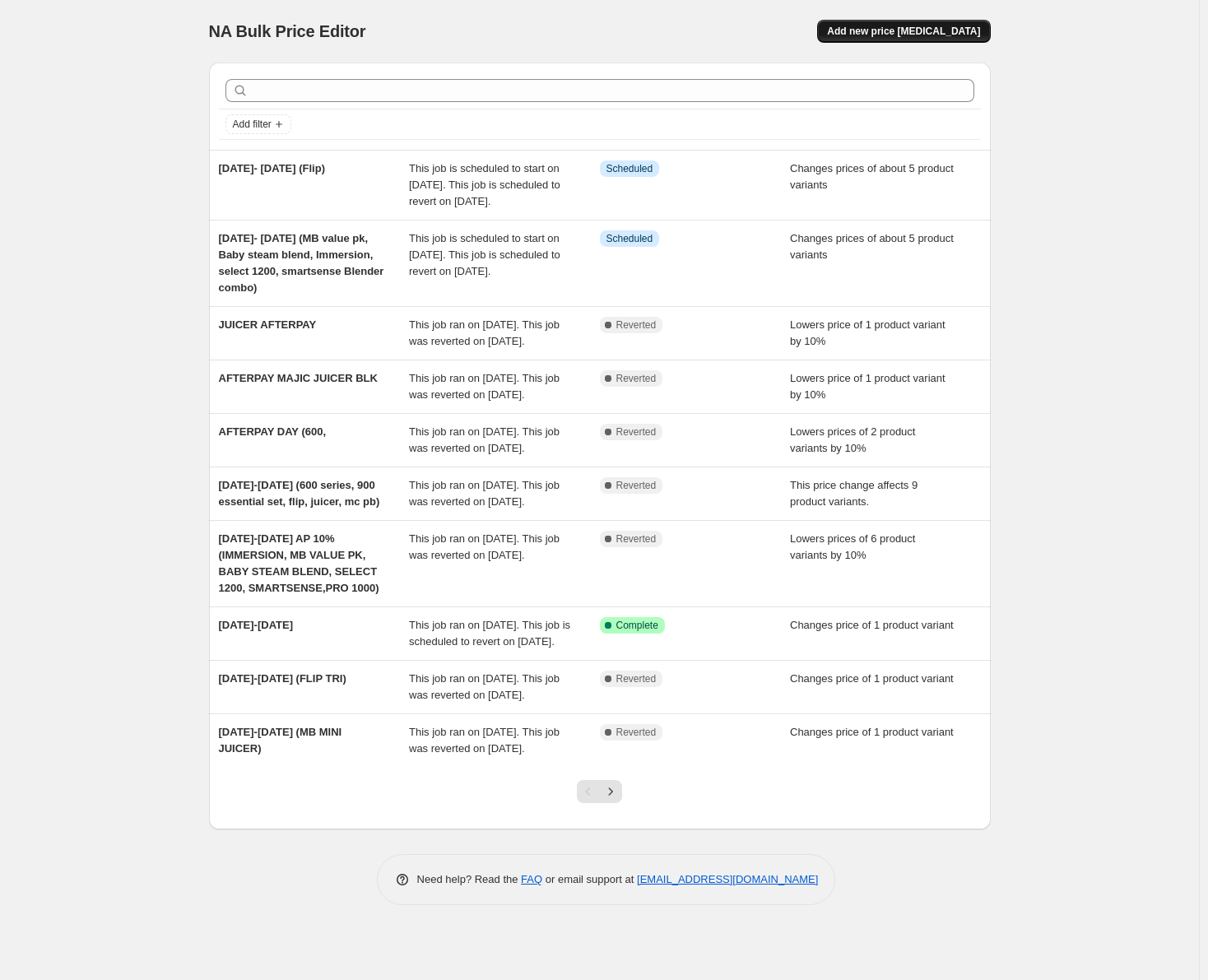
click at [895, 37] on span "Add new price [MEDICAL_DATA]" at bounding box center [903, 31] width 153 height 14
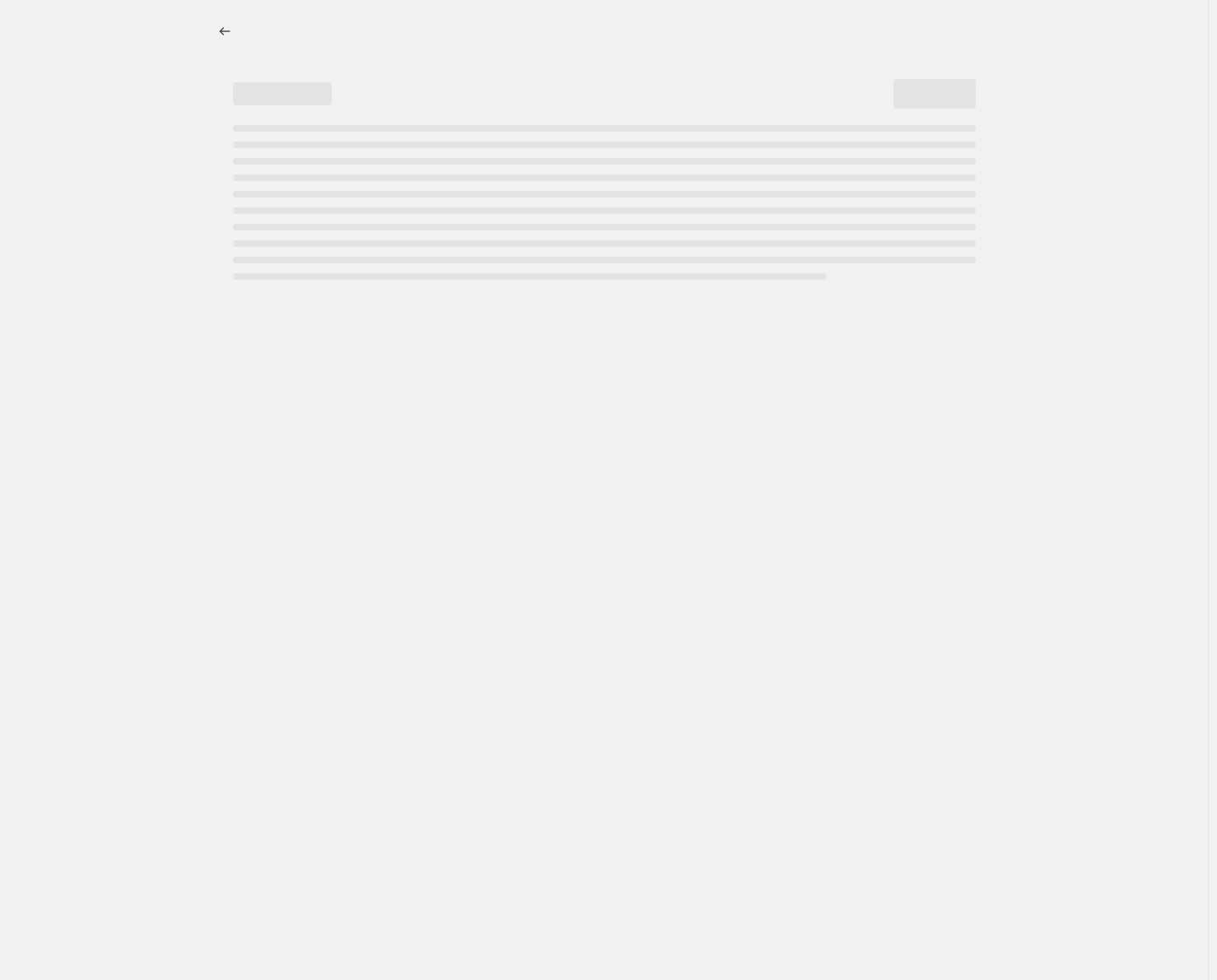
select select "percentage"
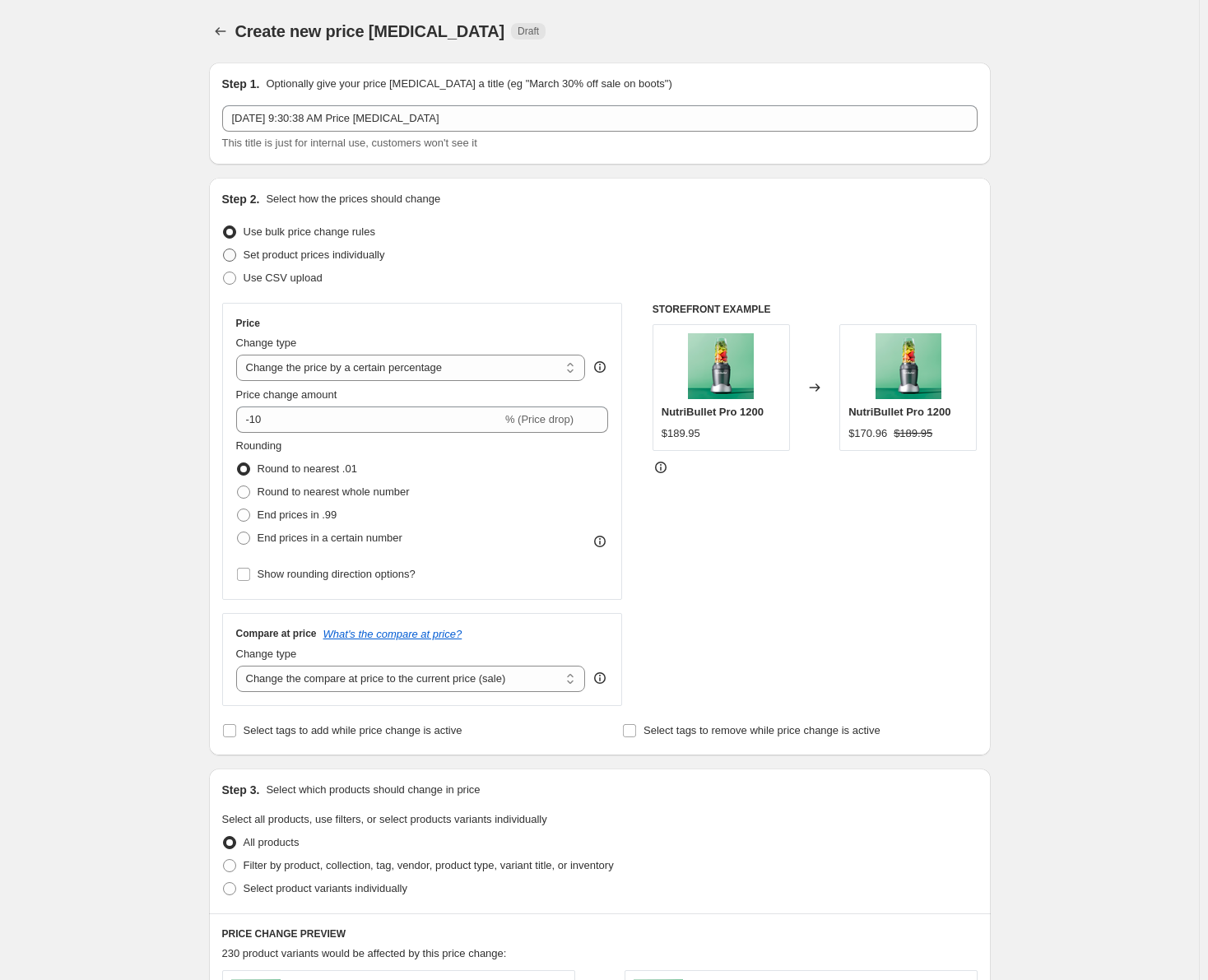
click at [235, 253] on span at bounding box center [230, 255] width 14 height 14
click at [224, 250] on input "Set product prices individually" at bounding box center [223, 249] width 1 height 1
radio input "true"
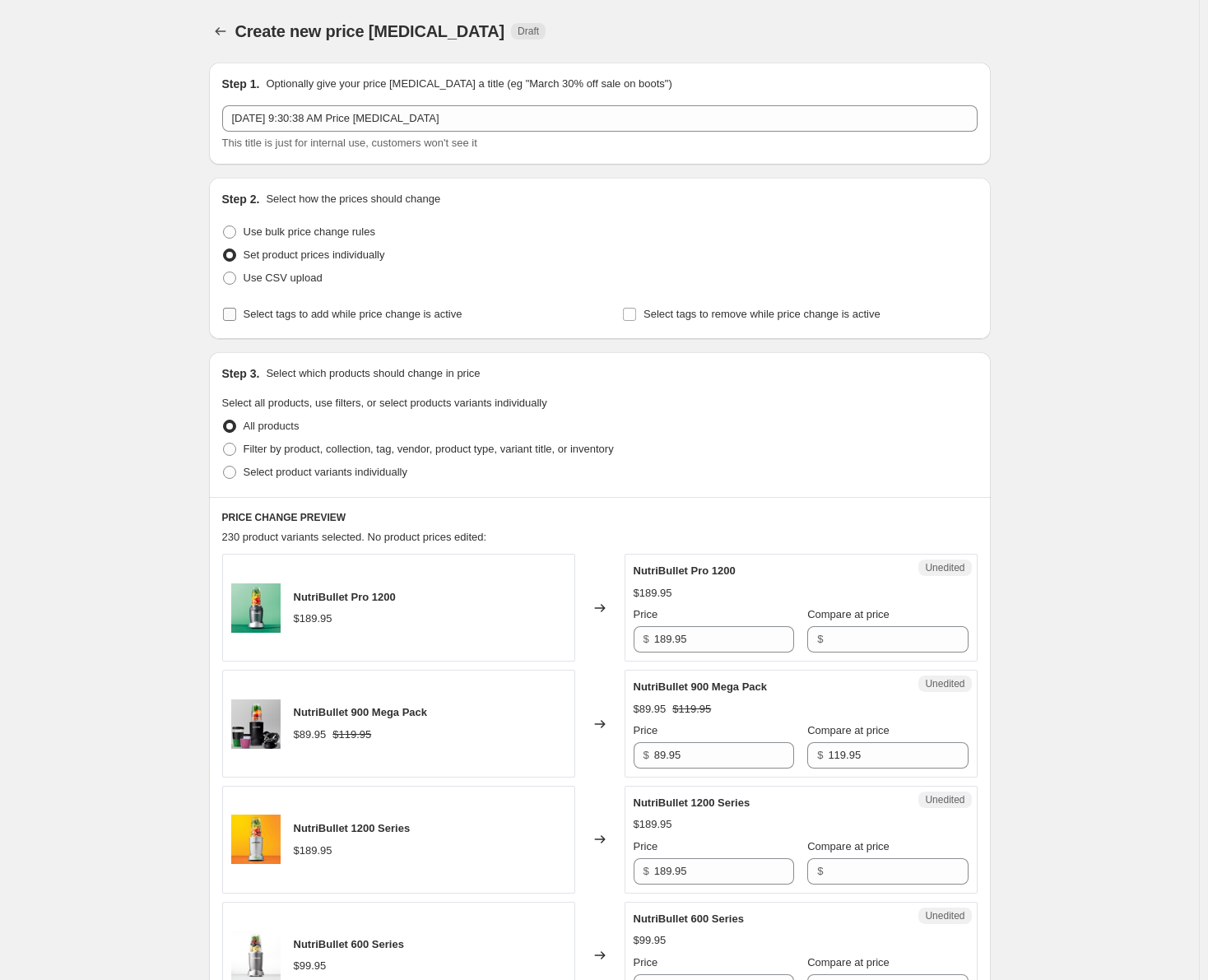
click at [236, 315] on input "Select tags to add while price change is active" at bounding box center [230, 315] width 14 height 14
checkbox input "true"
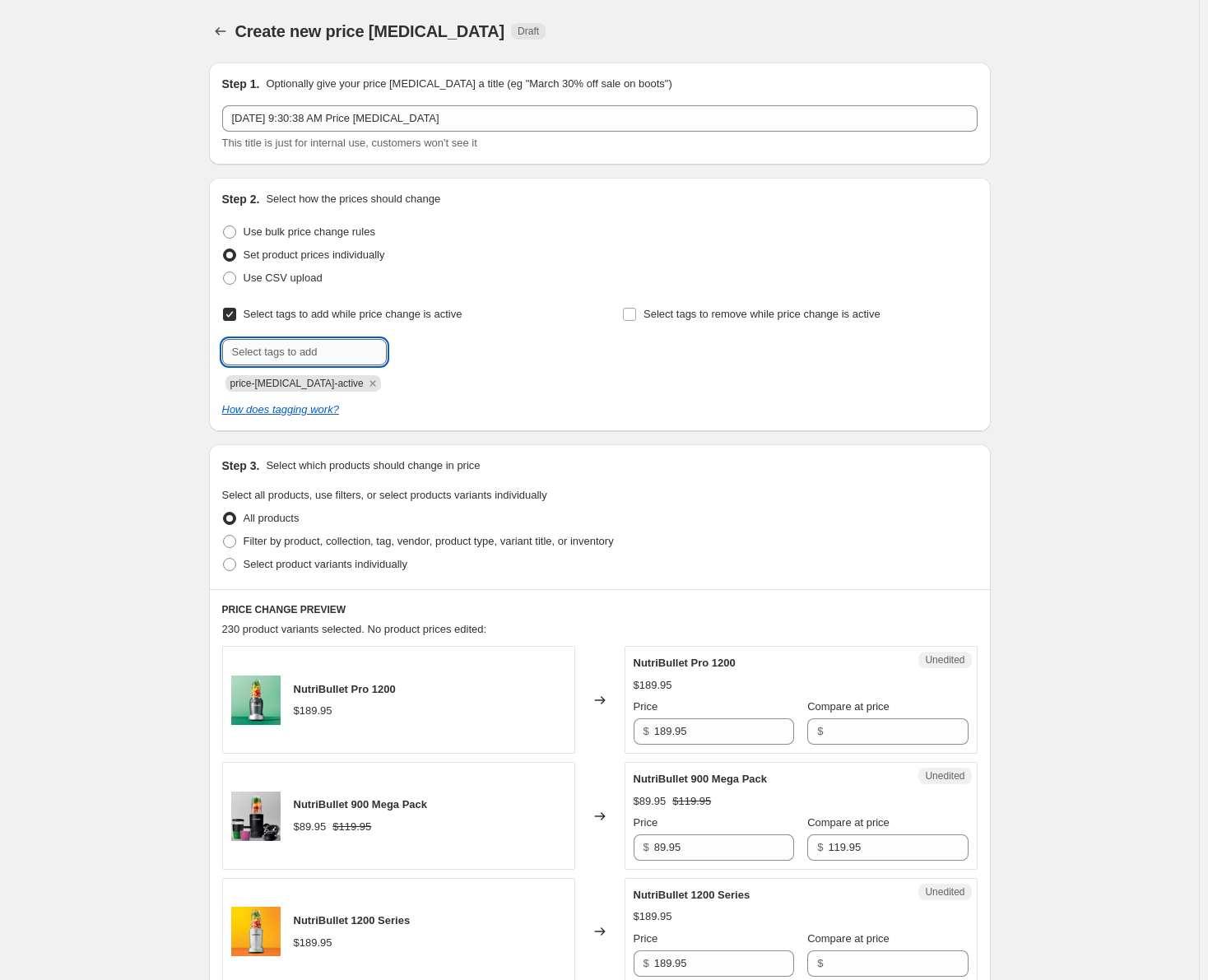
click at [341, 349] on input "text" at bounding box center [304, 352] width 165 height 26
type input "sale"
click at [222, 177] on button "Submit" at bounding box center [246, 186] width 47 height 18
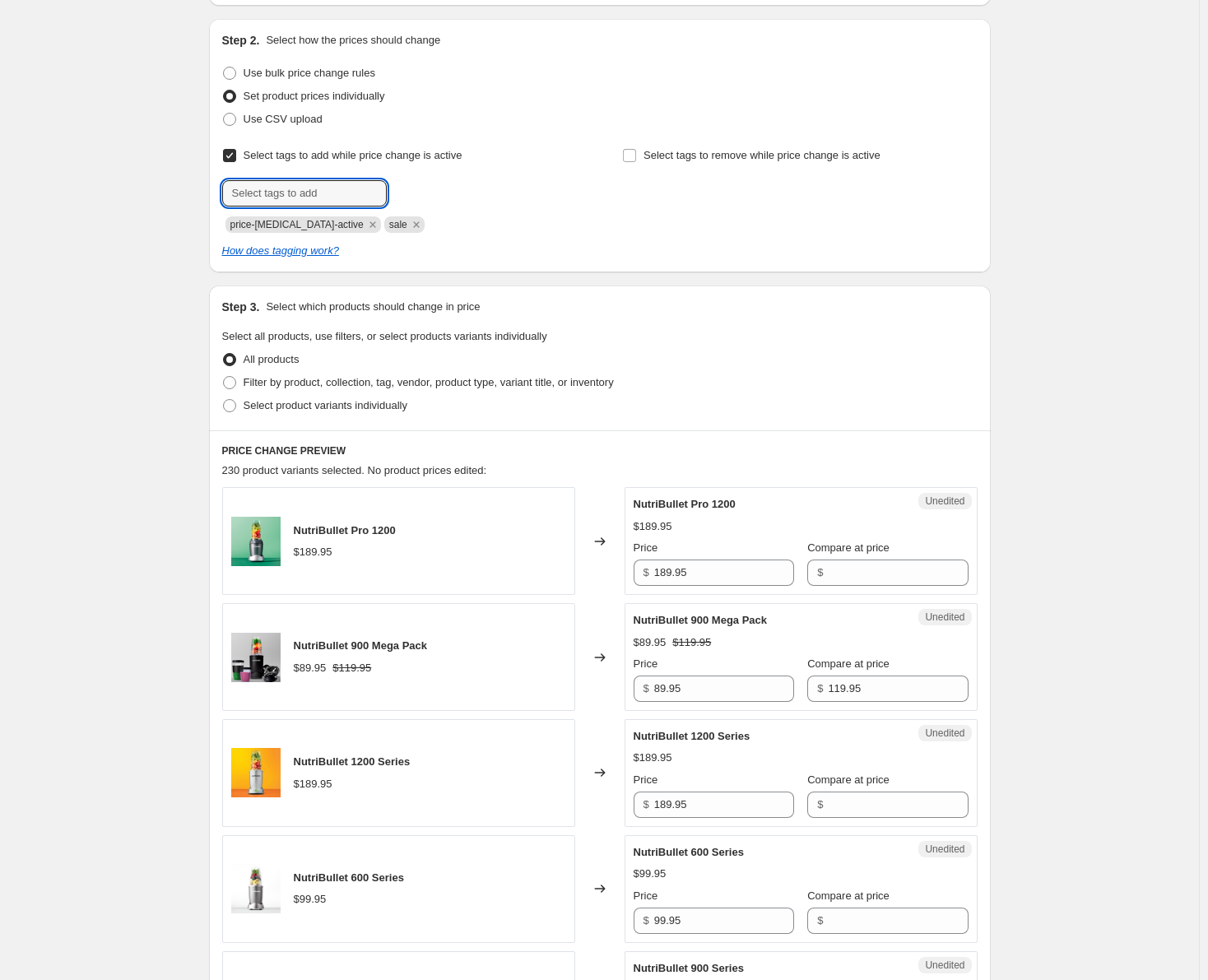
scroll to position [165, 0]
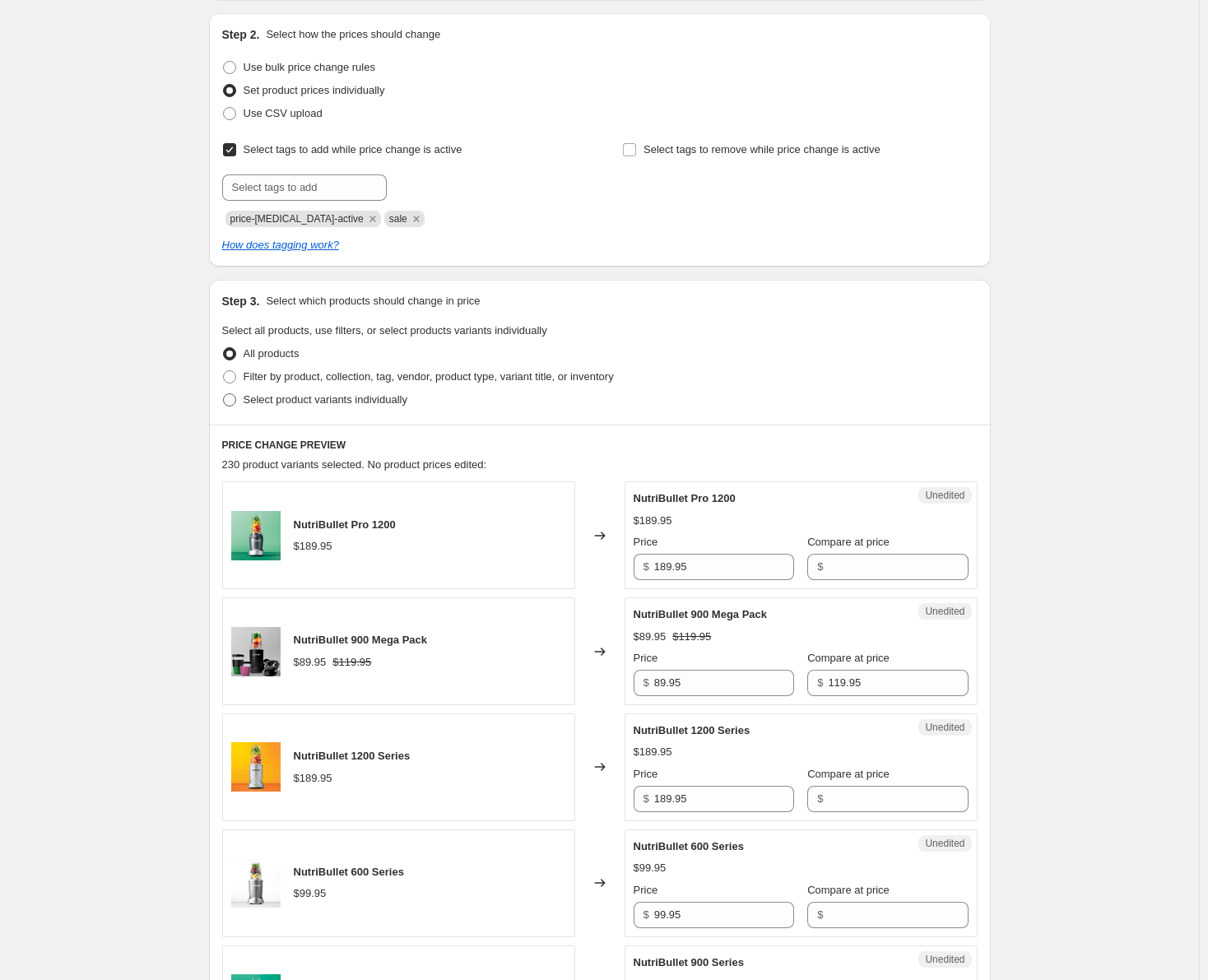
click at [233, 400] on span at bounding box center [230, 401] width 14 height 14
click at [224, 394] on input "Select product variants individually" at bounding box center [223, 394] width 1 height 1
radio input "true"
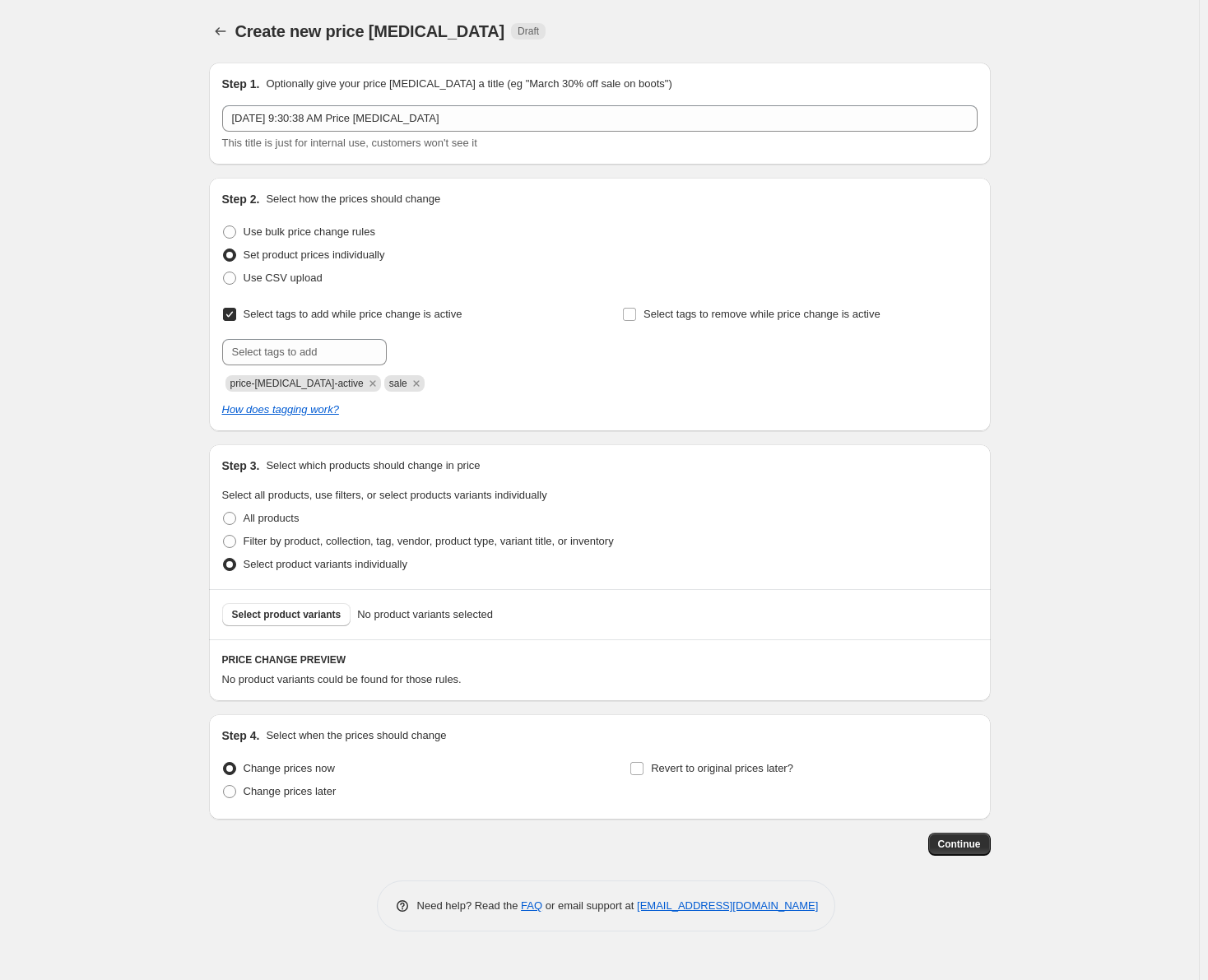
scroll to position [0, 0]
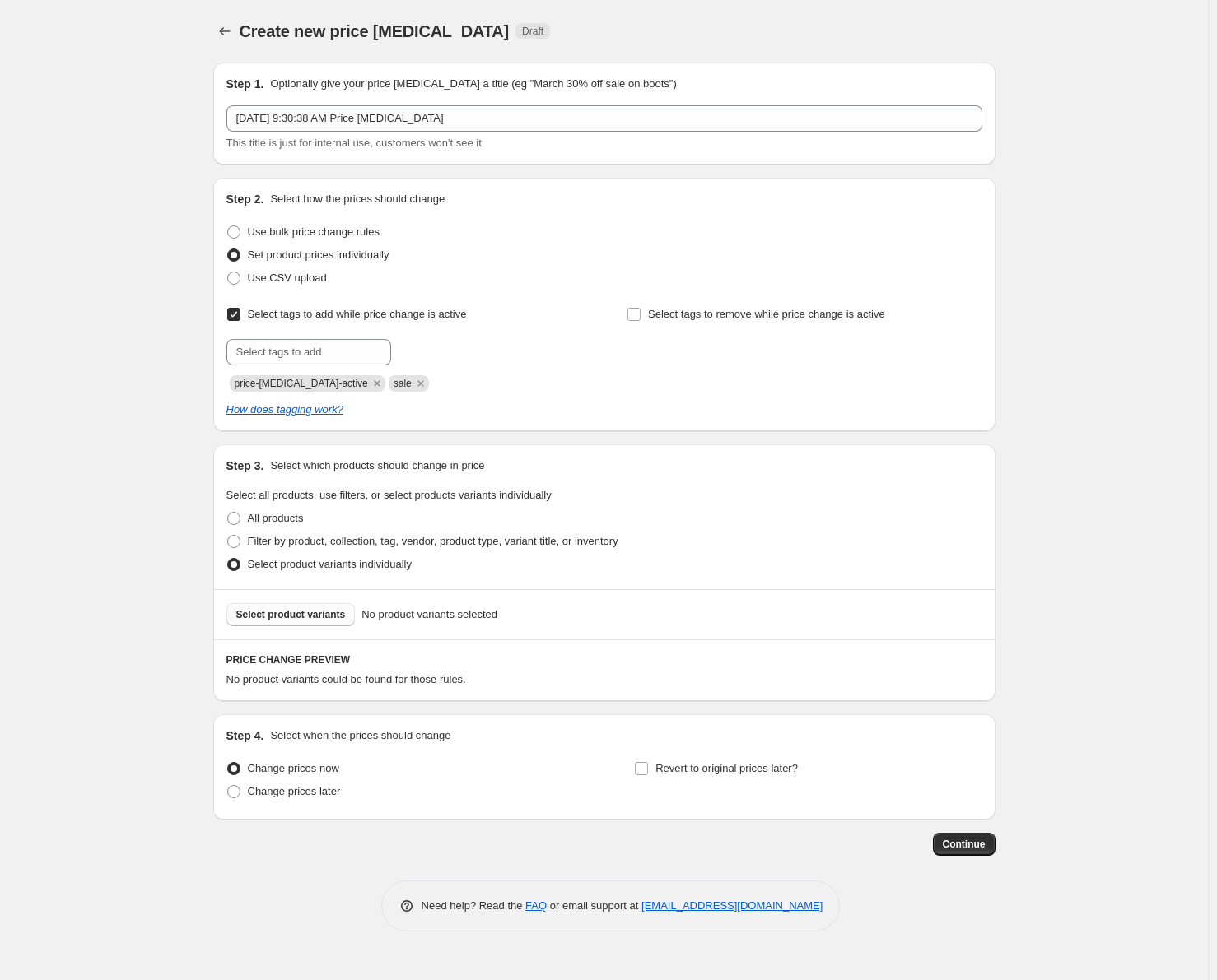
click at [278, 619] on span "Select product variants" at bounding box center [291, 615] width 109 height 14
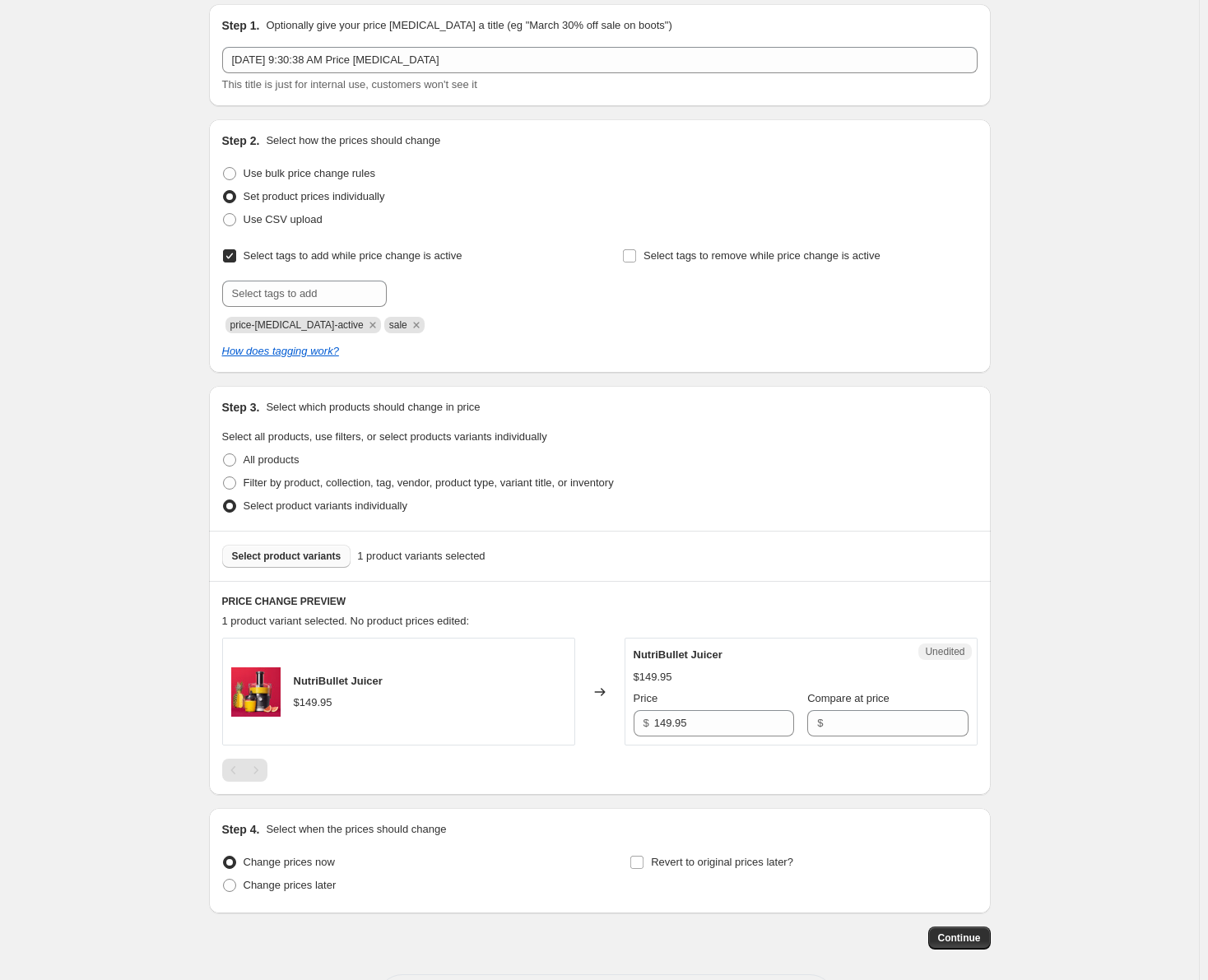
scroll to position [82, 0]
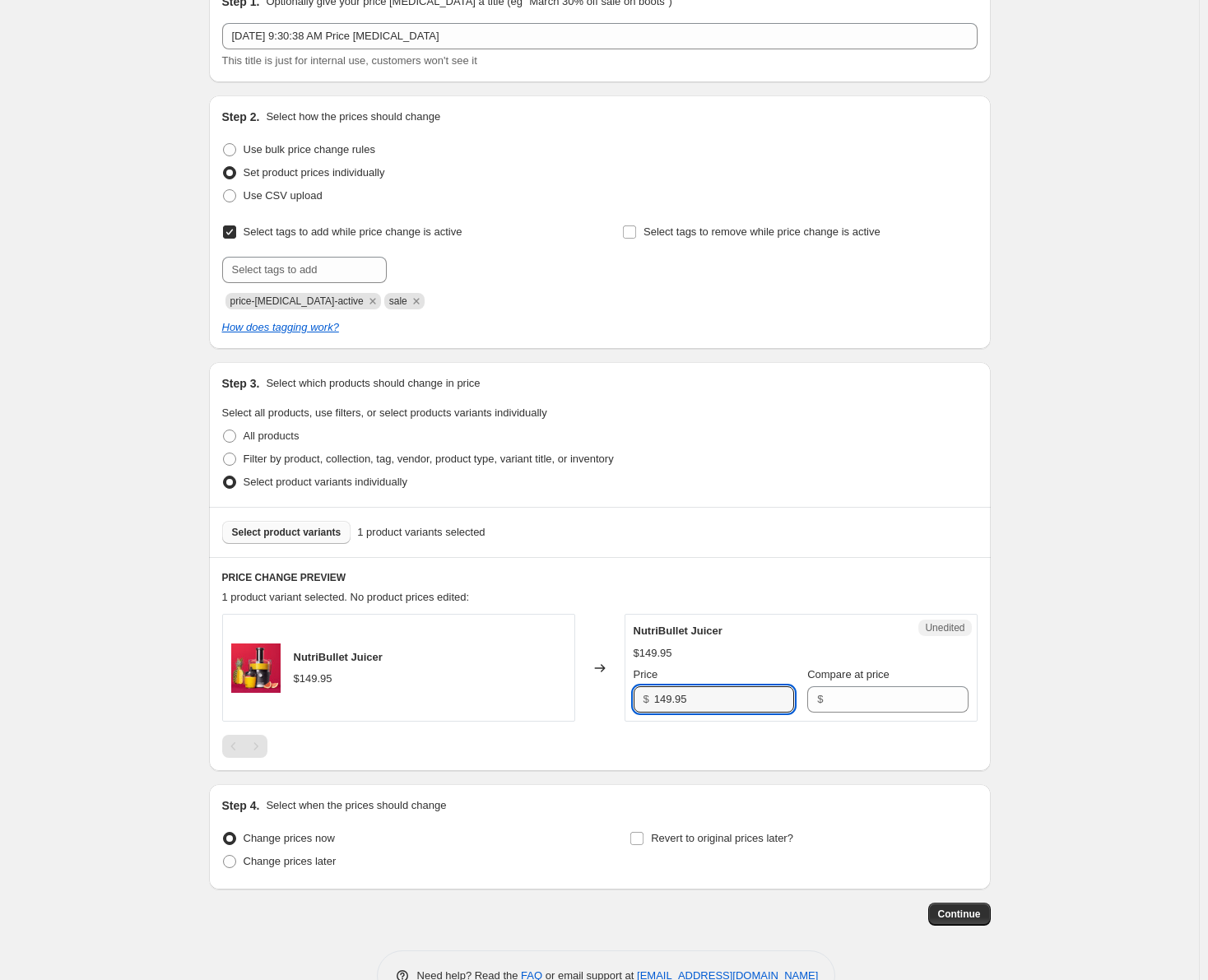
drag, startPoint x: 651, startPoint y: 706, endPoint x: 623, endPoint y: 710, distance: 28.3
click at [623, 710] on div "NutriBullet Juicer $149.95 Changed to Unedited NutriBullet Juicer $149.95 Price…" at bounding box center [600, 668] width 756 height 108
click at [828, 700] on input "Compare at price" at bounding box center [898, 699] width 140 height 26
paste input "149.95"
type input "149.95"
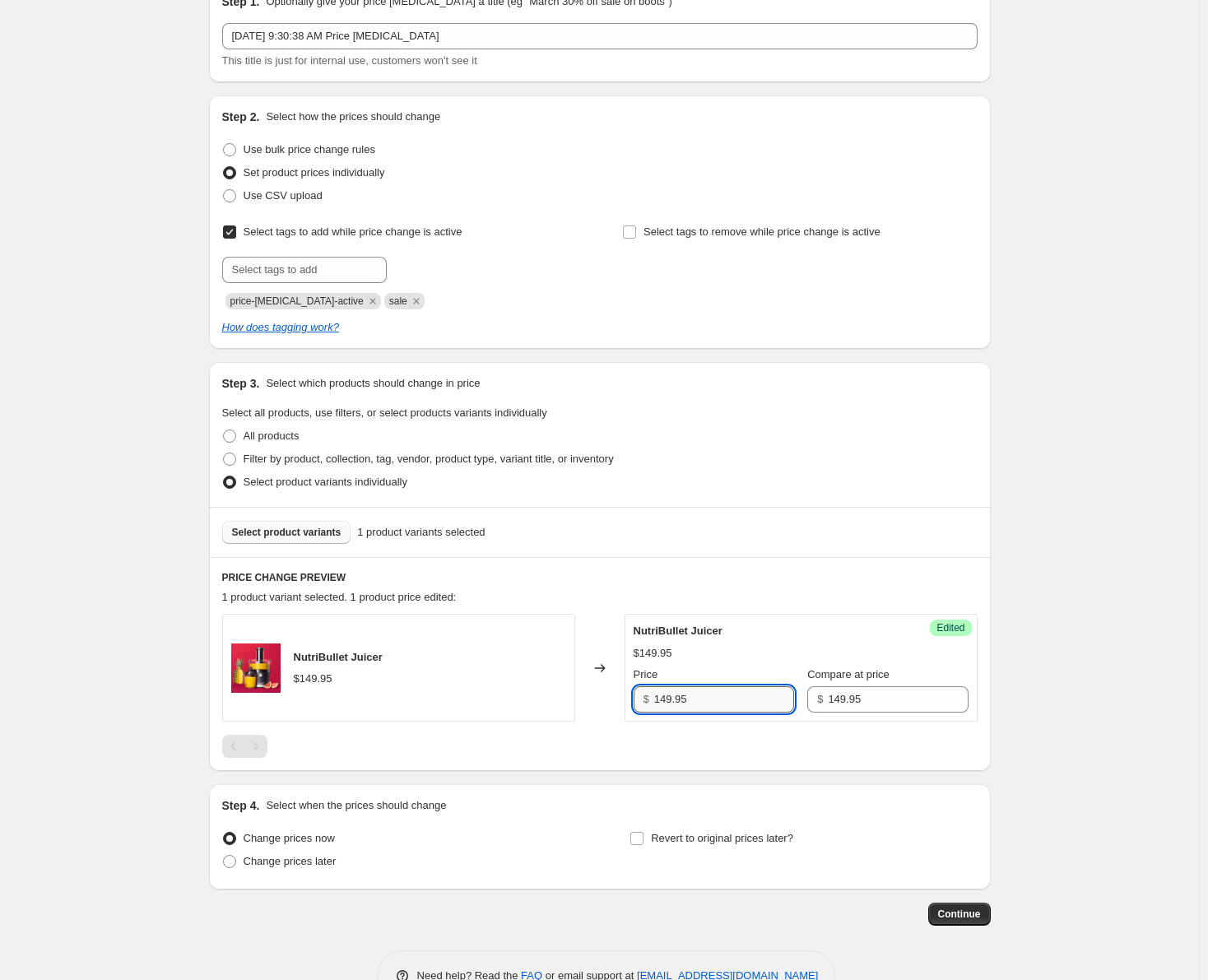
click at [671, 702] on input "149.95" at bounding box center [724, 699] width 140 height 26
type input "129.95"
click at [533, 759] on div "PRICE CHANGE PREVIEW 1 product variant selected. 1 product price edited: NutriB…" at bounding box center [600, 665] width 782 height 215
click at [231, 861] on span at bounding box center [230, 862] width 14 height 14
click at [224, 856] on input "Change prices later" at bounding box center [223, 855] width 1 height 1
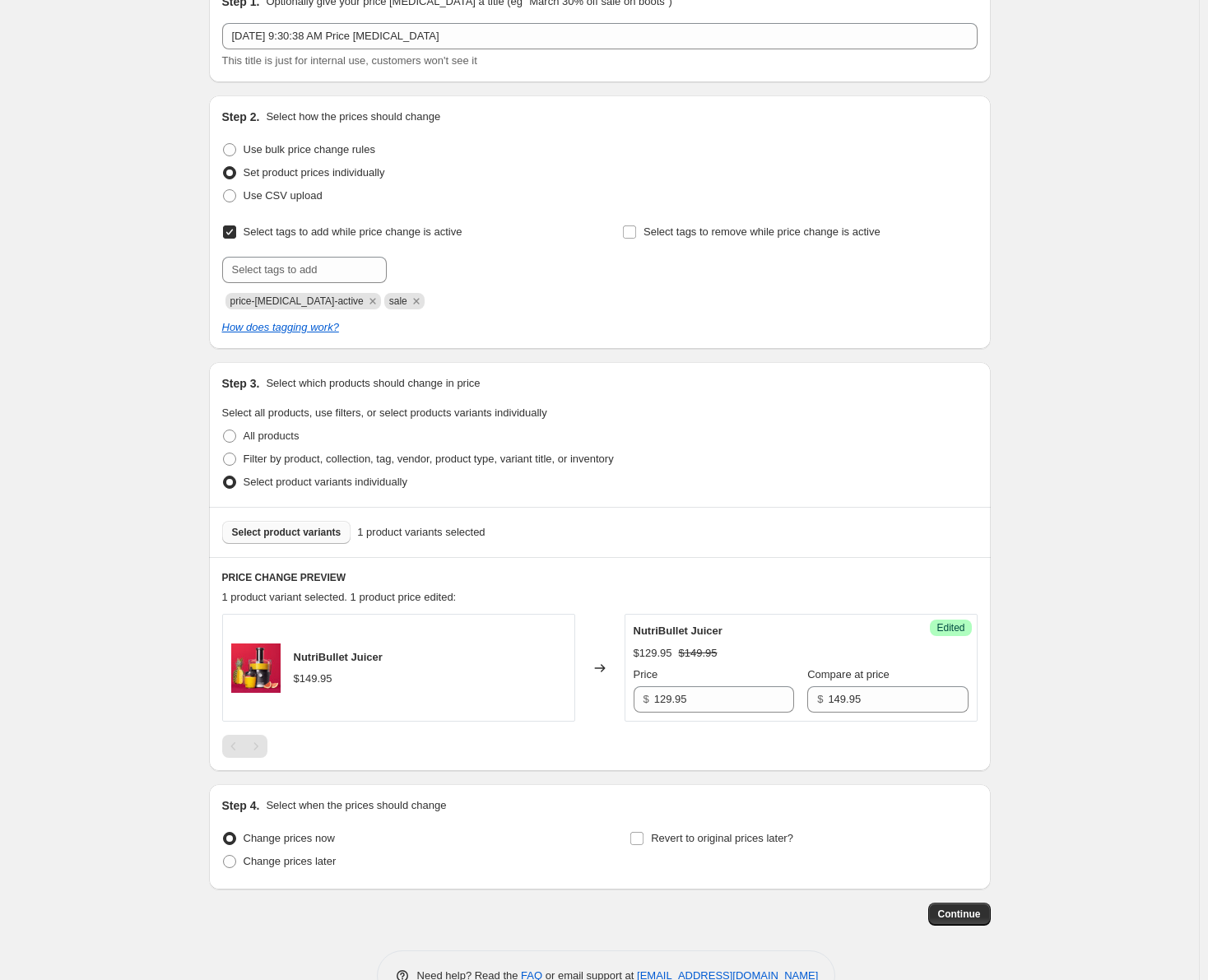
radio input "true"
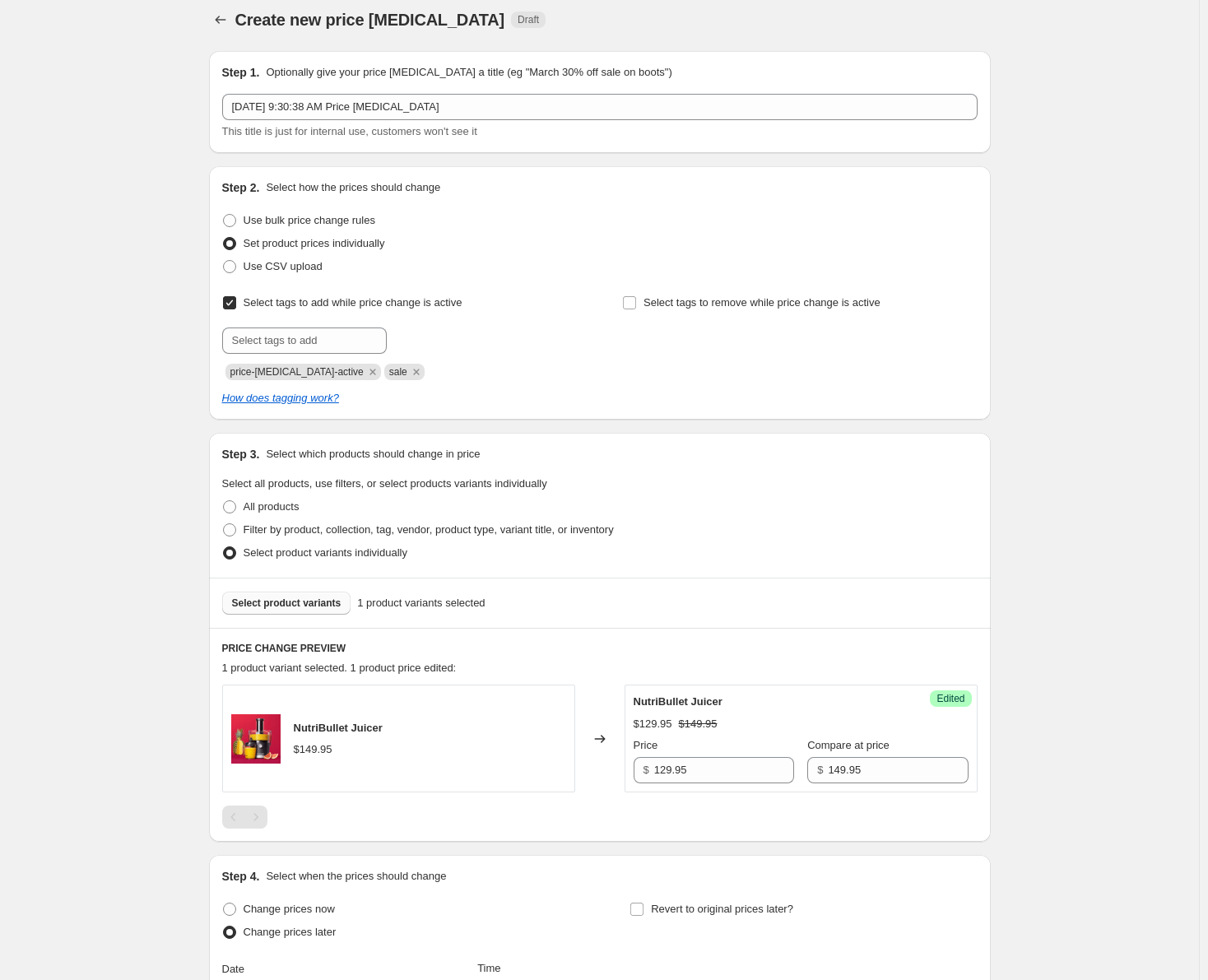
scroll to position [0, 0]
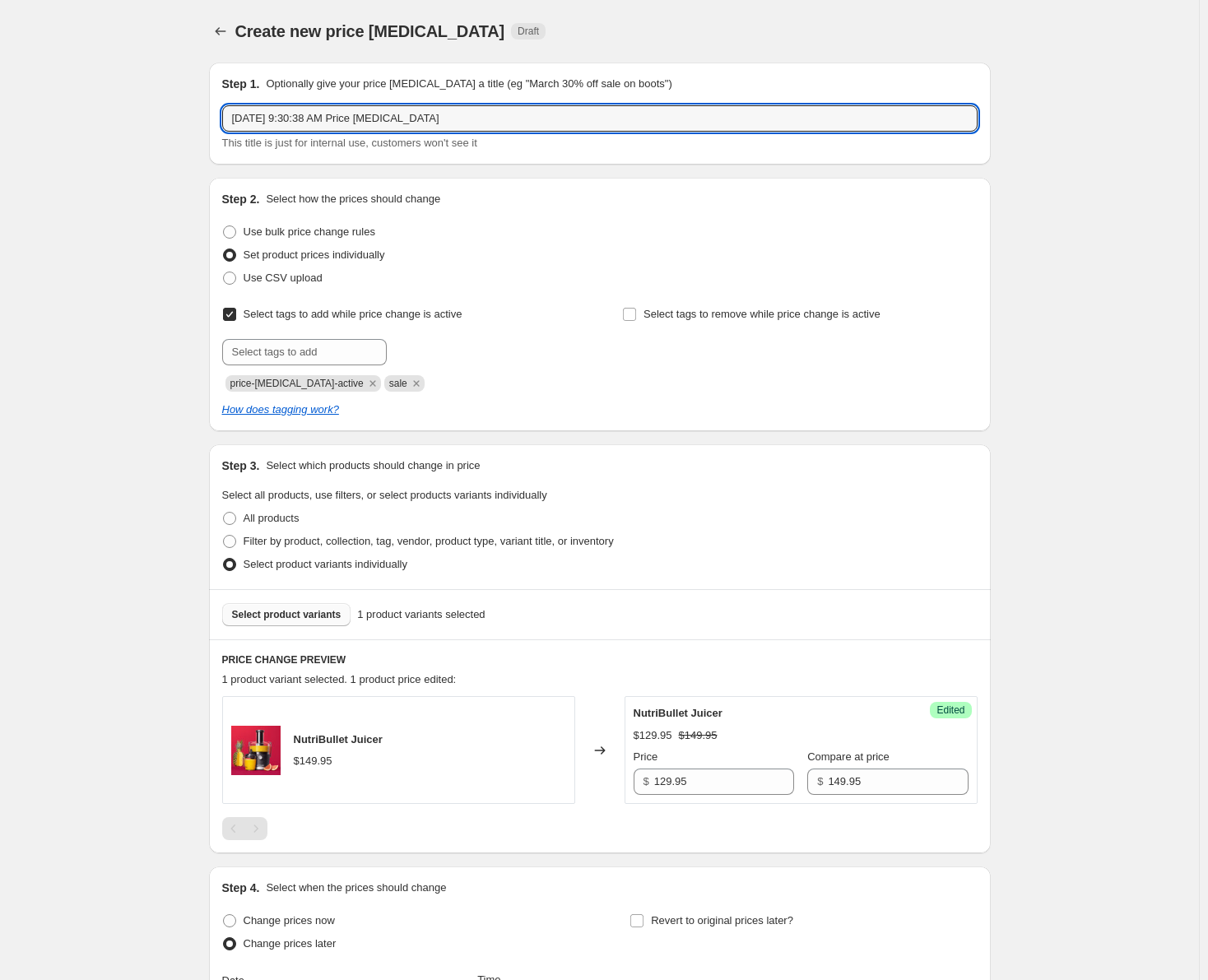
drag, startPoint x: 487, startPoint y: 119, endPoint x: 82, endPoint y: 99, distance: 405.5
click at [82, 99] on div "Create new price [MEDICAL_DATA]. This page is ready Create new price [MEDICAL_D…" at bounding box center [600, 708] width 1199 height 1417
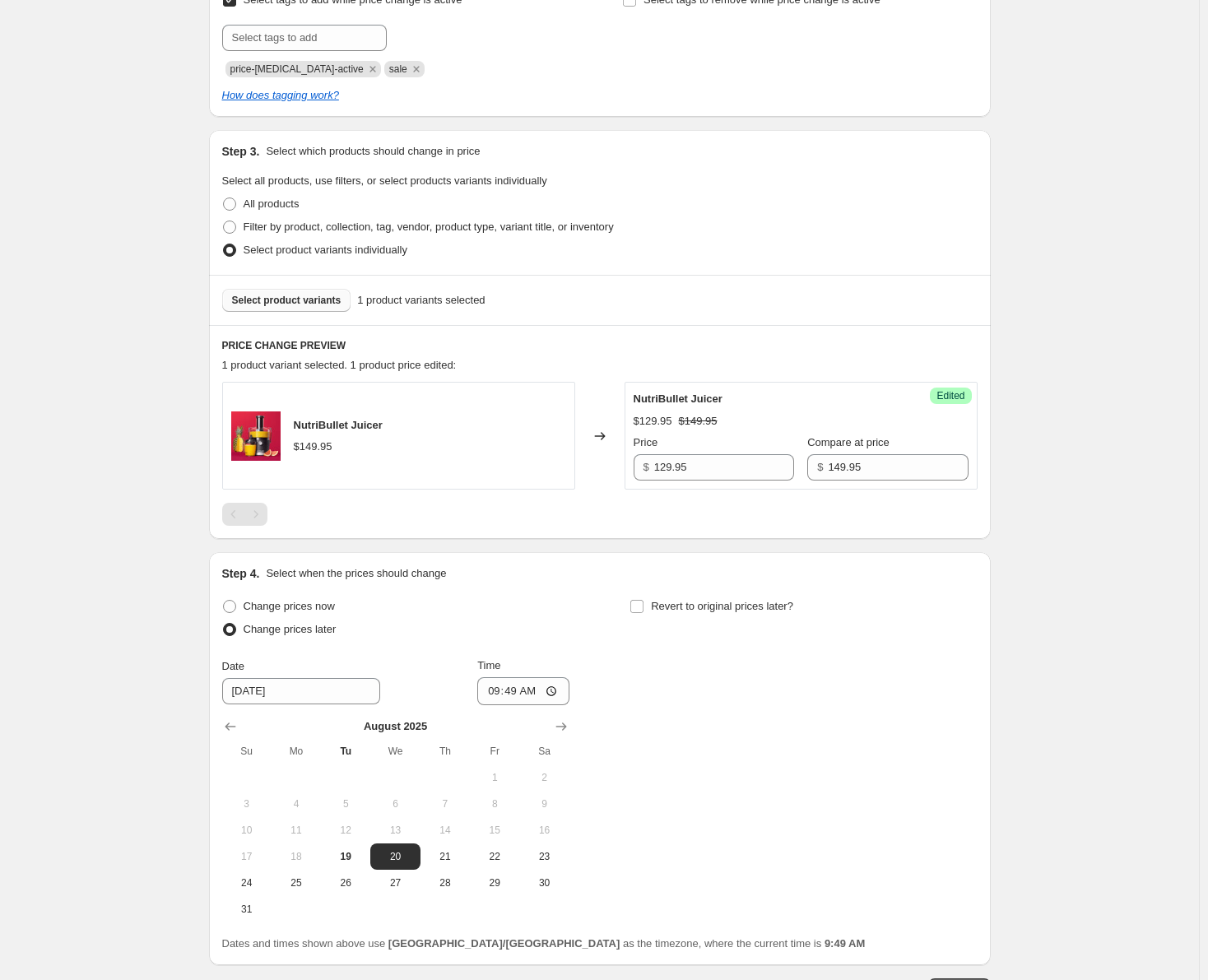
scroll to position [436, 0]
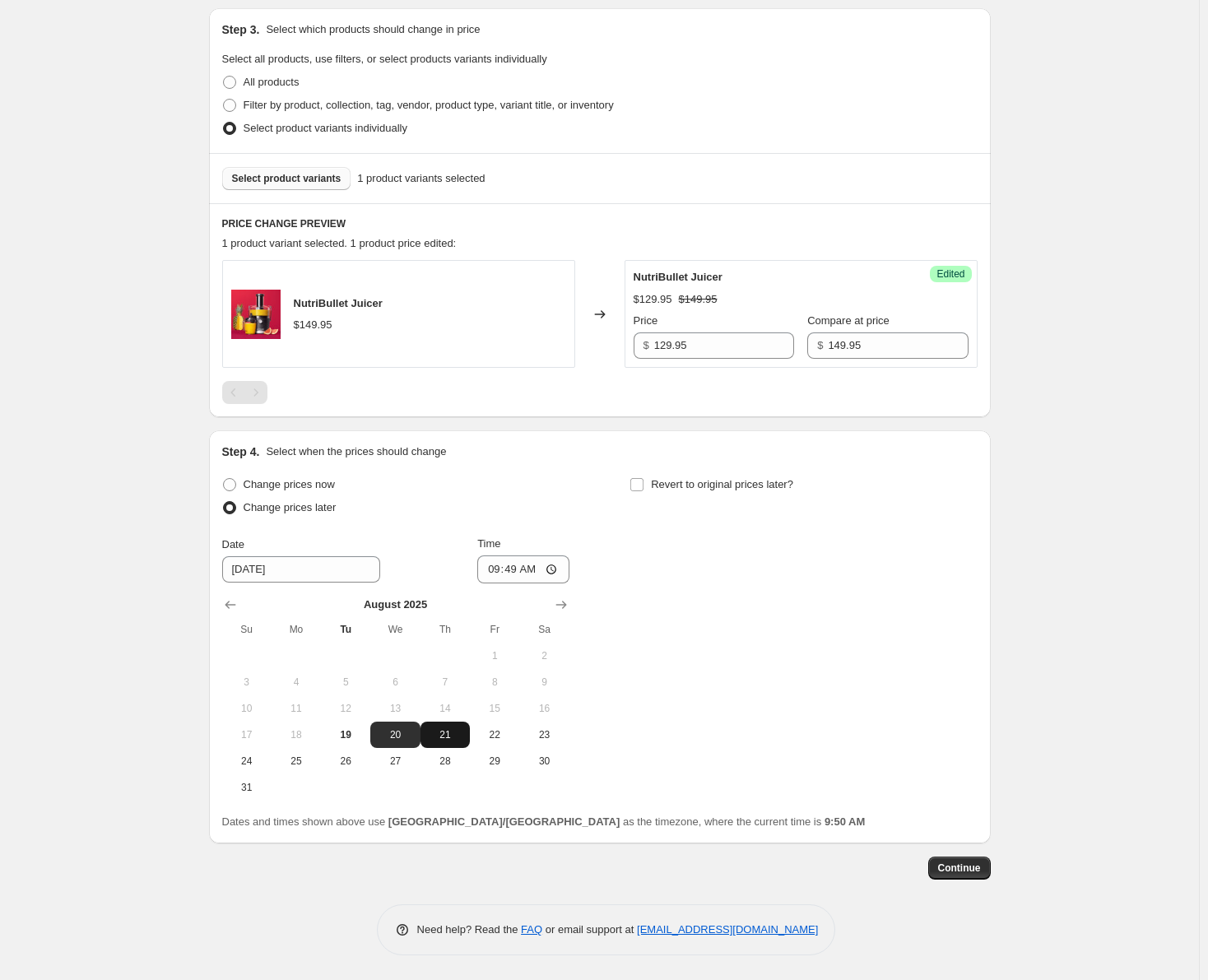
type input "[DATE]-[DATE] (Juicer 800)"
click at [457, 737] on span "21" at bounding box center [445, 735] width 36 height 14
type input "[DATE]"
click at [494, 568] on input "09:49" at bounding box center [524, 569] width 93 height 28
type input "00:00"
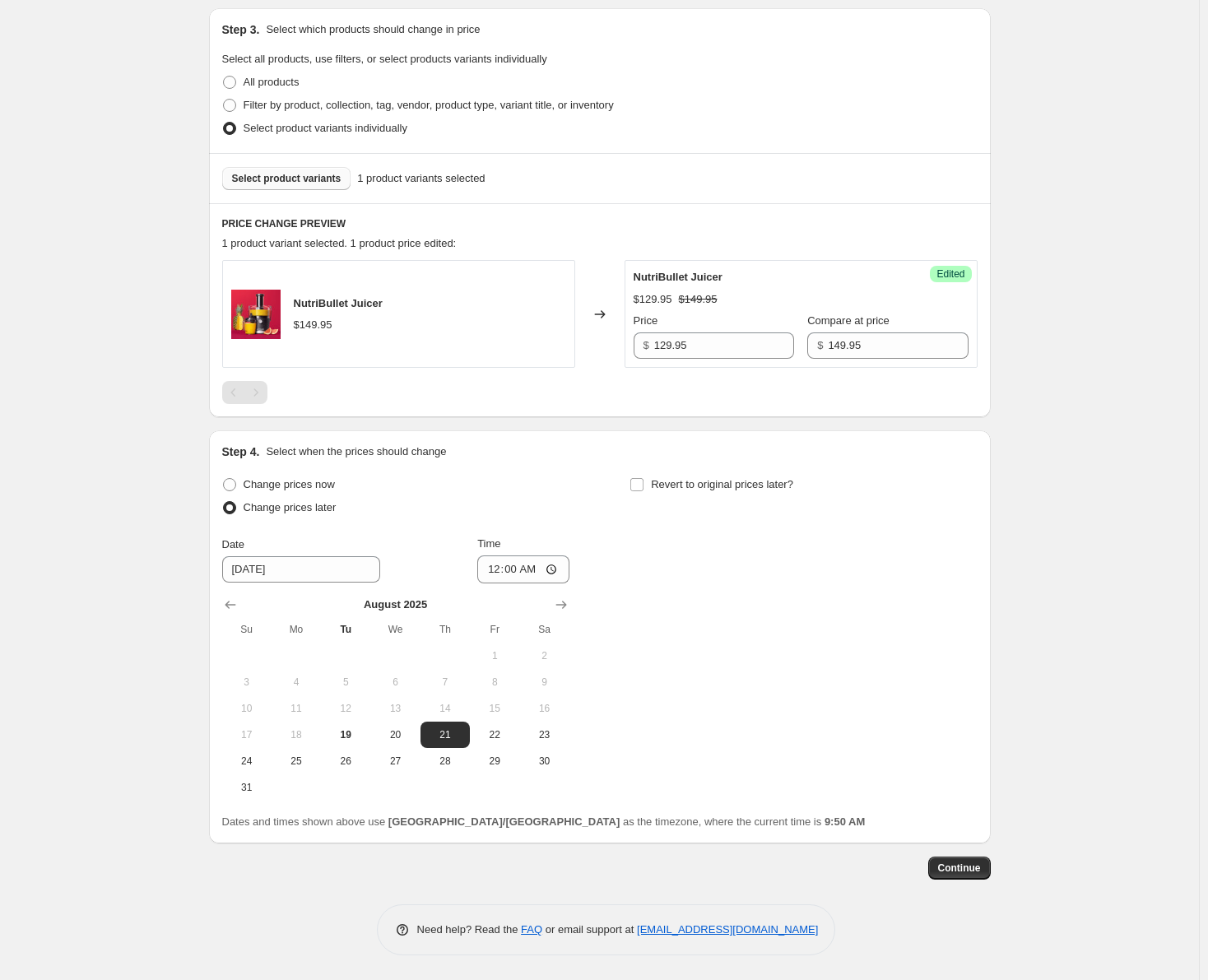
click at [525, 497] on div "Change prices later" at bounding box center [396, 508] width 347 height 23
click at [637, 484] on input "Revert to original prices later?" at bounding box center [638, 485] width 14 height 14
checkbox input "true"
click at [812, 769] on button "27" at bounding box center [803, 761] width 50 height 26
type input "[DATE]"
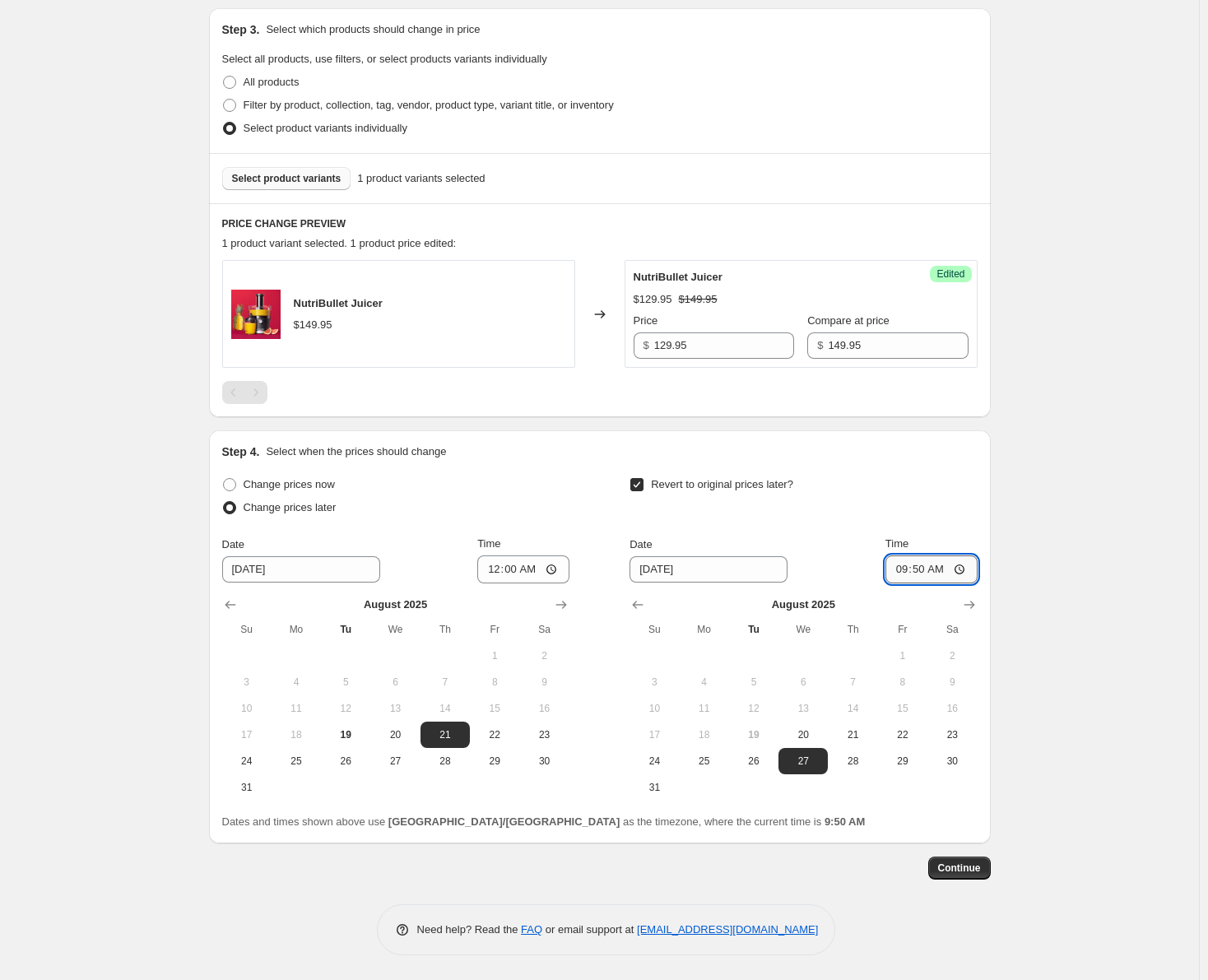
click at [907, 573] on input "09:50" at bounding box center [931, 569] width 93 height 28
type input "23:59"
click at [843, 549] on div "Date [DATE] Time 23:59" at bounding box center [803, 560] width 347 height 48
click at [947, 875] on span "Continue" at bounding box center [959, 869] width 43 height 14
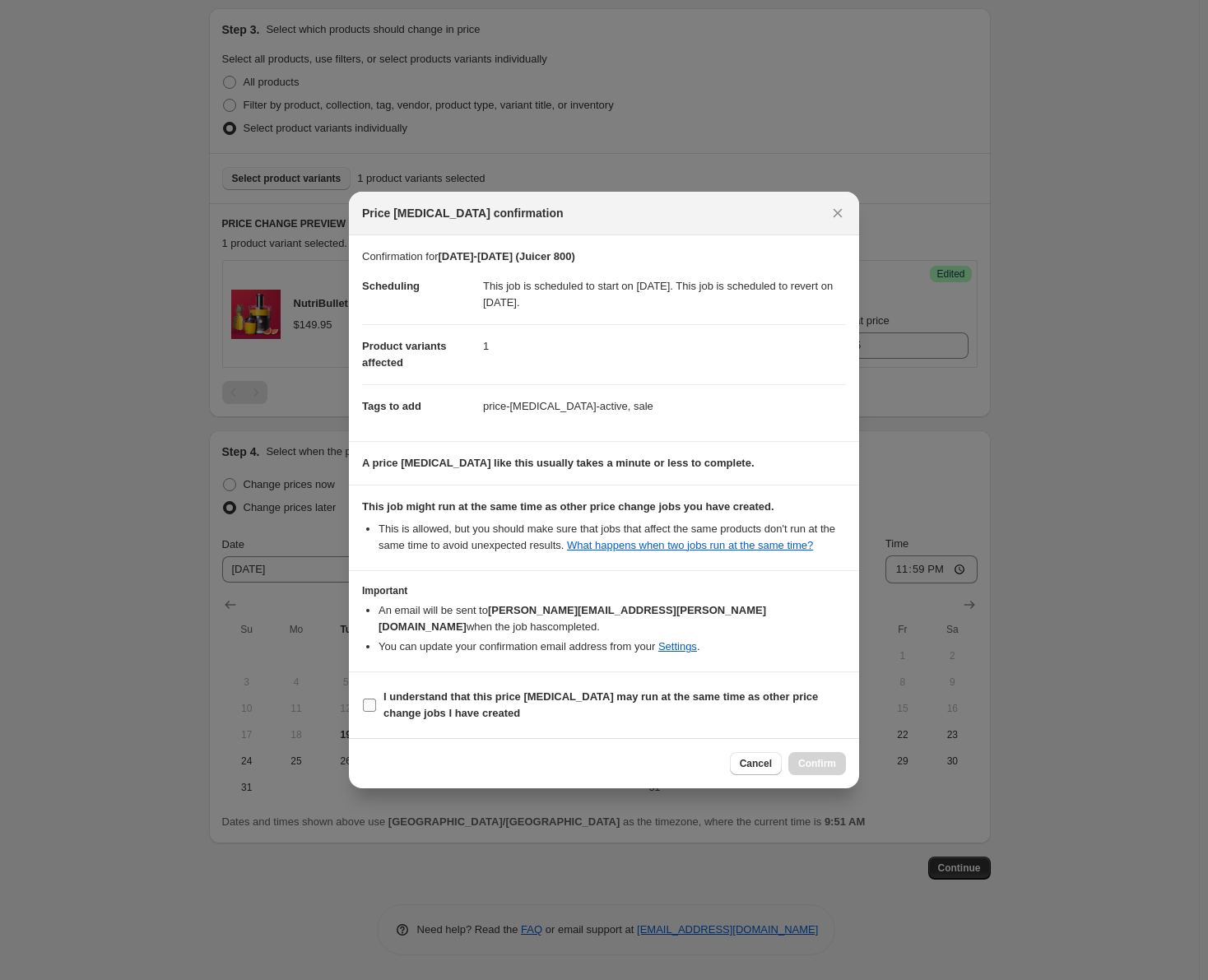
click at [368, 699] on input "I understand that this price [MEDICAL_DATA] may run at the same time as other p…" at bounding box center [370, 706] width 14 height 14
checkbox input "true"
click at [817, 758] on span "Confirm" at bounding box center [817, 764] width 38 height 14
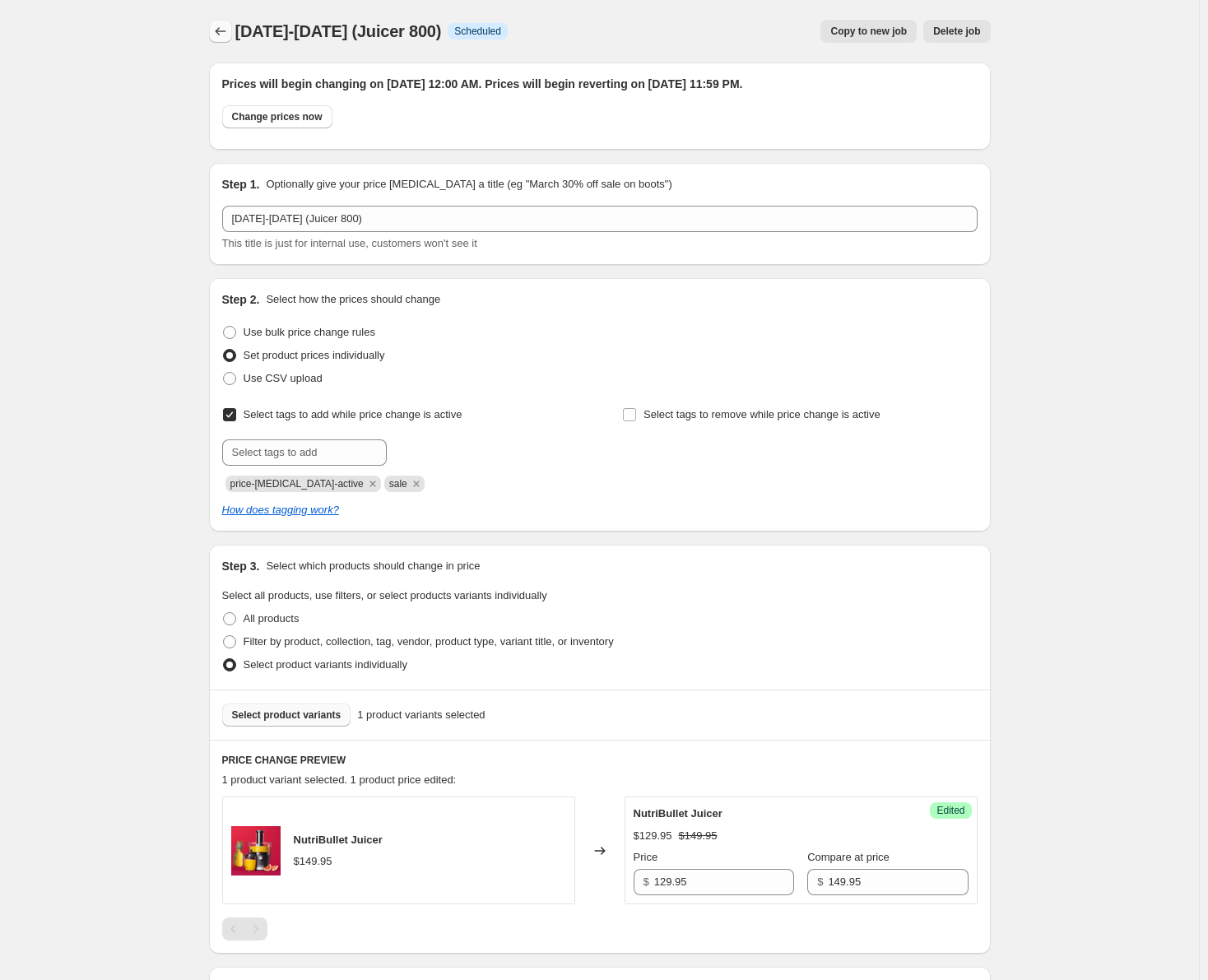
click at [223, 23] on button "Price change jobs" at bounding box center [220, 31] width 23 height 23
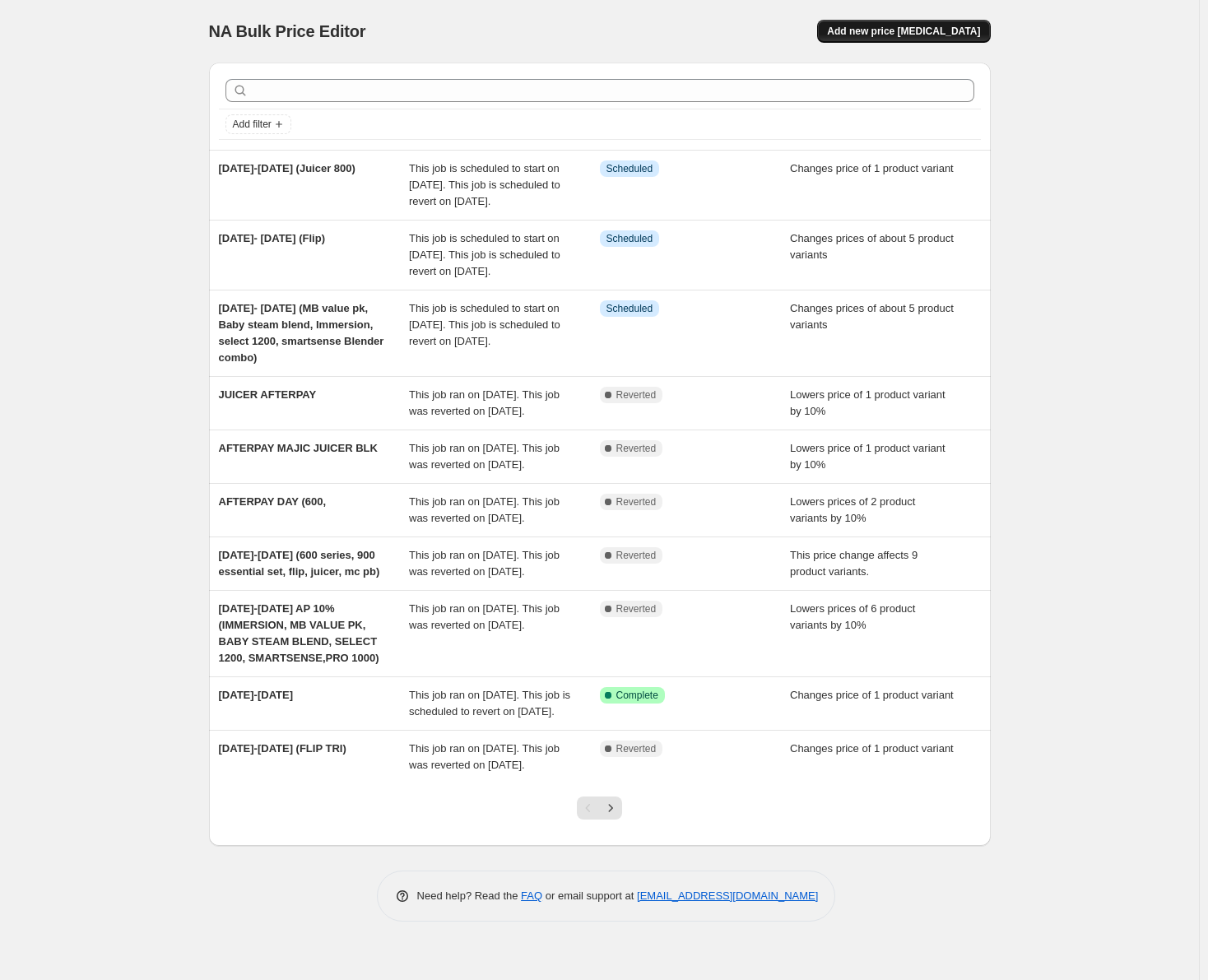
click at [888, 40] on button "Add new price [MEDICAL_DATA]" at bounding box center [903, 31] width 173 height 23
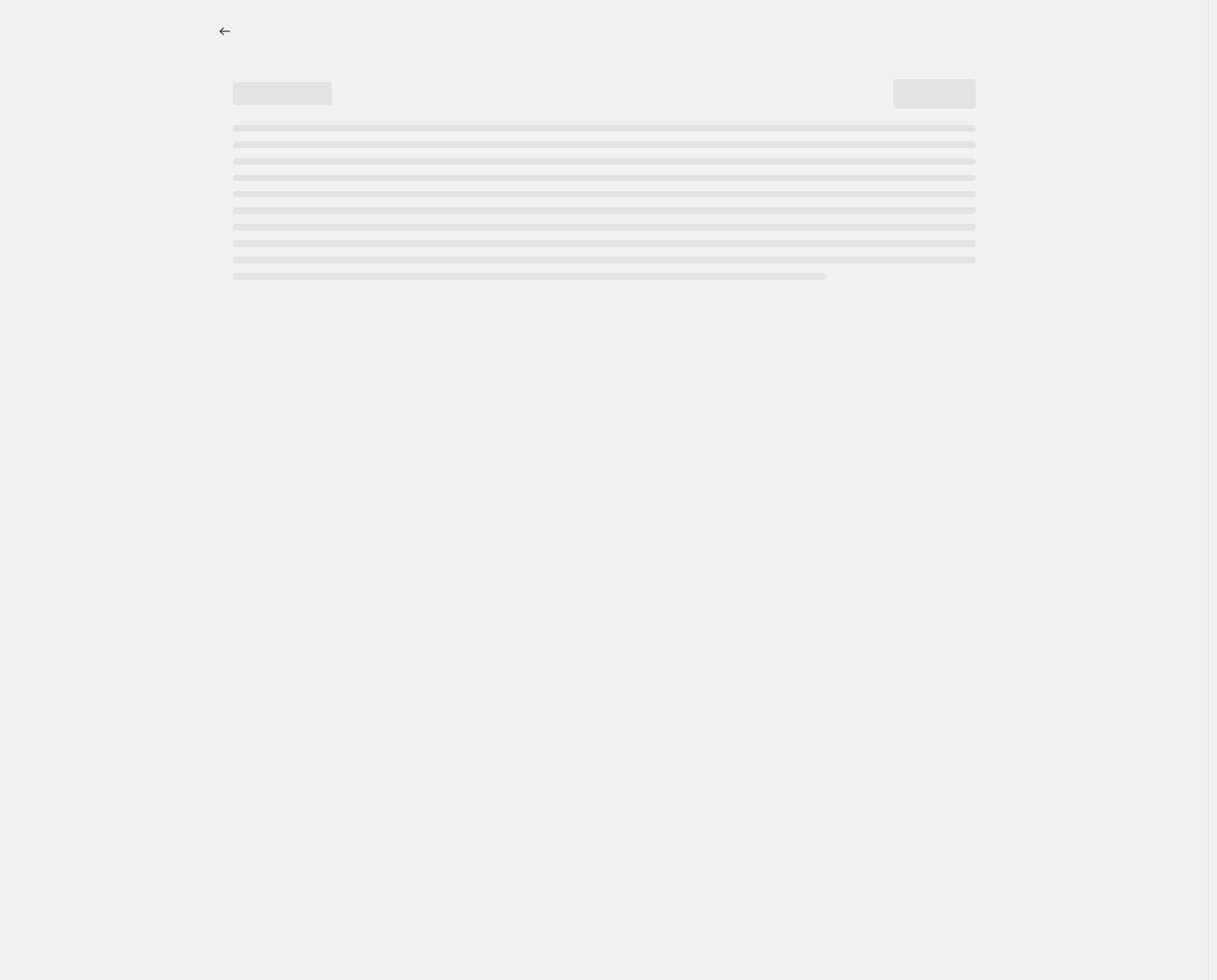
select select "percentage"
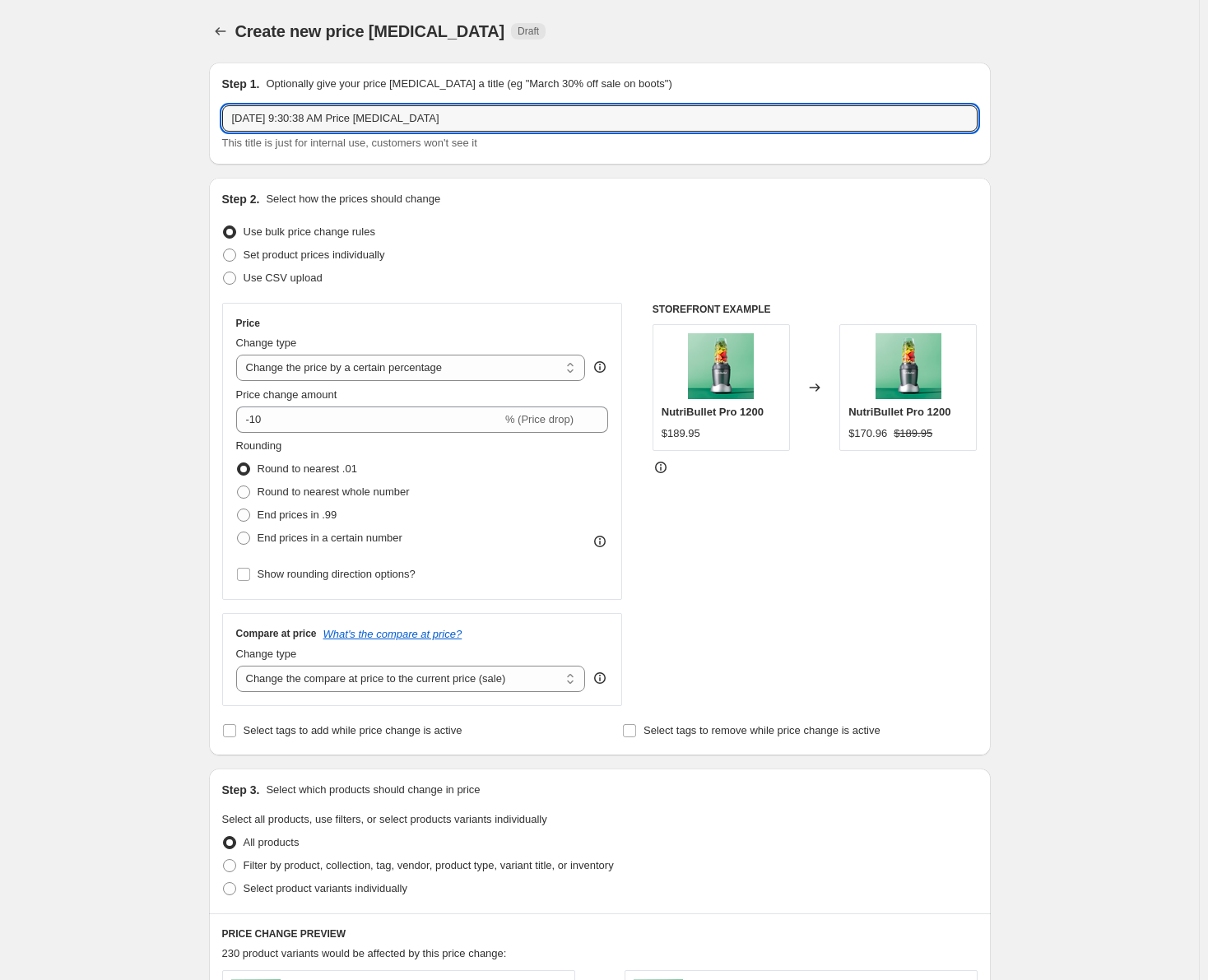
drag, startPoint x: 459, startPoint y: 119, endPoint x: 309, endPoint y: 103, distance: 150.9
click at [309, 103] on div "Step 1. Optionally give your price [MEDICAL_DATA] a title (eg "March 30% off sa…" at bounding box center [600, 114] width 756 height 76
click at [455, 123] on input "[DATE] 9:30:38 AM Price [MEDICAL_DATA]" at bounding box center [600, 118] width 756 height 26
drag, startPoint x: 472, startPoint y: 121, endPoint x: 207, endPoint y: 110, distance: 265.2
click at [207, 110] on div "Step 1. Optionally give your price [MEDICAL_DATA] a title (eg "March 30% off sa…" at bounding box center [594, 798] width 796 height 1496
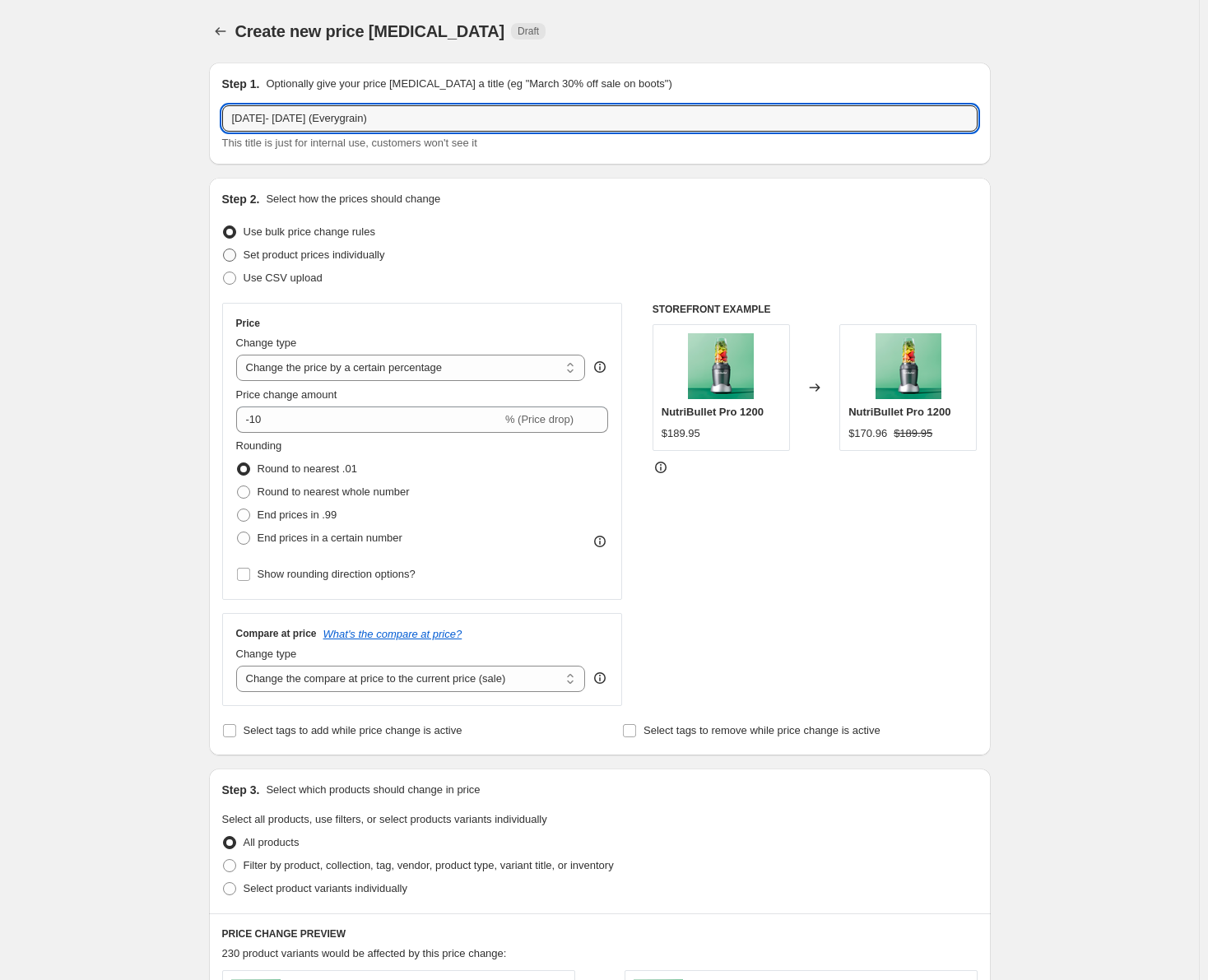
type input "[DATE]- [DATE] (Everygrain)"
click at [236, 252] on span at bounding box center [230, 255] width 14 height 14
click at [224, 250] on input "Set product prices individually" at bounding box center [223, 249] width 1 height 1
radio input "true"
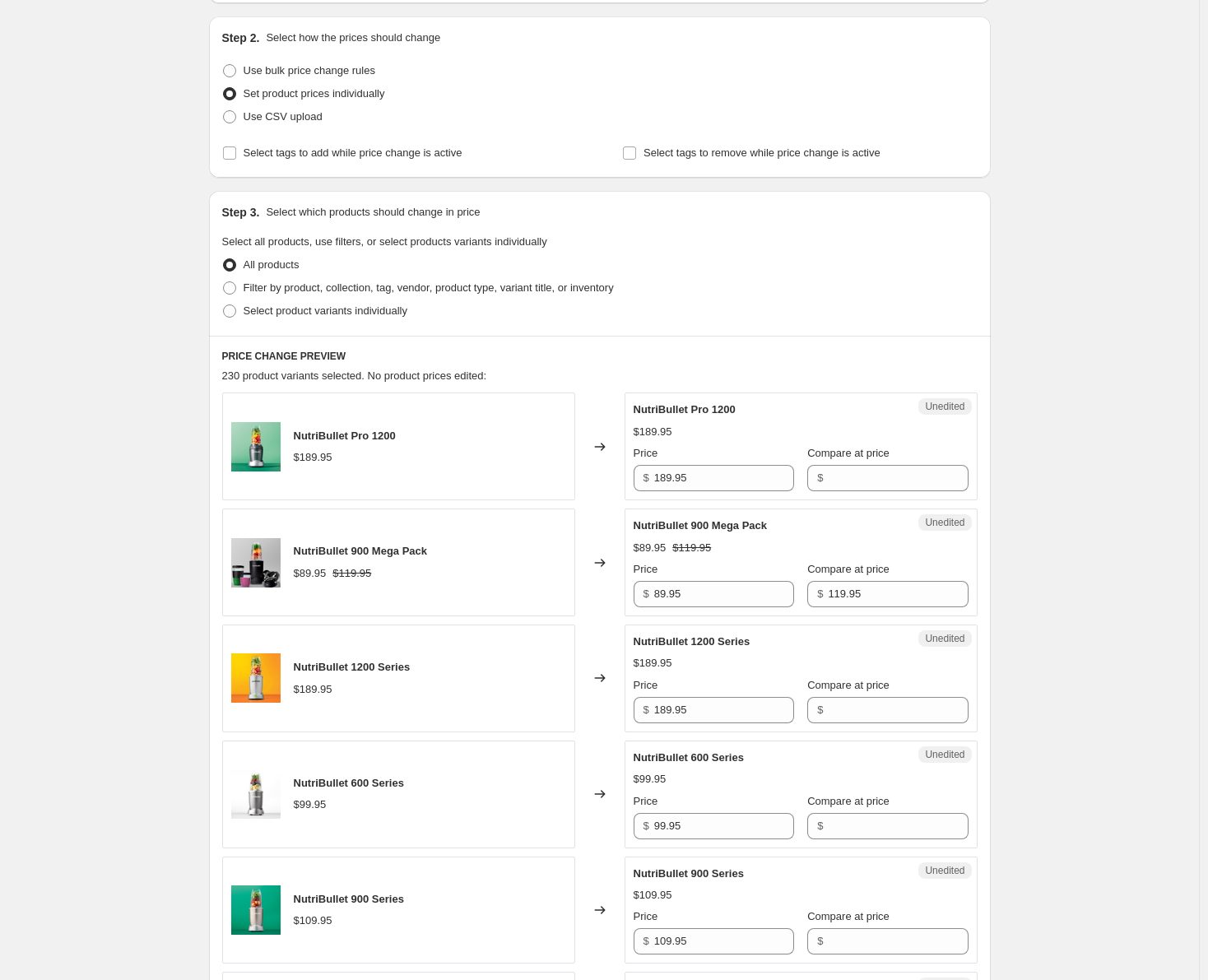
scroll to position [165, 0]
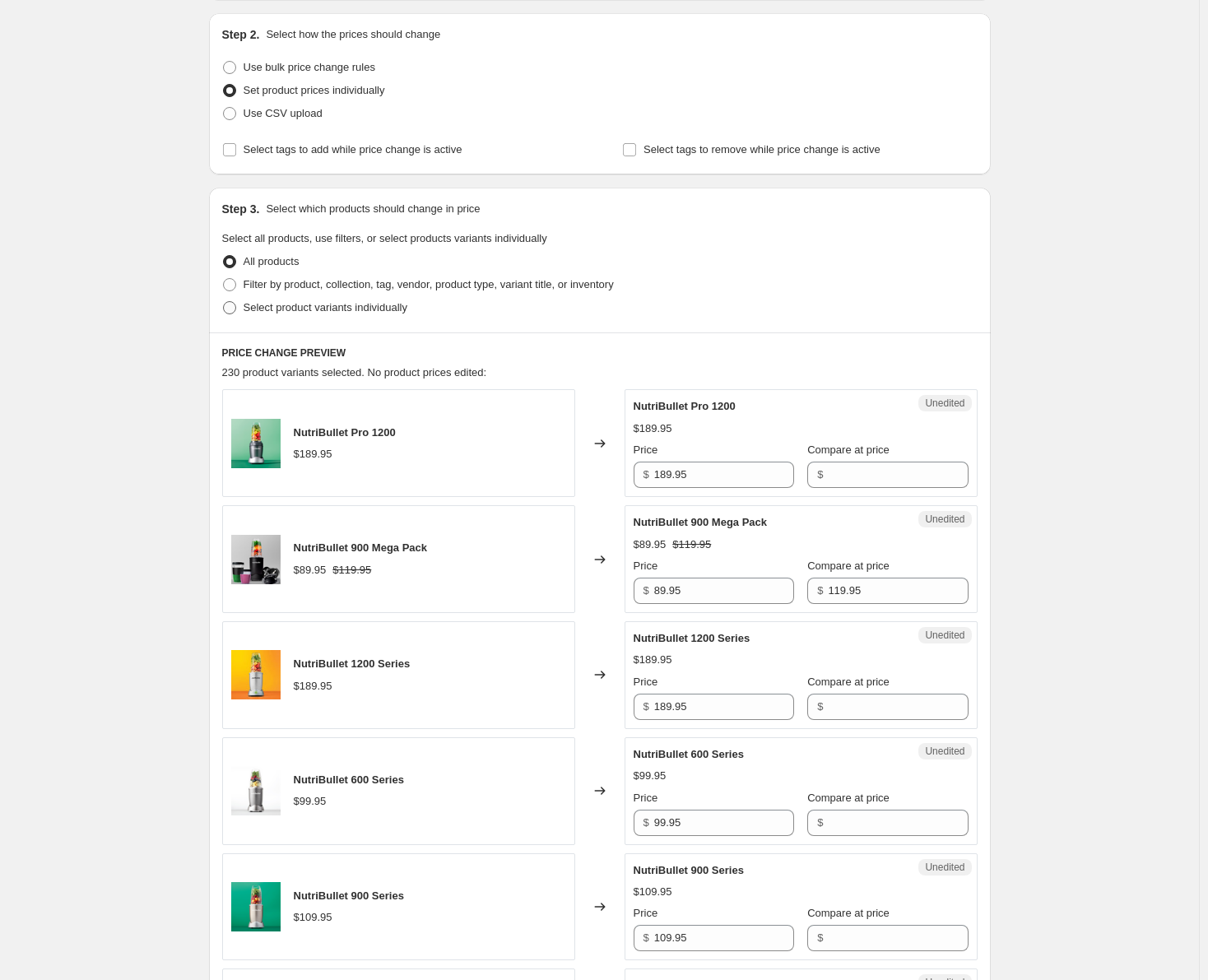
drag, startPoint x: 239, startPoint y: 309, endPoint x: 253, endPoint y: 311, distance: 14.1
click at [236, 309] on span at bounding box center [230, 308] width 14 height 14
click at [224, 302] on input "Select product variants individually" at bounding box center [223, 301] width 1 height 1
radio input "true"
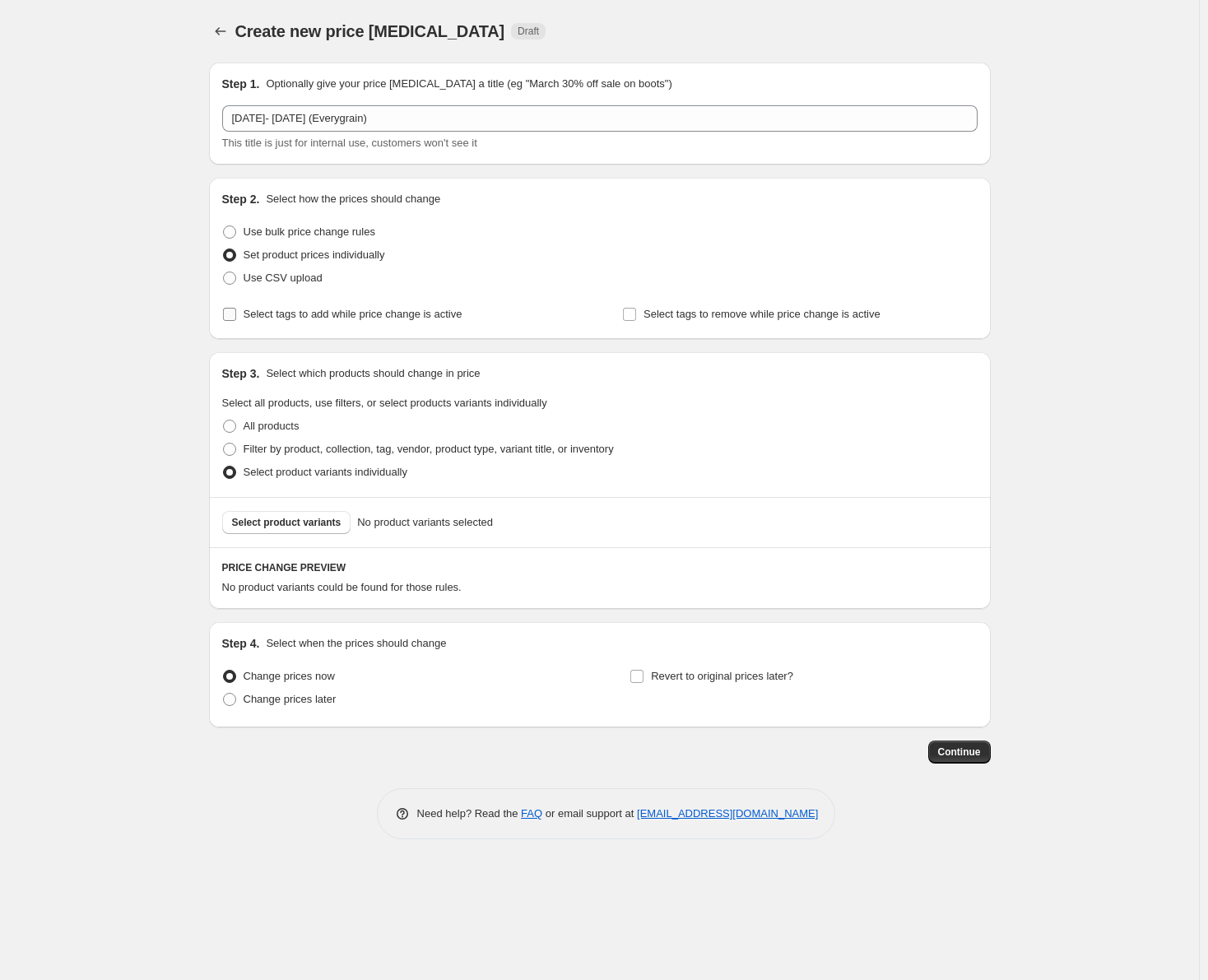
scroll to position [0, 0]
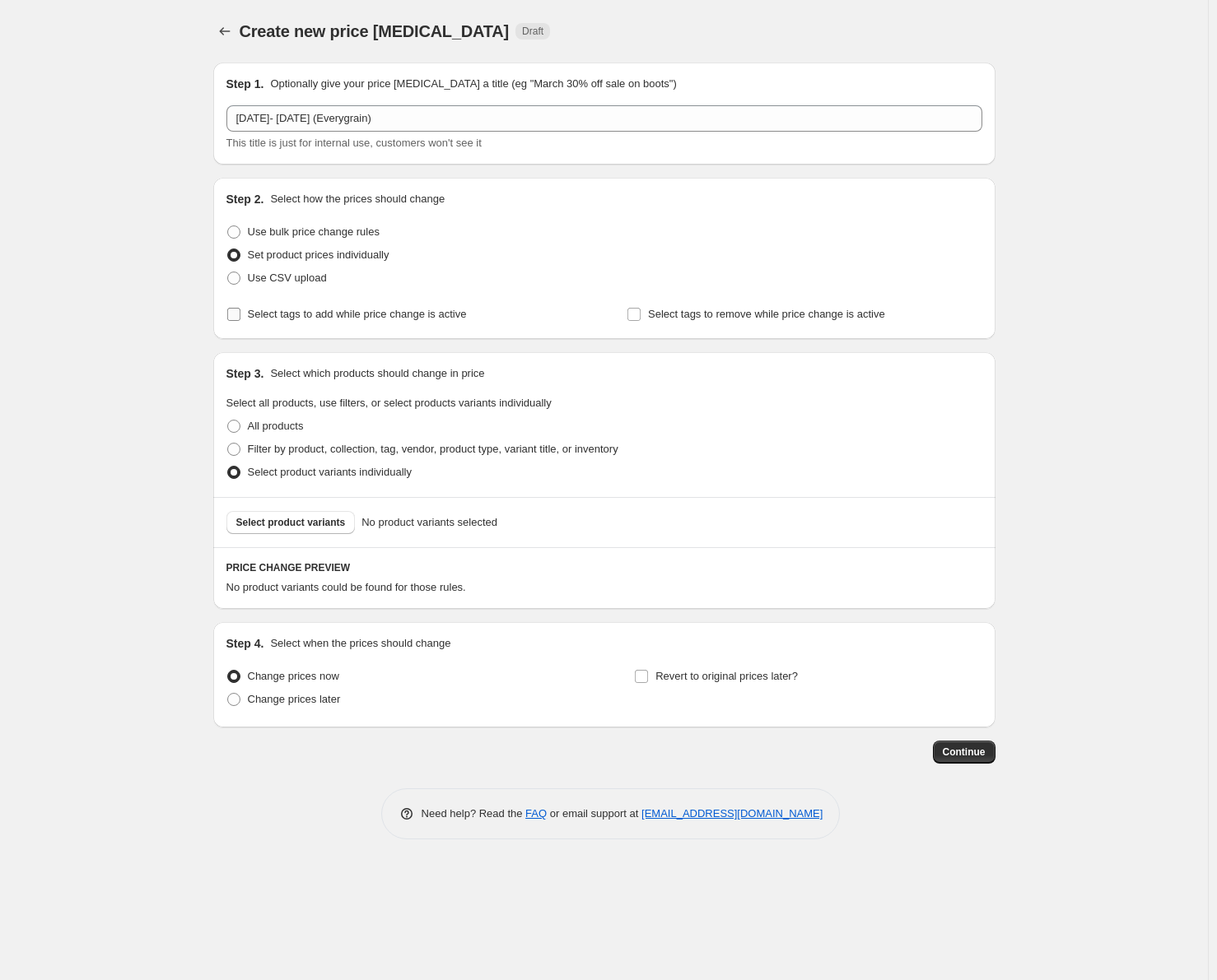
click at [230, 314] on input "Select tags to add while price change is active" at bounding box center [234, 315] width 14 height 14
checkbox input "true"
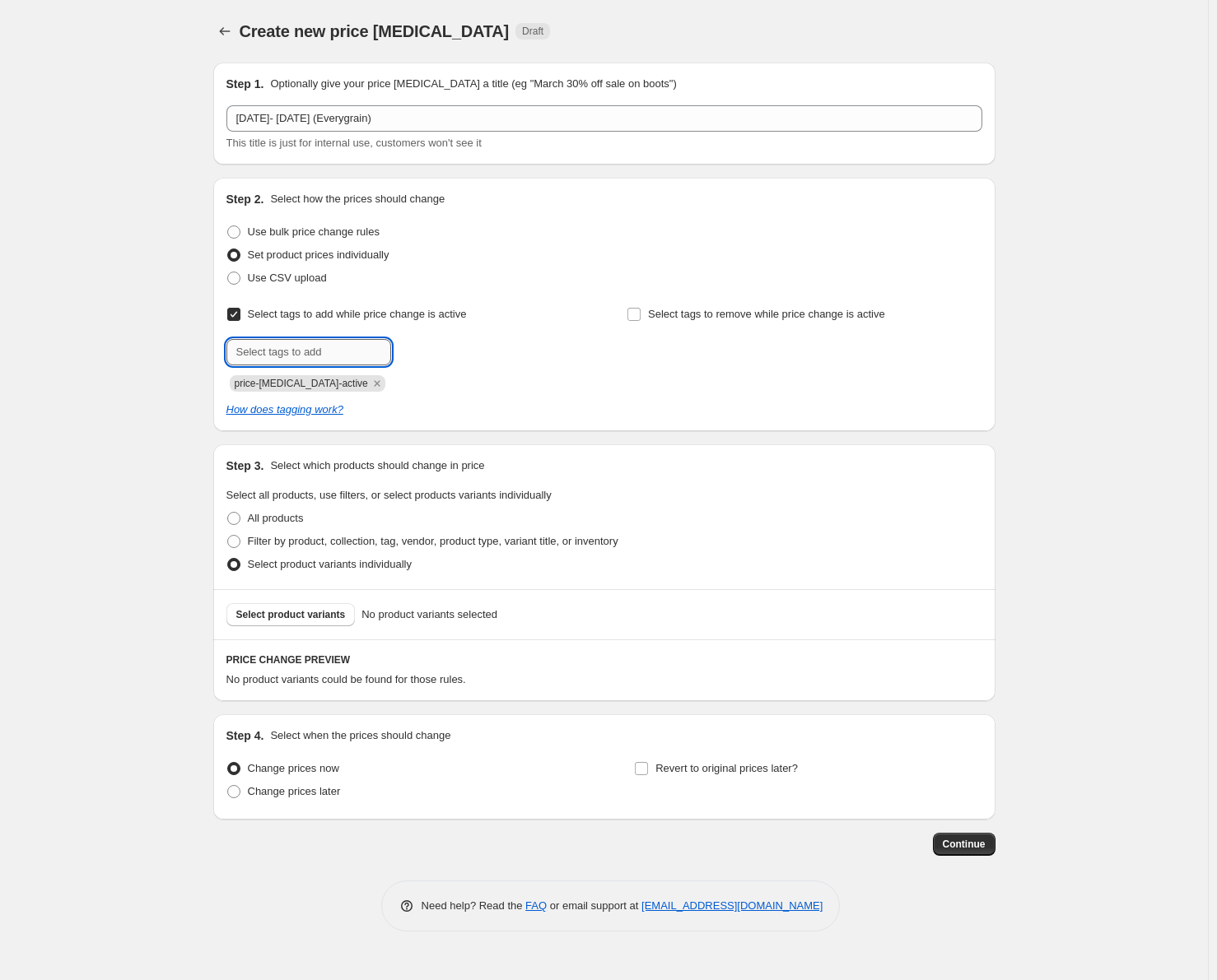
click at [270, 344] on input "text" at bounding box center [308, 352] width 165 height 26
type input "sale"
click at [226, 177] on button "Submit" at bounding box center [250, 186] width 47 height 18
click at [309, 616] on span "Select product variants" at bounding box center [291, 615] width 109 height 14
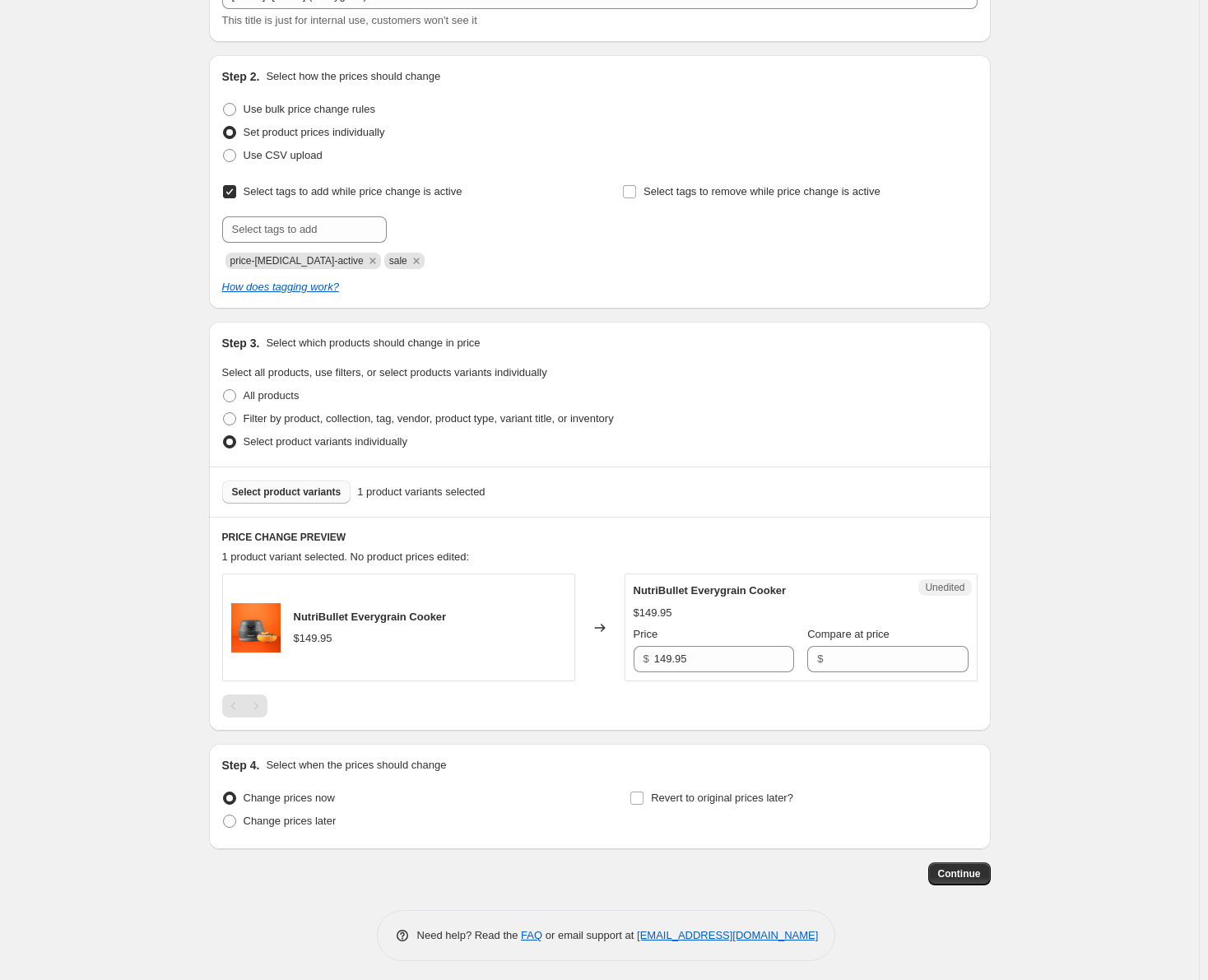
scroll to position [129, 0]
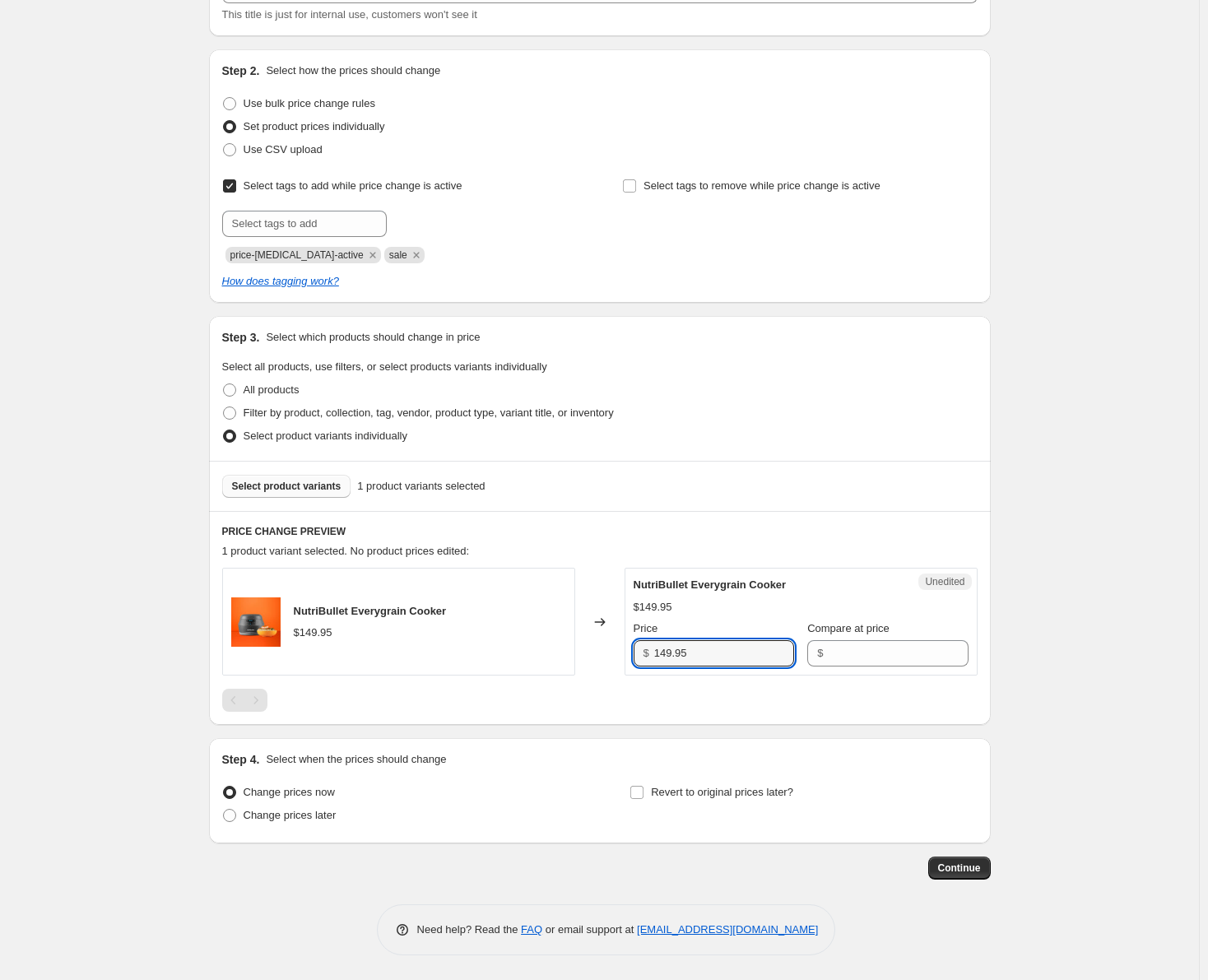
drag, startPoint x: 710, startPoint y: 653, endPoint x: 602, endPoint y: 652, distance: 108.0
click at [602, 652] on div "NutriBullet Everygrain Cooker $149.95 Changed to Unedited NutriBullet Everygrai…" at bounding box center [600, 622] width 756 height 108
click at [835, 656] on input "Compare at price" at bounding box center [898, 653] width 140 height 26
paste input "149.95"
type input "149.95"
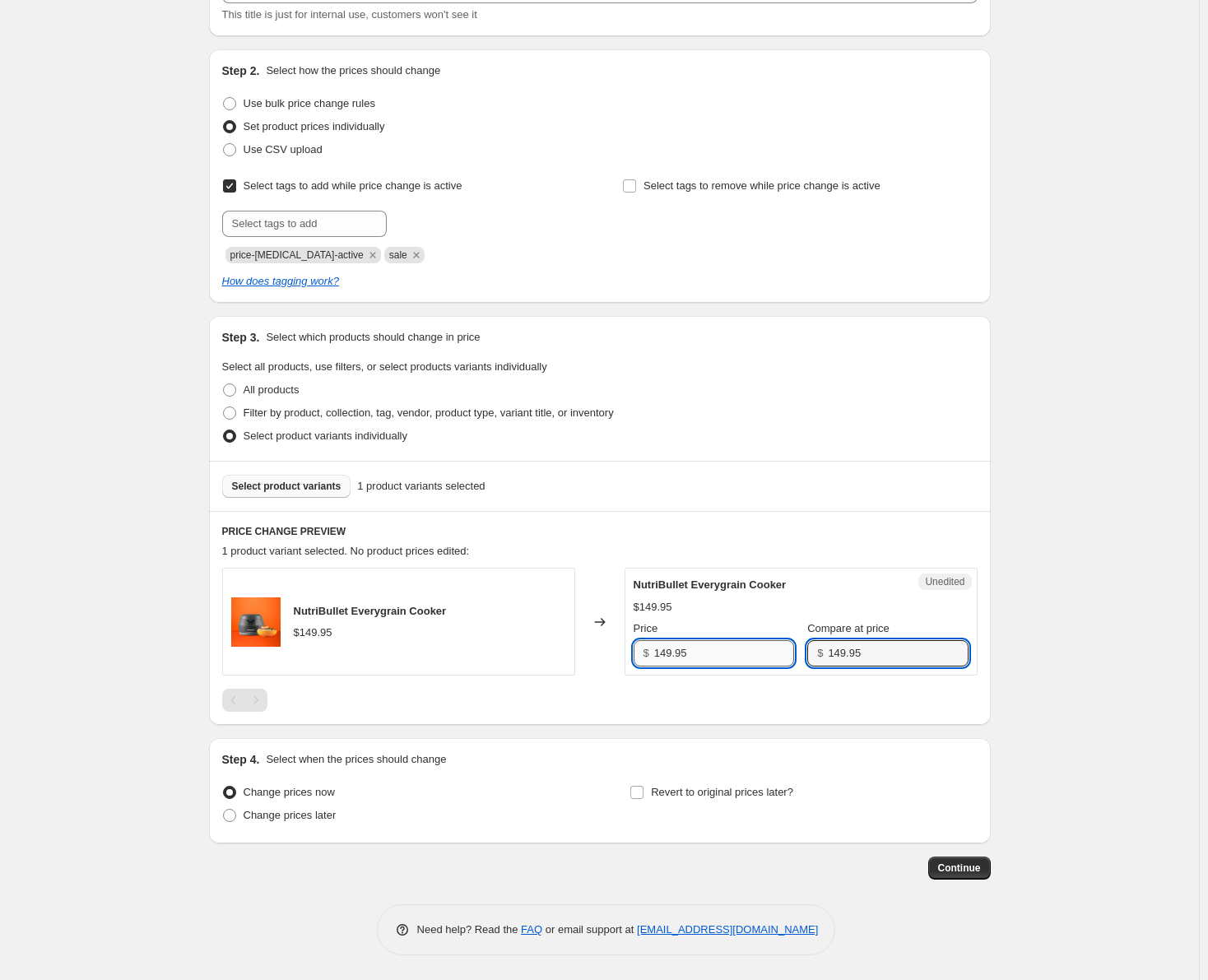
click at [673, 653] on input "149.95" at bounding box center [724, 653] width 140 height 26
type input "99.95"
click at [725, 716] on div "PRICE CHANGE PREVIEW 1 product variant selected. 1 product price edited: NutriB…" at bounding box center [600, 618] width 782 height 215
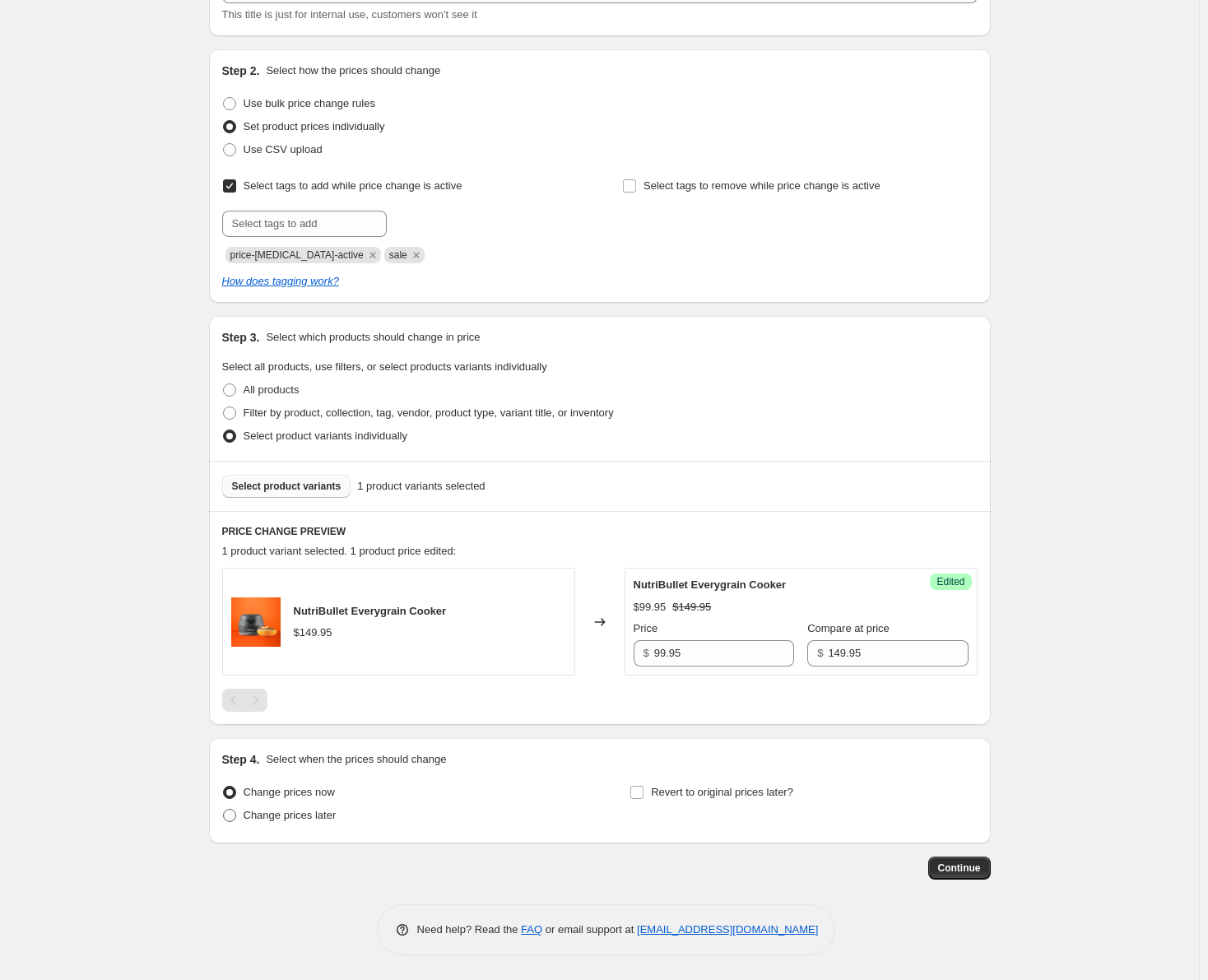
click at [236, 813] on span at bounding box center [230, 816] width 14 height 14
click at [224, 810] on input "Change prices later" at bounding box center [223, 809] width 1 height 1
radio input "true"
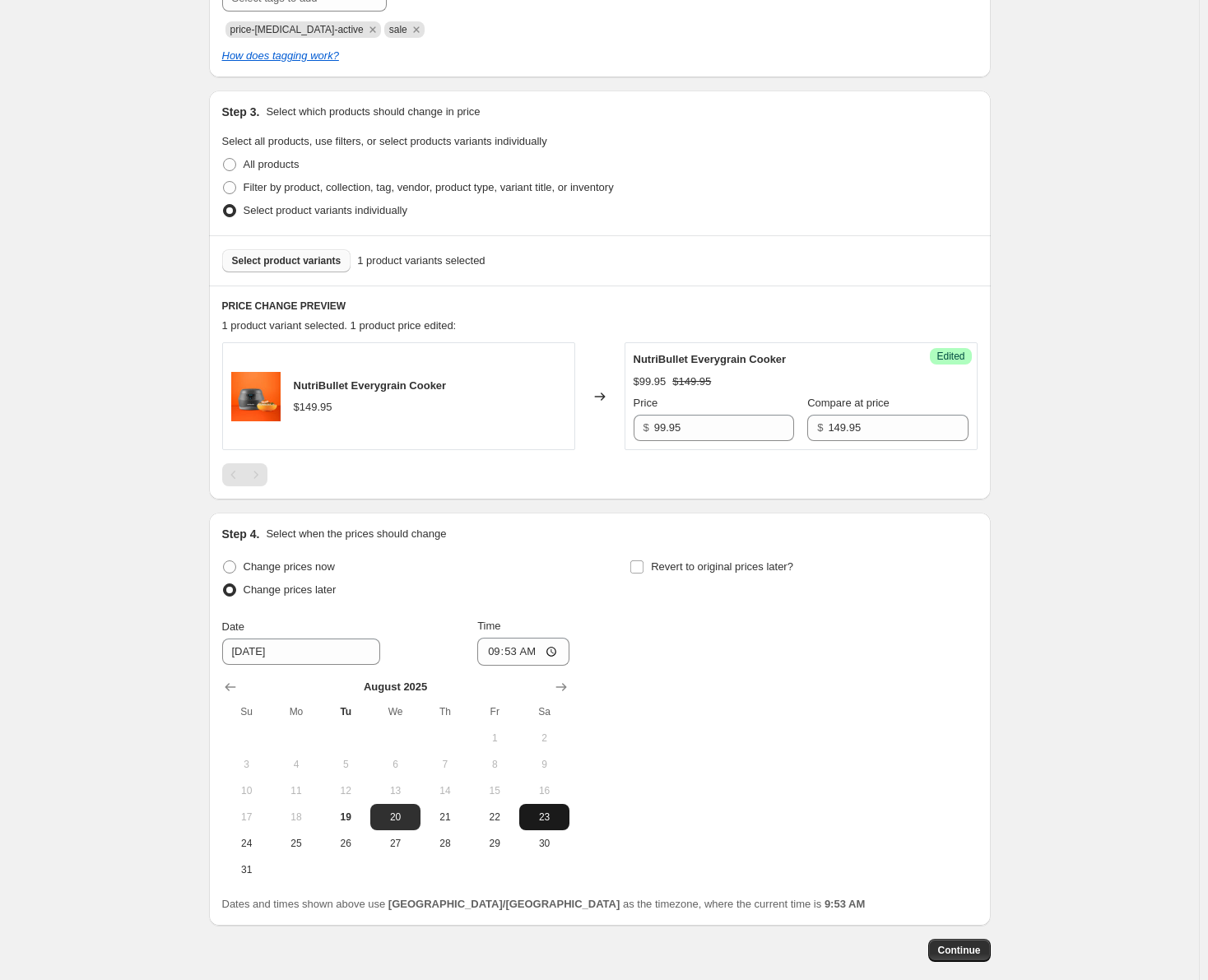
scroll to position [436, 0]
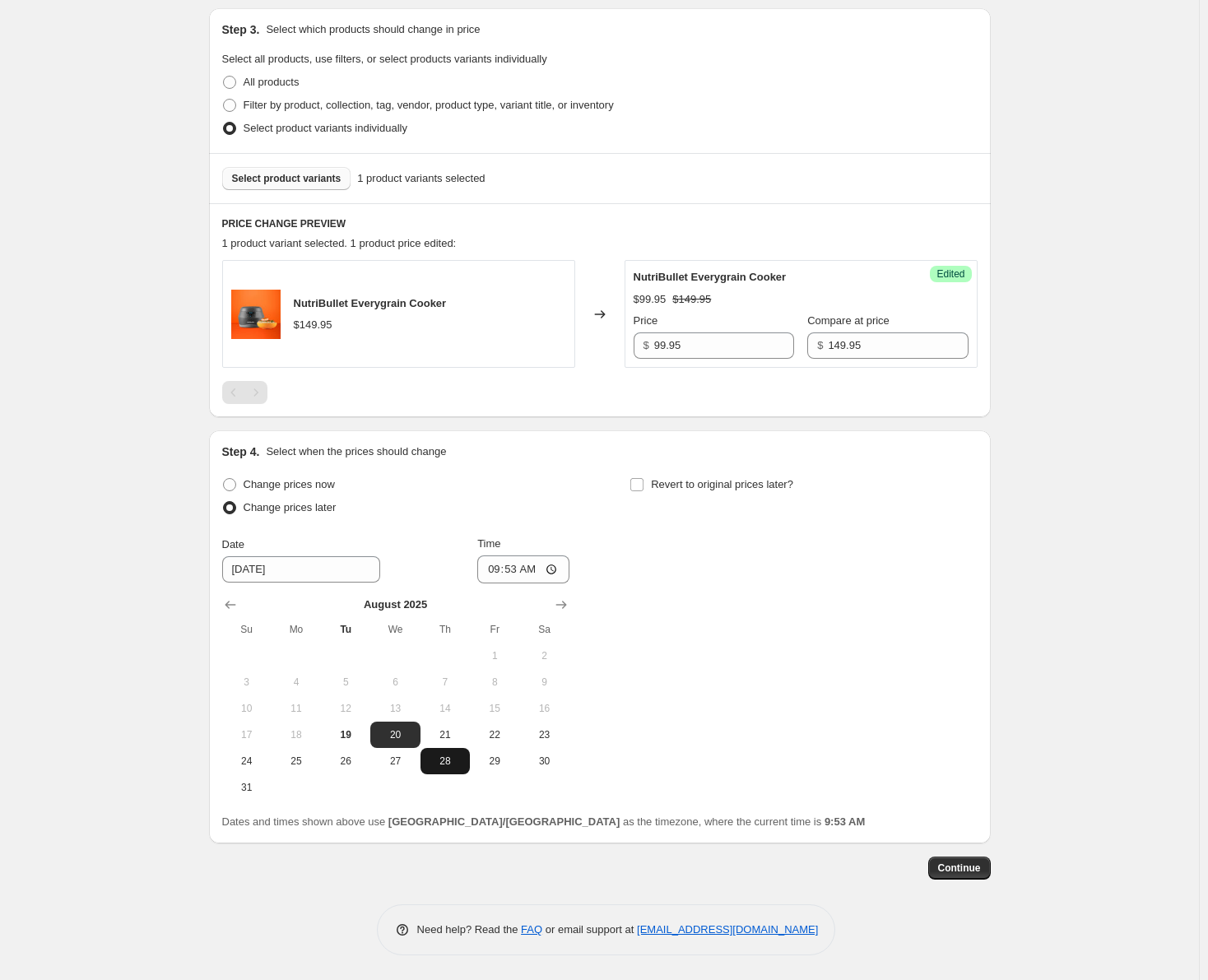
click at [452, 757] on span "28" at bounding box center [445, 762] width 36 height 14
type input "[DATE]"
click at [553, 564] on input "09:53" at bounding box center [524, 569] width 93 height 28
click at [500, 562] on input "09:53" at bounding box center [524, 569] width 93 height 28
type input "00:00"
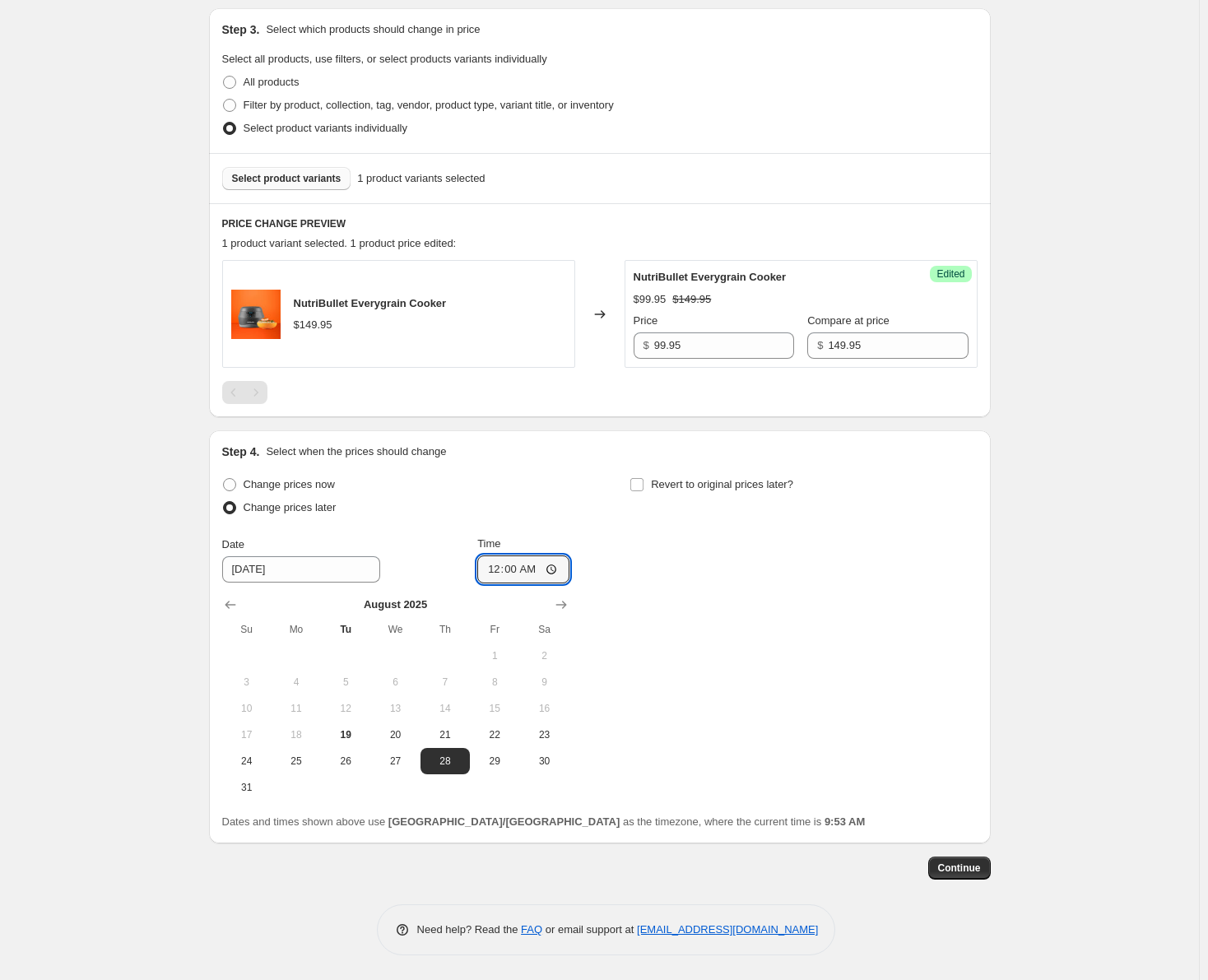
click at [530, 485] on div "Change prices now" at bounding box center [396, 485] width 347 height 23
click at [643, 481] on input "Revert to original prices later?" at bounding box center [638, 485] width 14 height 14
checkbox input "true"
click at [977, 600] on icon "Show next month, September 2025" at bounding box center [969, 605] width 17 height 17
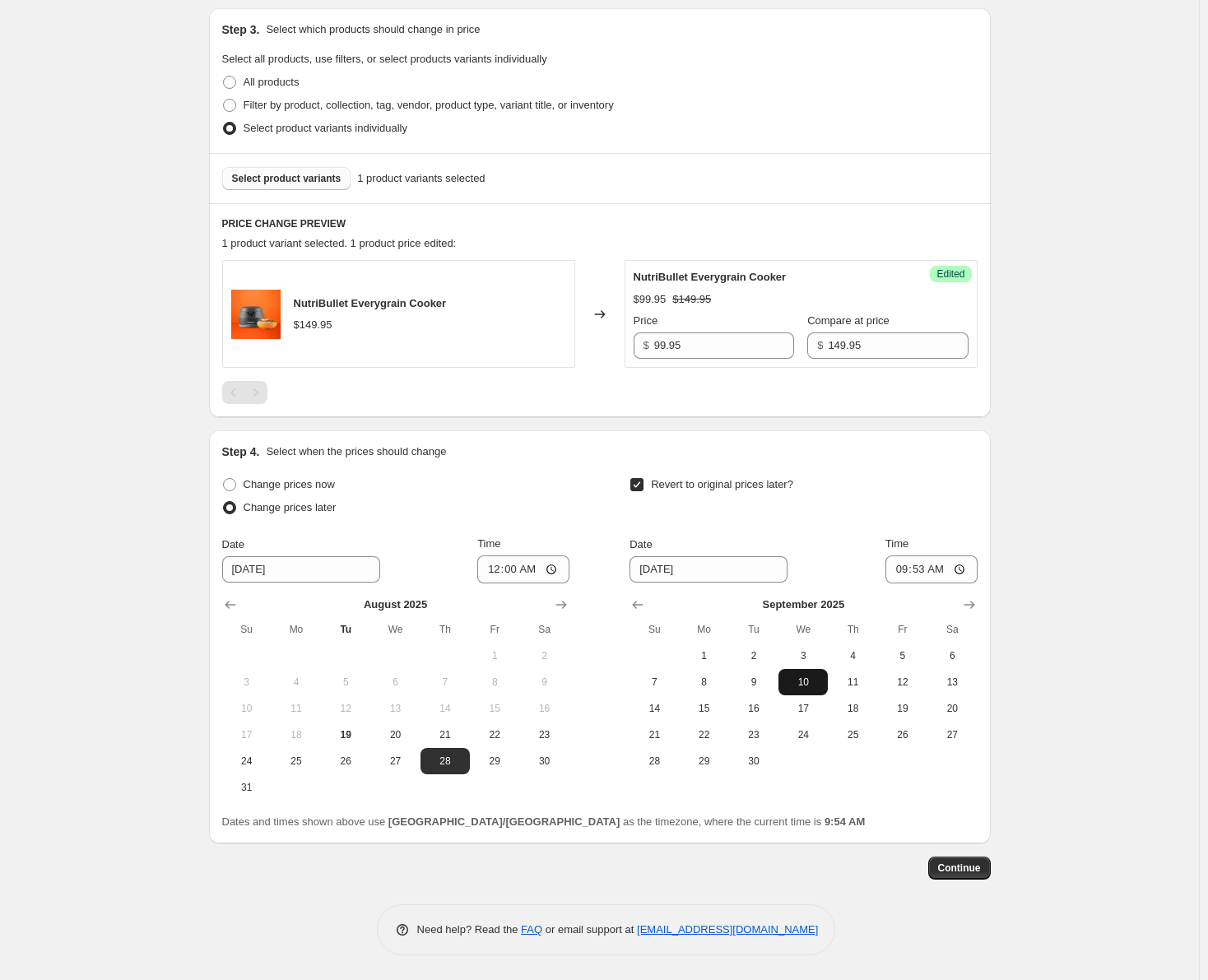
click at [810, 678] on span "10" at bounding box center [802, 683] width 36 height 14
type input "[DATE]"
click at [904, 563] on input "09:53" at bounding box center [931, 569] width 93 height 28
type input "23:59"
click at [784, 513] on div "Revert to original prices later?" at bounding box center [803, 497] width 347 height 50
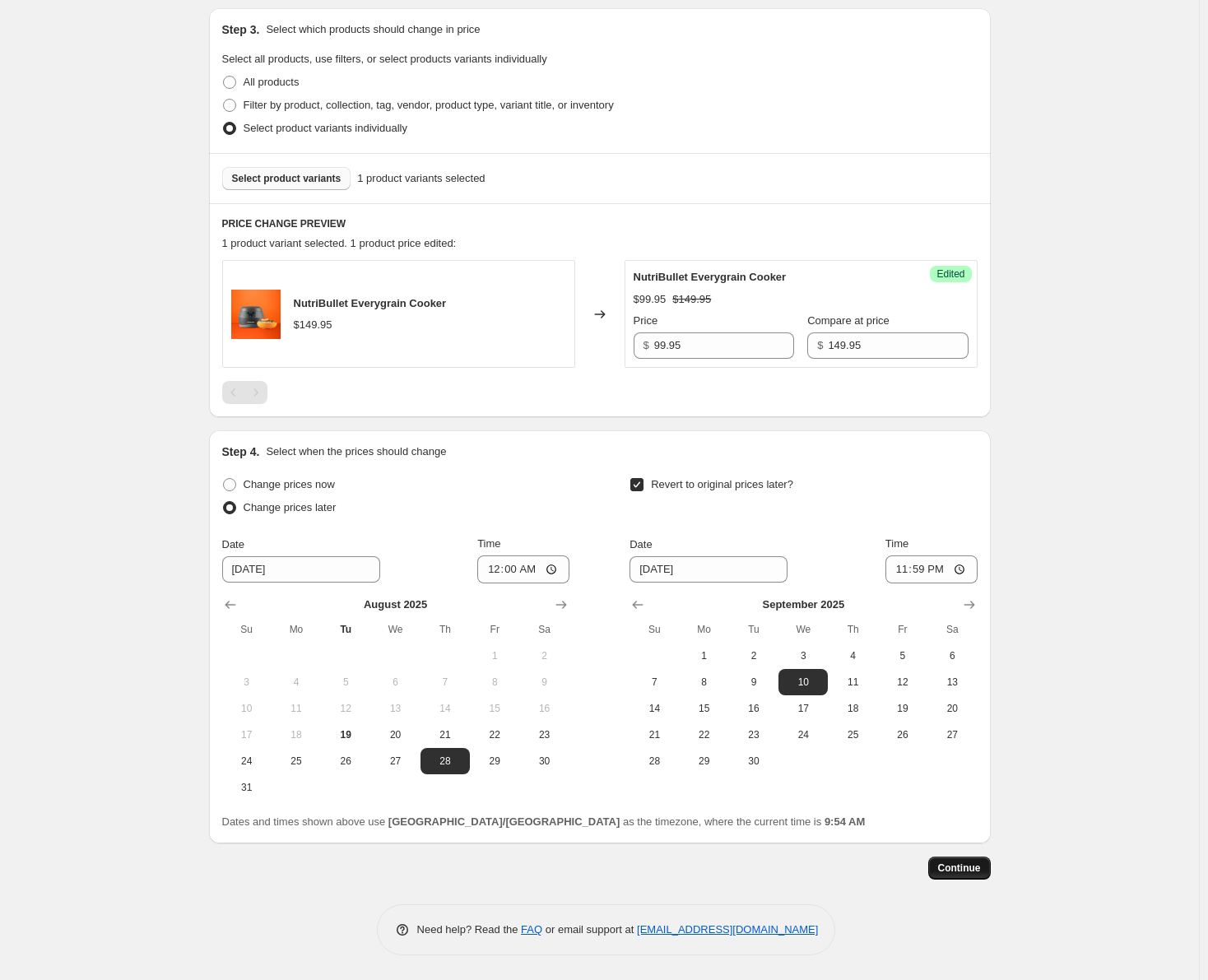
click at [945, 870] on span "Continue" at bounding box center [959, 869] width 43 height 14
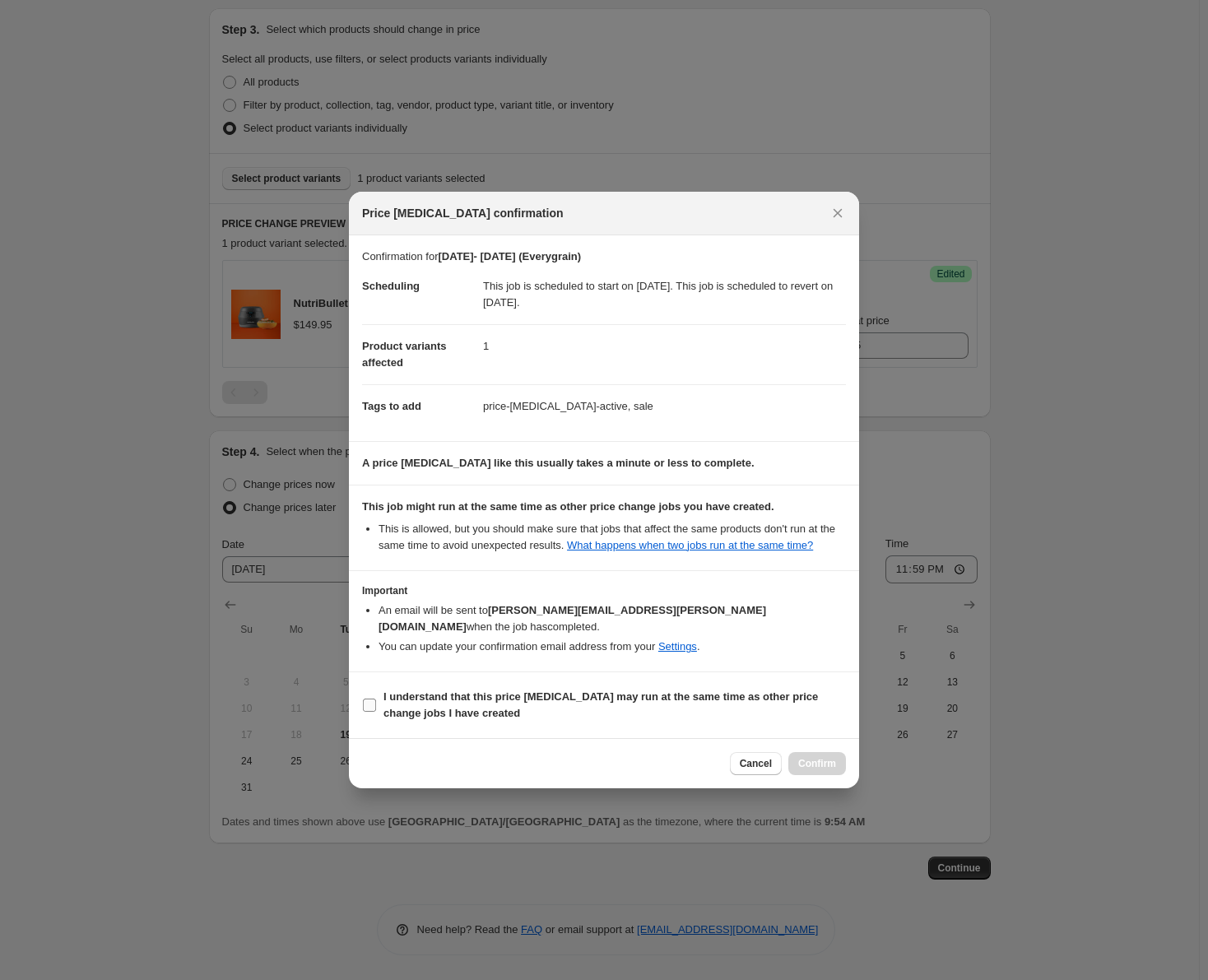
click at [380, 693] on label "I understand that this price [MEDICAL_DATA] may run at the same time as other p…" at bounding box center [604, 705] width 484 height 40
click at [376, 699] on input "I understand that this price [MEDICAL_DATA] may run at the same time as other p…" at bounding box center [370, 706] width 14 height 14
checkbox input "true"
click at [810, 758] on span "Confirm" at bounding box center [817, 764] width 38 height 14
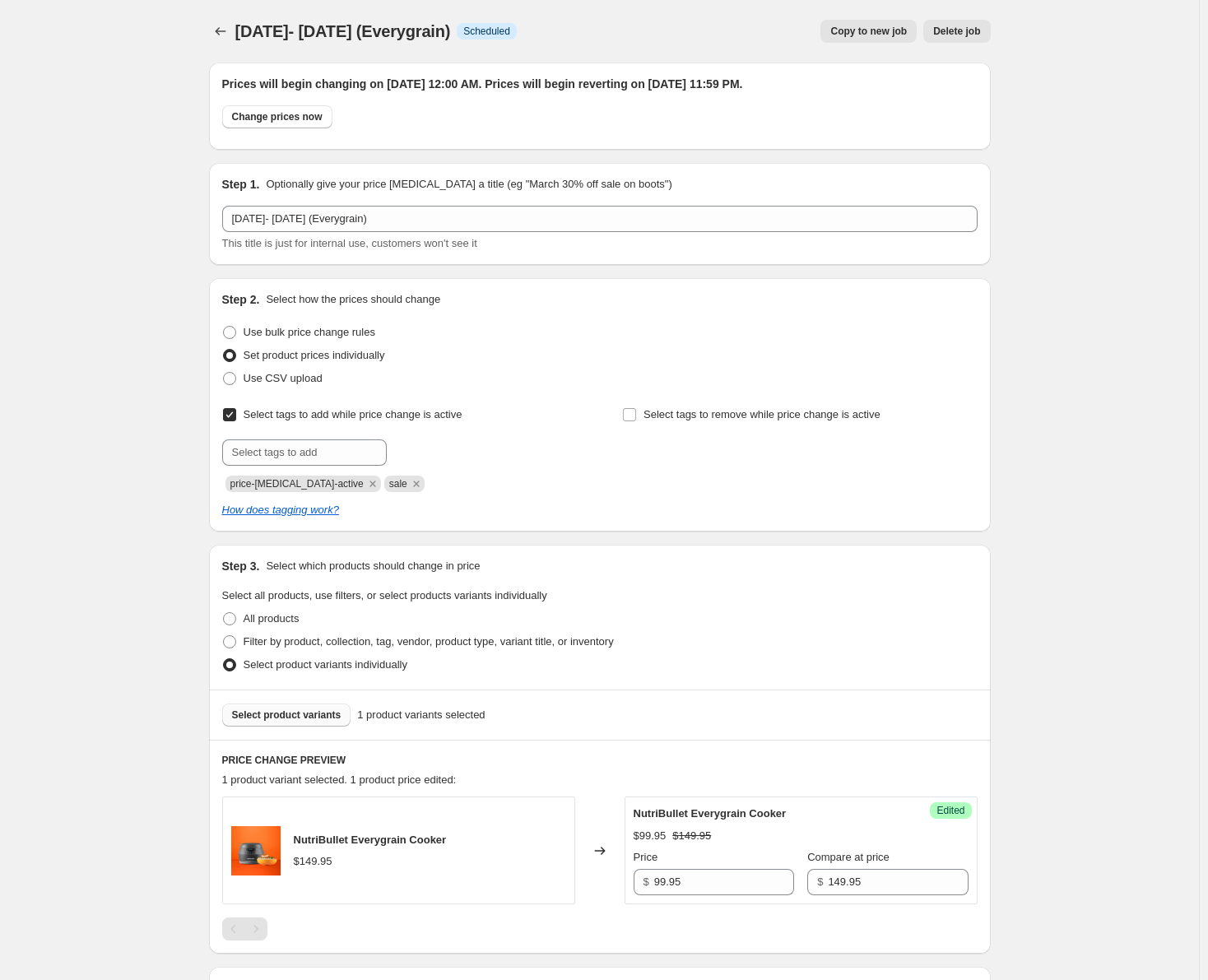
scroll to position [436, 0]
